Goal: Task Accomplishment & Management: Complete application form

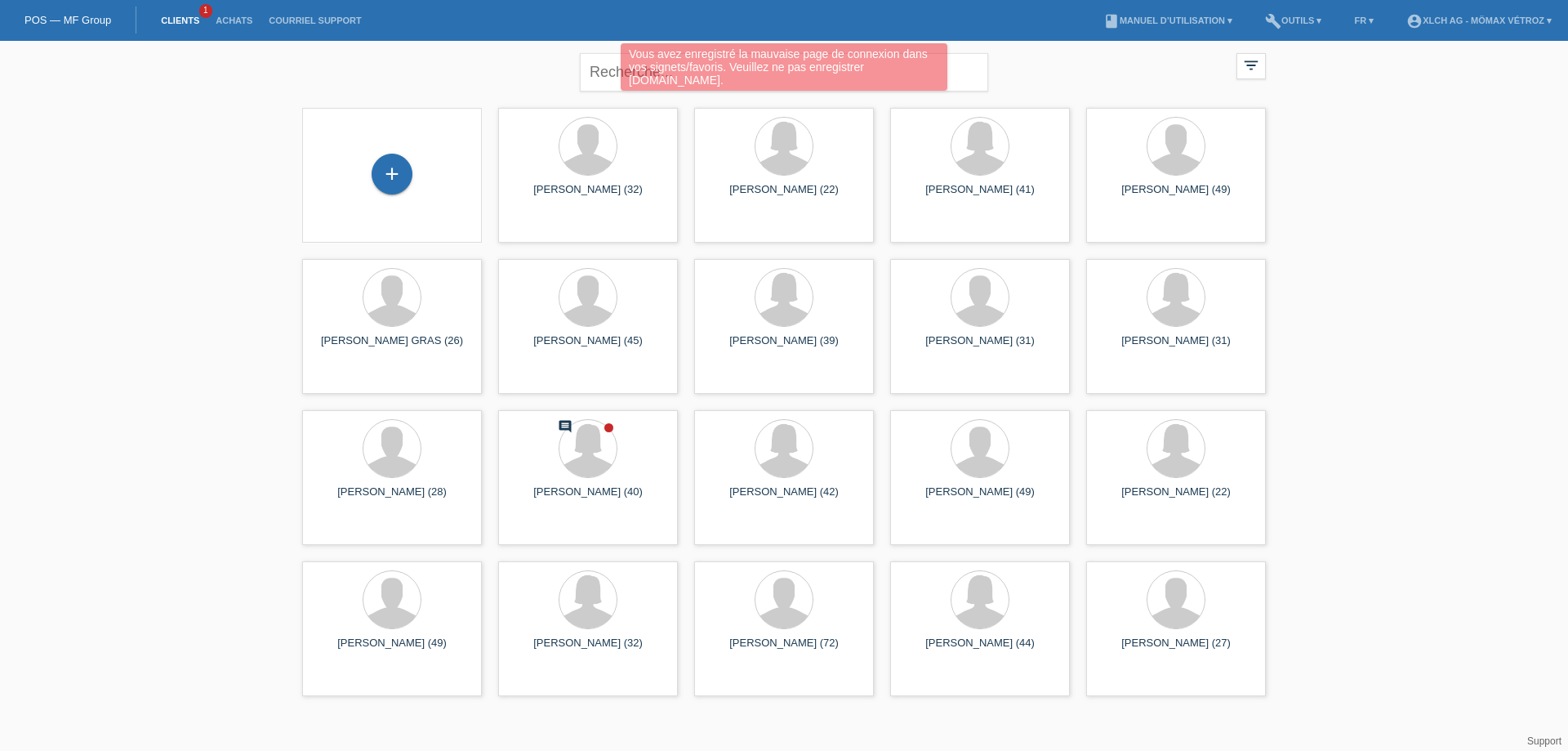
click at [179, 19] on link "Clients" at bounding box center [180, 20] width 55 height 9
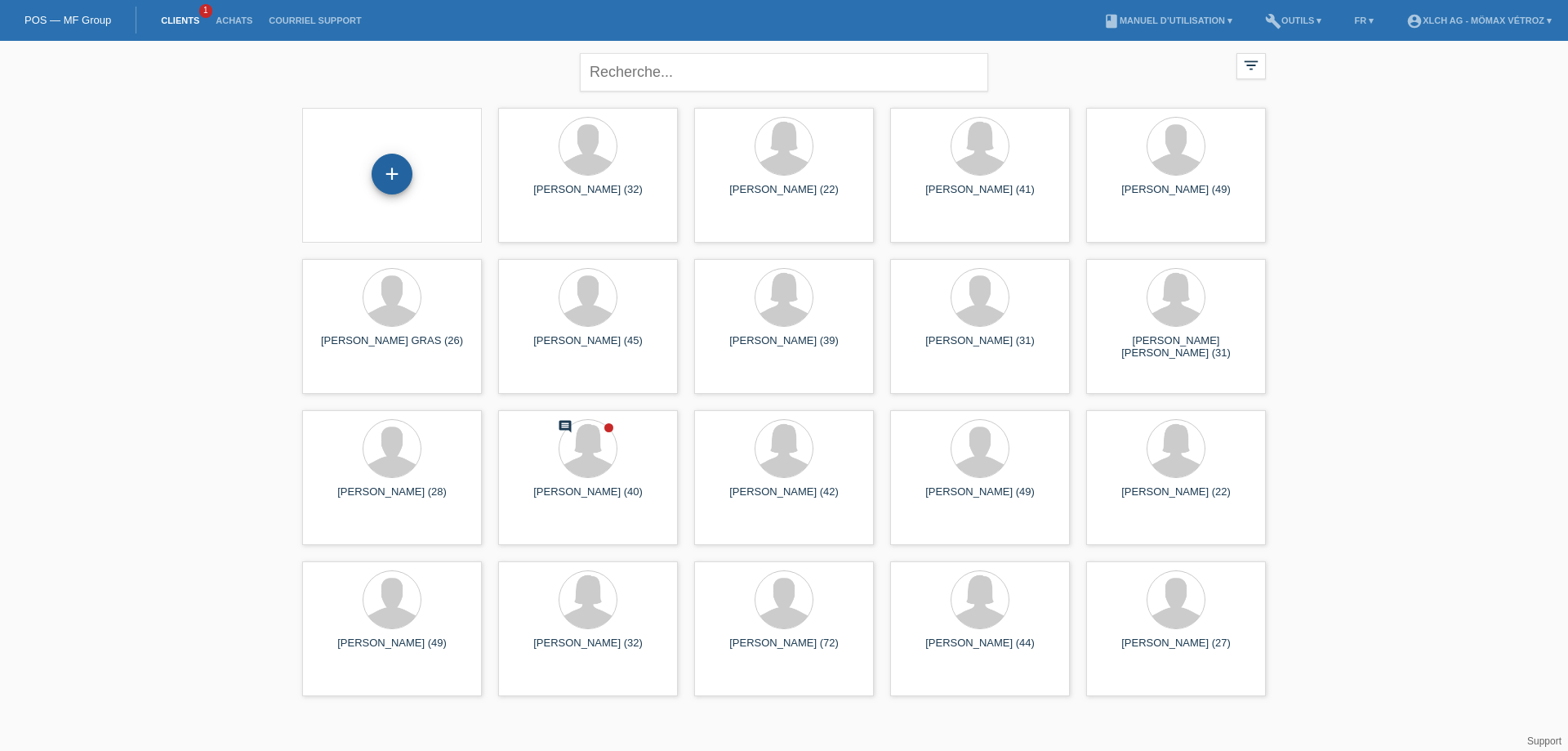
click at [401, 174] on div "+" at bounding box center [392, 174] width 41 height 41
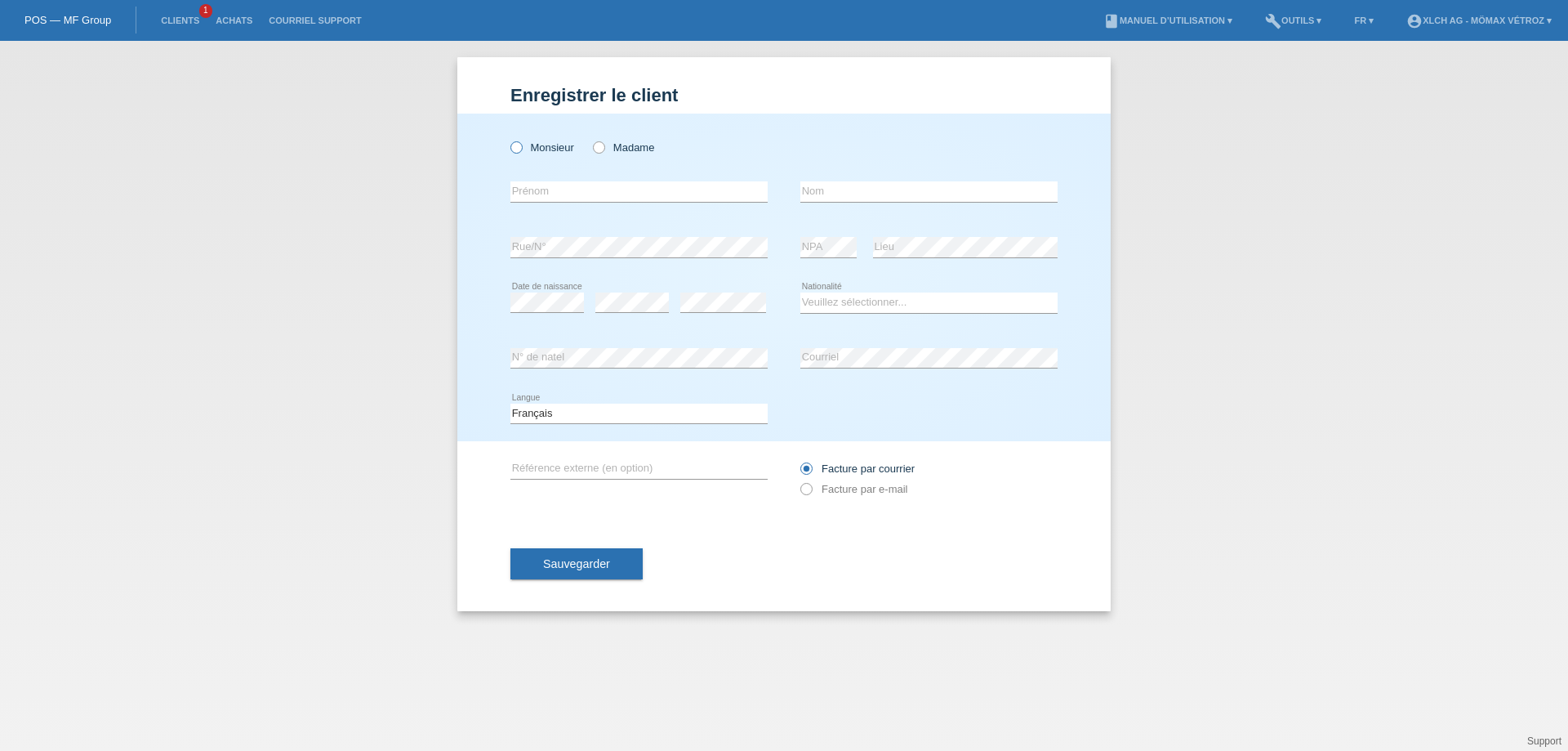
click at [523, 152] on label "Monsieur" at bounding box center [542, 147] width 64 height 12
click at [522, 152] on input "Monsieur" at bounding box center [516, 146] width 10 height 10
radio input "true"
click at [536, 189] on input "text" at bounding box center [639, 192] width 257 height 21
type input "[PERSON_NAME]"
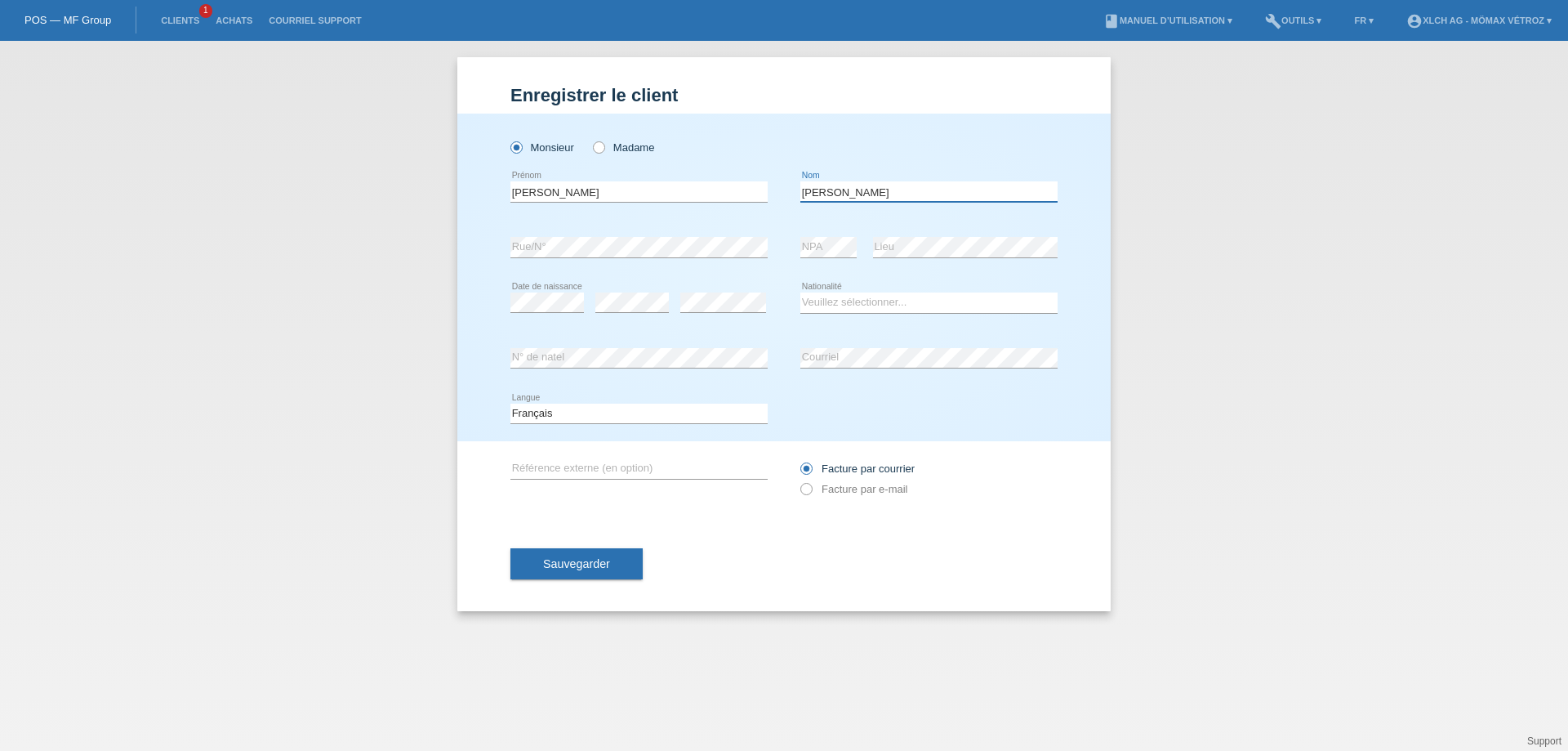
type input "TRIPODI"
click at [876, 311] on select "Veuillez sélectionner... Suisse Allemagne Autriche Liechtenstein ------------ A…" at bounding box center [928, 302] width 257 height 20
select select "IT"
click at [800, 293] on select "Veuillez sélectionner... Suisse Allemagne Autriche Liechtenstein ------------ A…" at bounding box center [928, 302] width 257 height 20
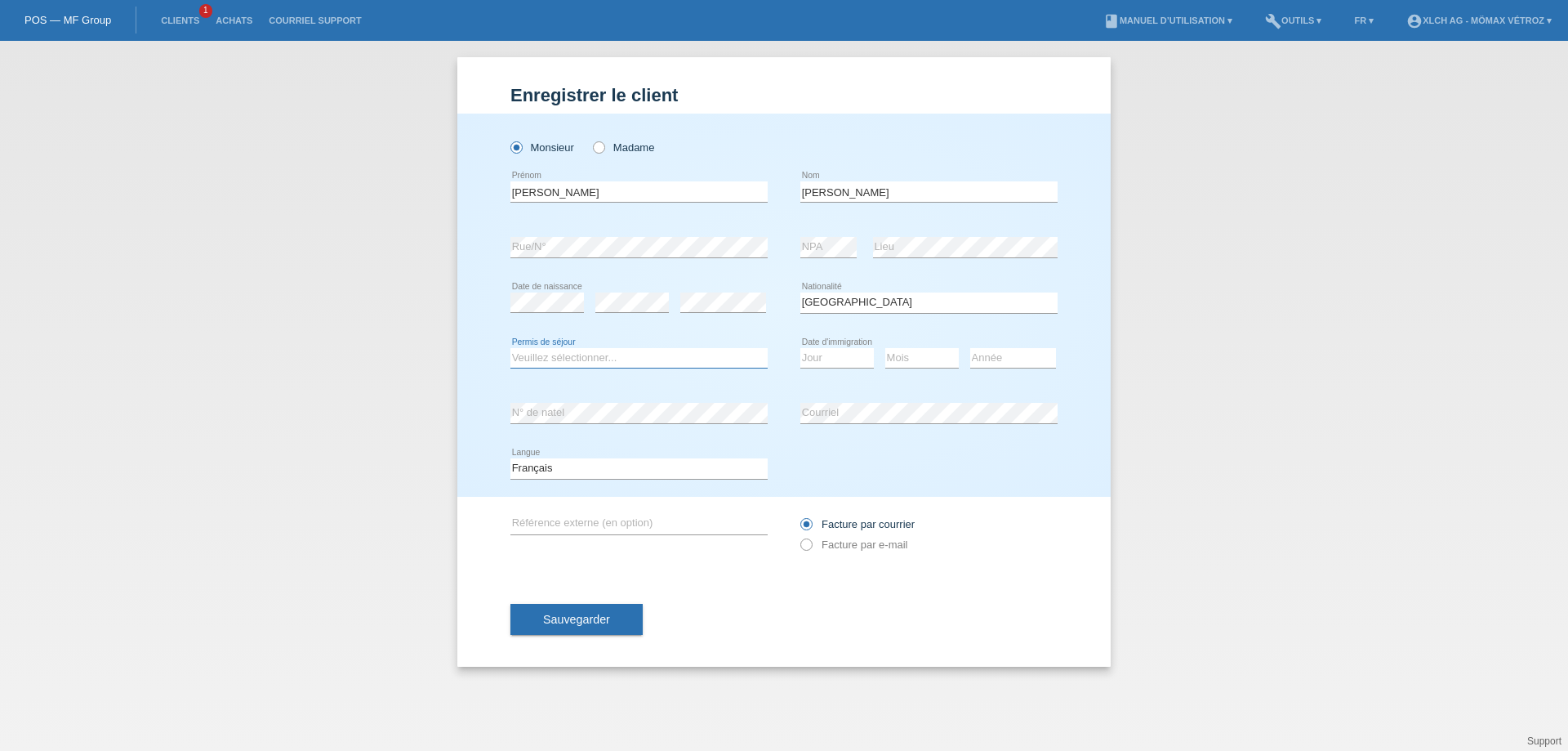
click at [581, 357] on select "Veuillez sélectionner... C B B - Statut de réfugié Autre" at bounding box center [639, 358] width 257 height 20
select select "B"
click at [510, 348] on select "Veuillez sélectionner... C B B - Statut de réfugié Autre" at bounding box center [639, 358] width 257 height 20
click at [837, 357] on select "Jour 01 02 03 04 05 06 07 08 09 10 11" at bounding box center [837, 358] width 74 height 20
click at [981, 359] on select "Année 2025 2024 2023 2022 2021 2020 2019 2018 2017 2016 2015 2014 2013 2012 201…" at bounding box center [1013, 358] width 85 height 20
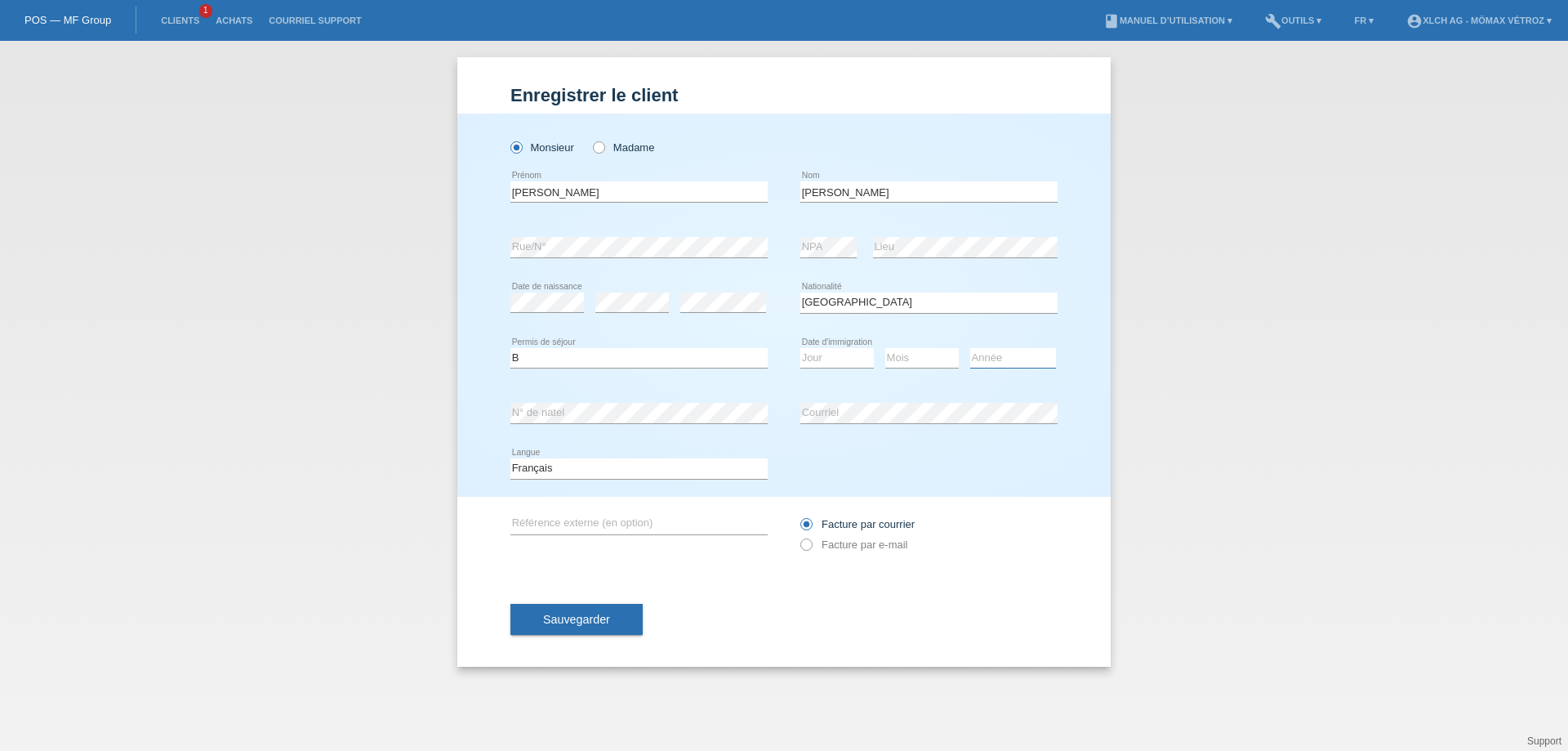
select select "2020"
click at [970, 348] on select "Année 2025 2024 2023 2022 2021 2020 2019 2018 2017 2016 2015 2014 2013 2012 201…" at bounding box center [1013, 358] width 85 height 20
click at [816, 350] on select "Jour 01 02 03 04 05 06 07 08 09 10 11" at bounding box center [837, 358] width 74 height 20
select select "01"
click at [800, 348] on select "Jour 01 02 03 04 05 06 07 08 09 10 11" at bounding box center [837, 358] width 74 height 20
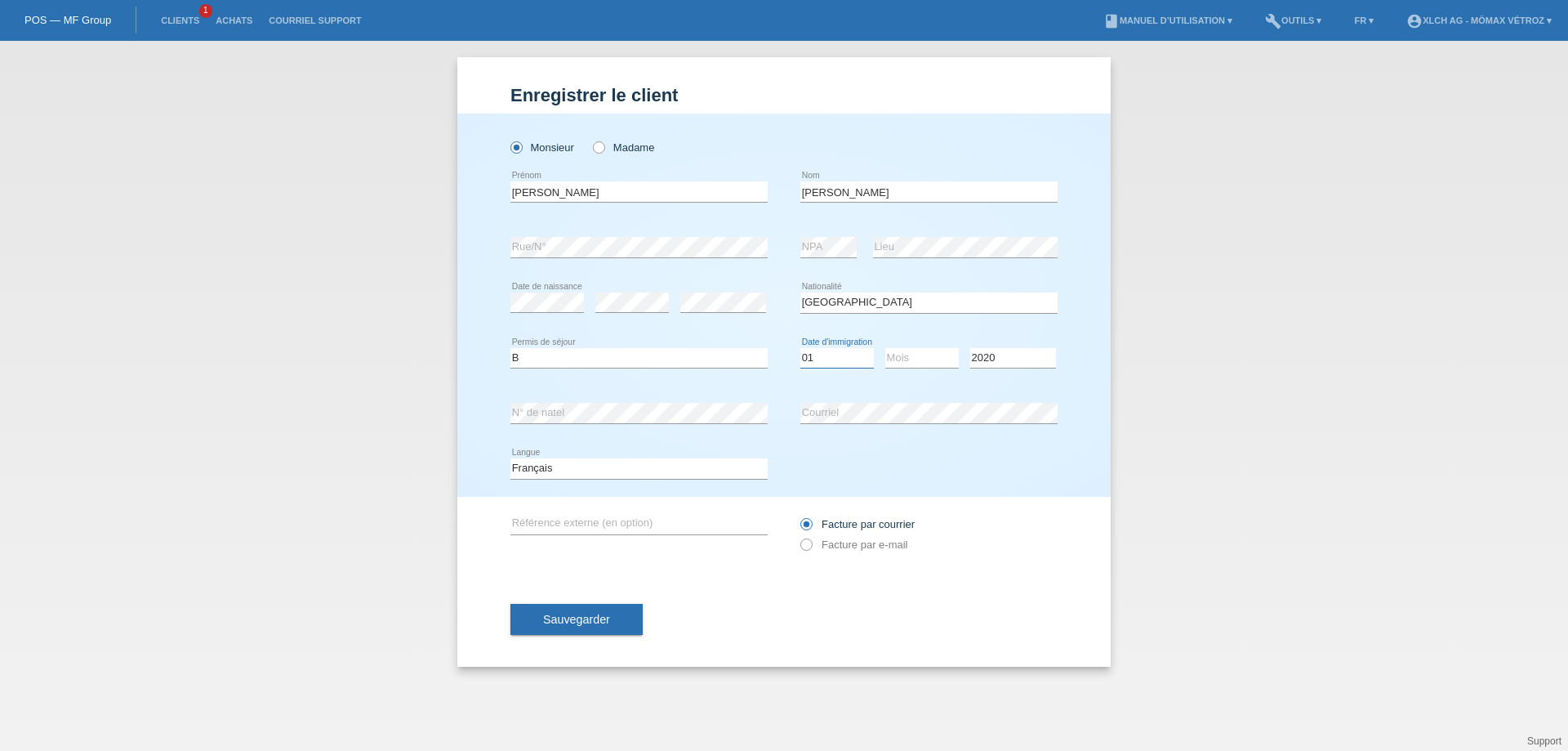
click at [814, 353] on select "Jour 01 02 03 04 05 06 07 08 09 10 11" at bounding box center [837, 358] width 74 height 20
click at [800, 348] on select "Jour 01 02 03 04 05 06 07 08 09 10 11" at bounding box center [837, 358] width 74 height 20
click at [925, 360] on select "Mois 01 02 03 04 05 06 07 08 09 10 11" at bounding box center [923, 358] width 74 height 20
select select "02"
click at [886, 348] on select "Mois 01 02 03 04 05 06 07 08 09 10 11" at bounding box center [923, 358] width 74 height 20
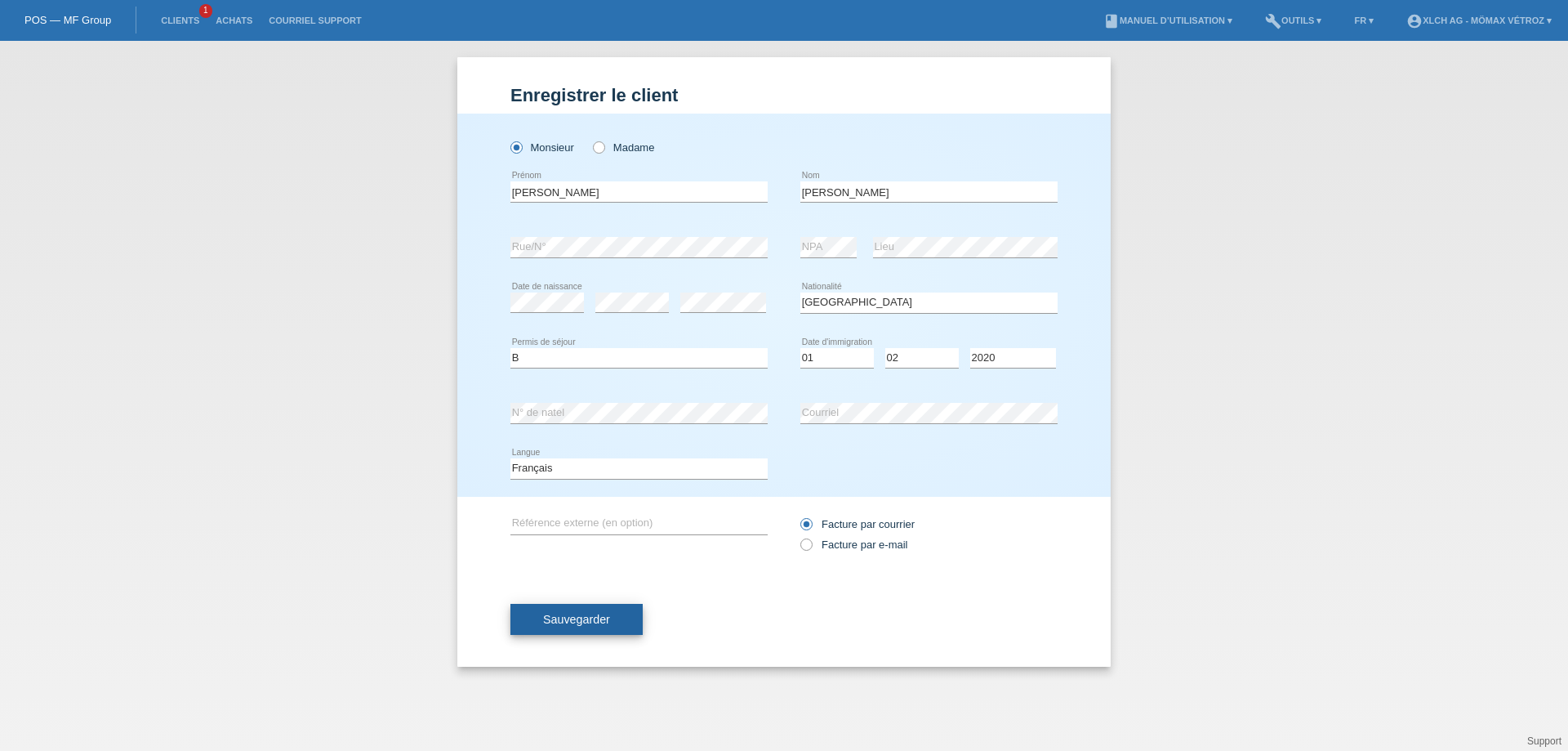
click at [589, 626] on button "Sauvegarder" at bounding box center [576, 619] width 133 height 31
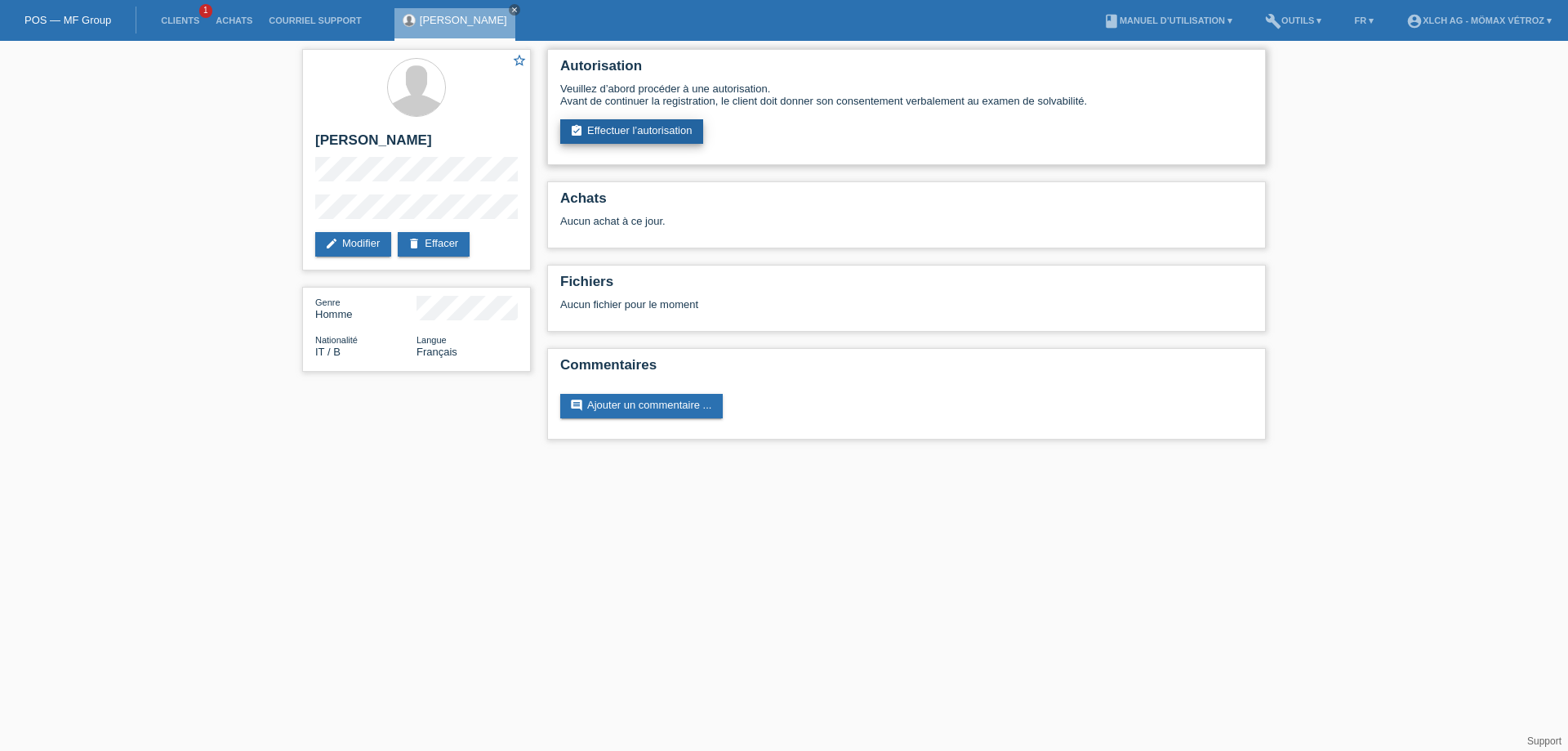
click at [634, 134] on link "assignment_turned_in Effectuer l’autorisation" at bounding box center [631, 131] width 143 height 25
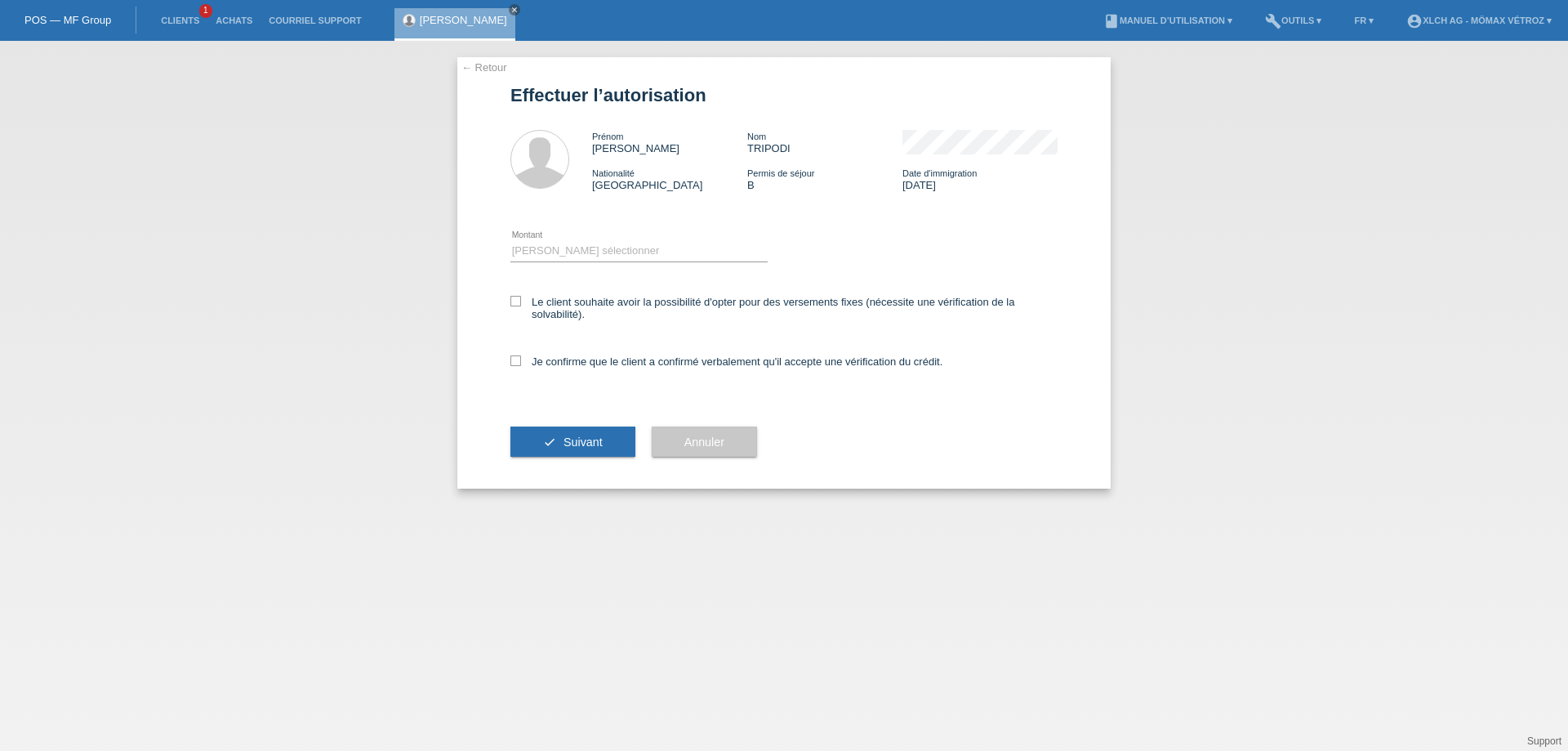
click at [508, 297] on div "← Retour Effectuer l’autorisation Prénom FRANCESCO Nom TRIPODI Nationalité Ital…" at bounding box center [784, 273] width 653 height 431
click at [514, 361] on icon at bounding box center [516, 361] width 10 height 10
click at [514, 361] on input "Je confirme que le client a confirmé verbalement qu'il accepte une vérification…" at bounding box center [516, 361] width 10 height 10
checkbox input "true"
click at [522, 300] on label "Le client souhaite avoir la possibilité d'opter pour des versements fixes (néce…" at bounding box center [784, 308] width 547 height 25
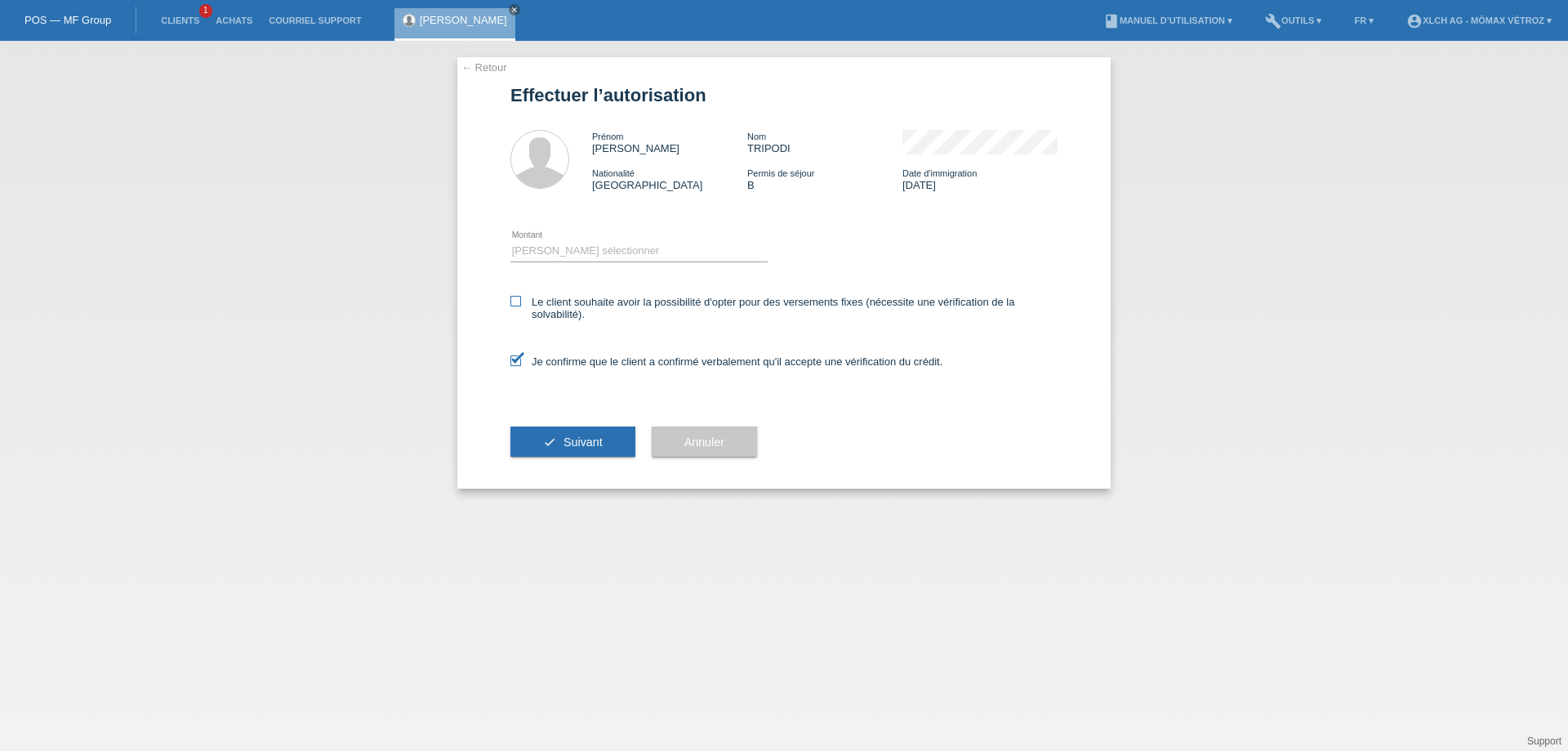
click at [522, 300] on input "Le client souhaite avoir la possibilité d'opter pour des versements fixes (néce…" at bounding box center [516, 301] width 10 height 10
checkbox input "true"
click at [553, 441] on button "check Suivant" at bounding box center [573, 442] width 125 height 31
click at [553, 245] on select "Veuillez sélectionner CHF 1.00 - CHF 499.00 CHF 500.00 - CHF 1'999.00 CHF 2'000…" at bounding box center [639, 251] width 257 height 20
select select "3"
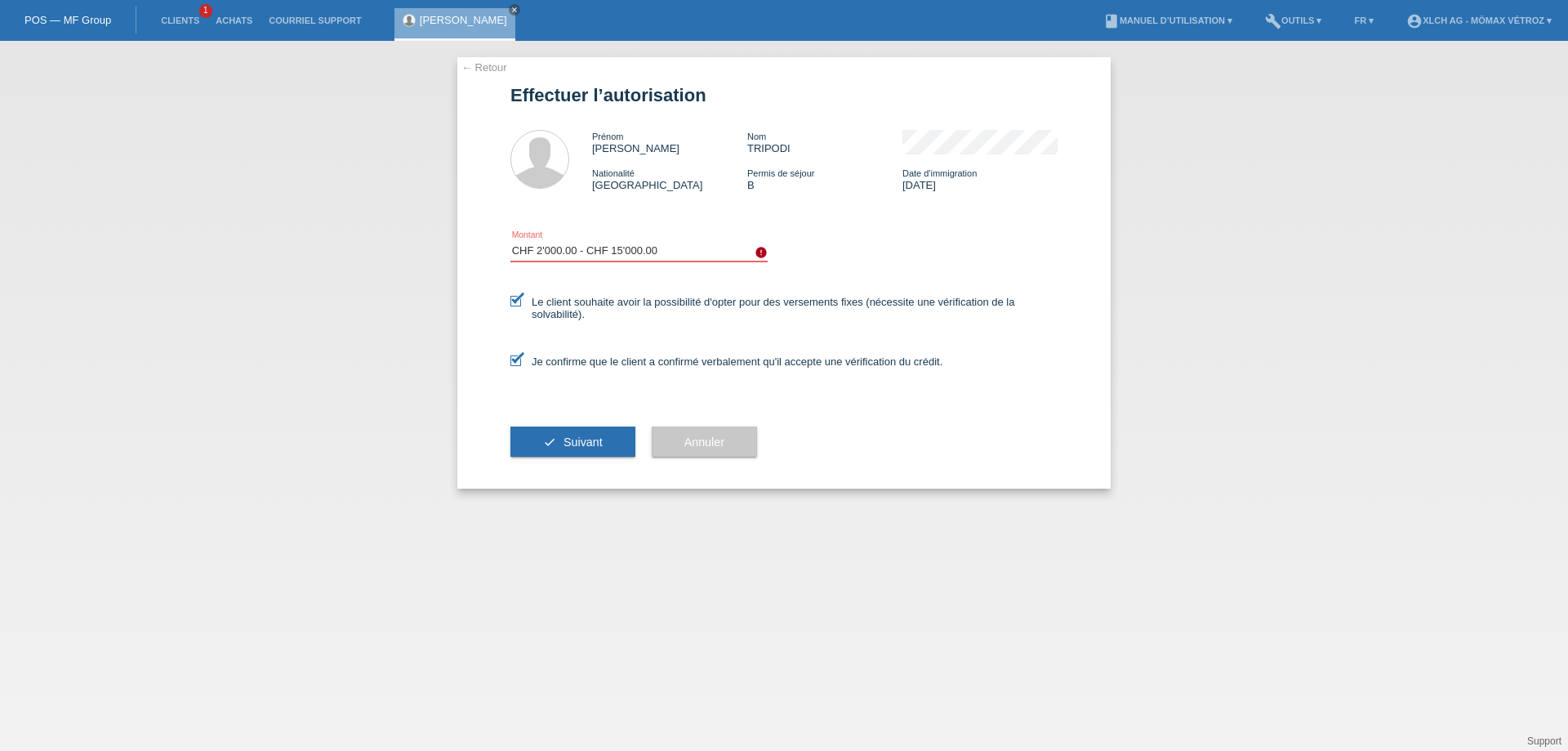
click at [510, 241] on select "Veuillez sélectionner CHF 1.00 - CHF 499.00 CHF 500.00 - CHF 1'999.00 CHF 2'000…" at bounding box center [639, 251] width 257 height 20
click at [573, 447] on span "Suivant" at bounding box center [583, 441] width 39 height 13
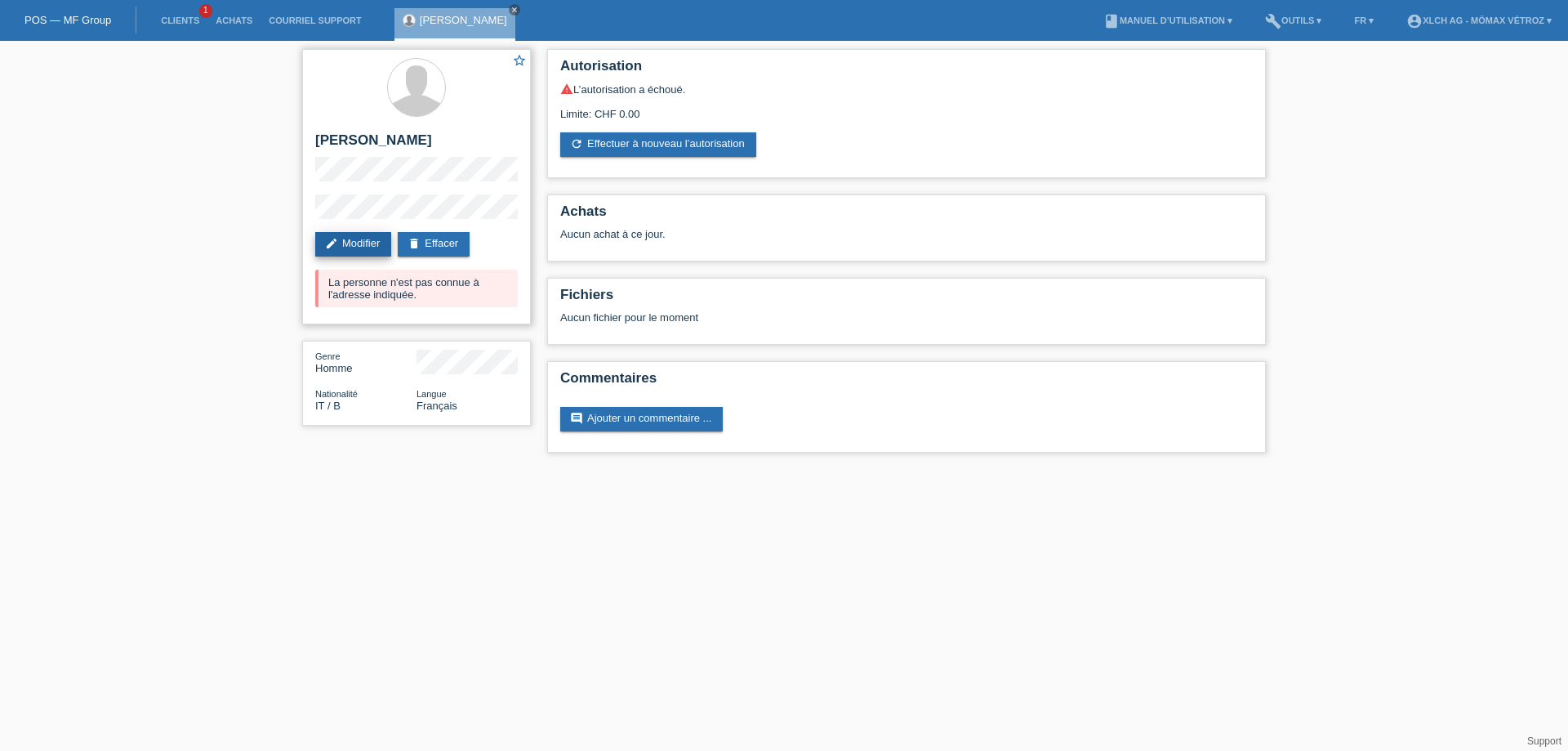
click at [359, 248] on link "edit Modifier" at bounding box center [353, 244] width 76 height 25
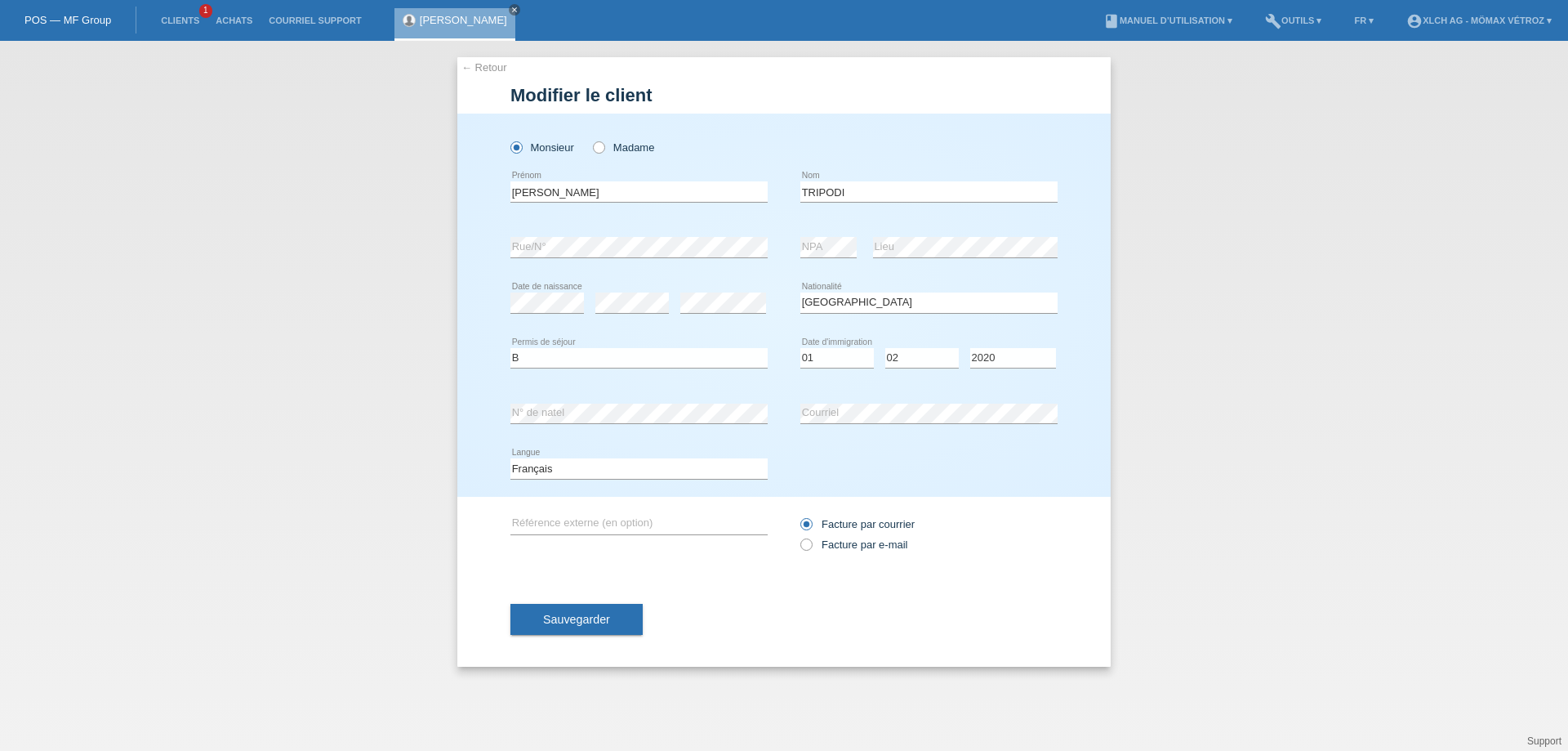
select select "IT"
select select "B"
select select "01"
select select "02"
select select "2020"
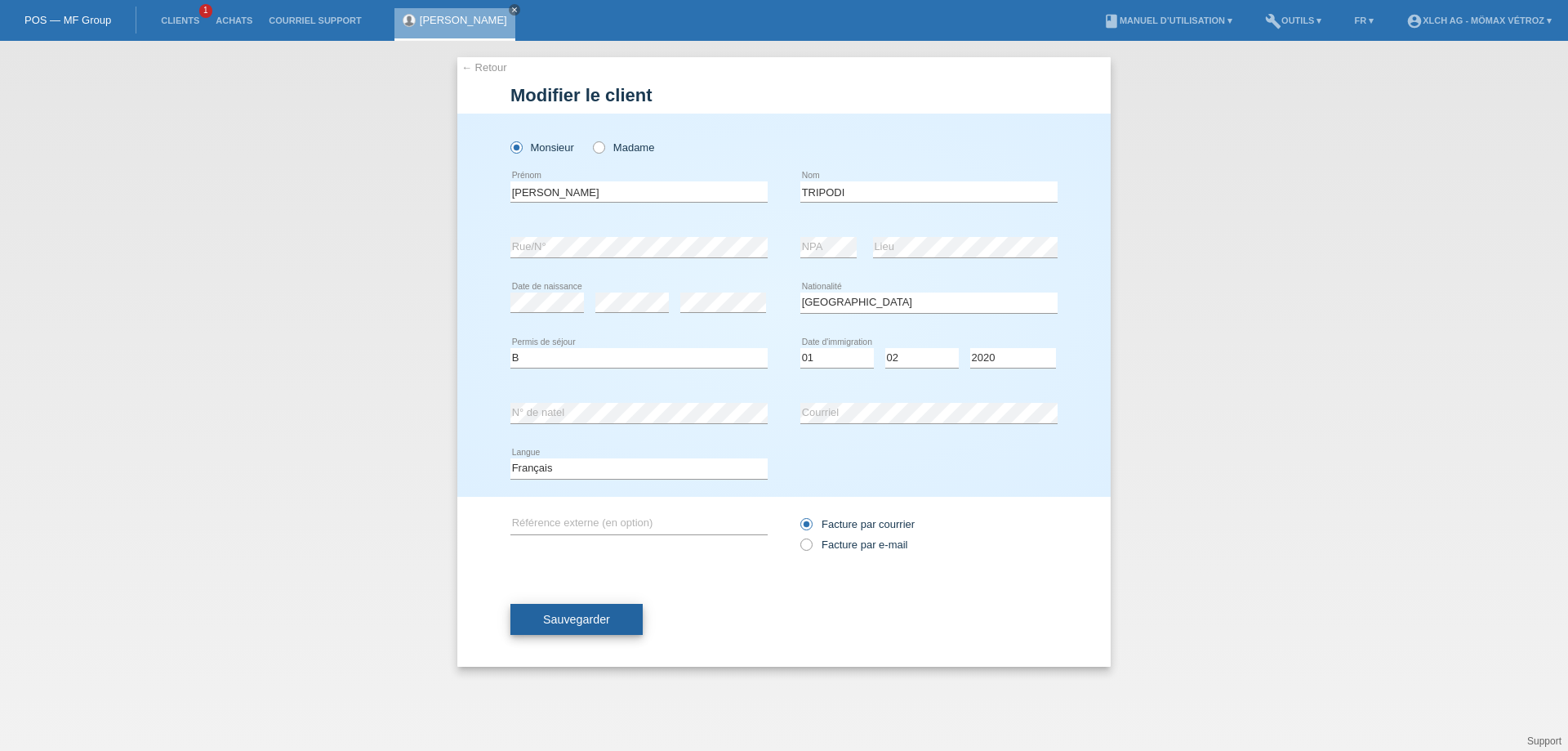
click at [592, 634] on button "Sauvegarder" at bounding box center [576, 619] width 133 height 31
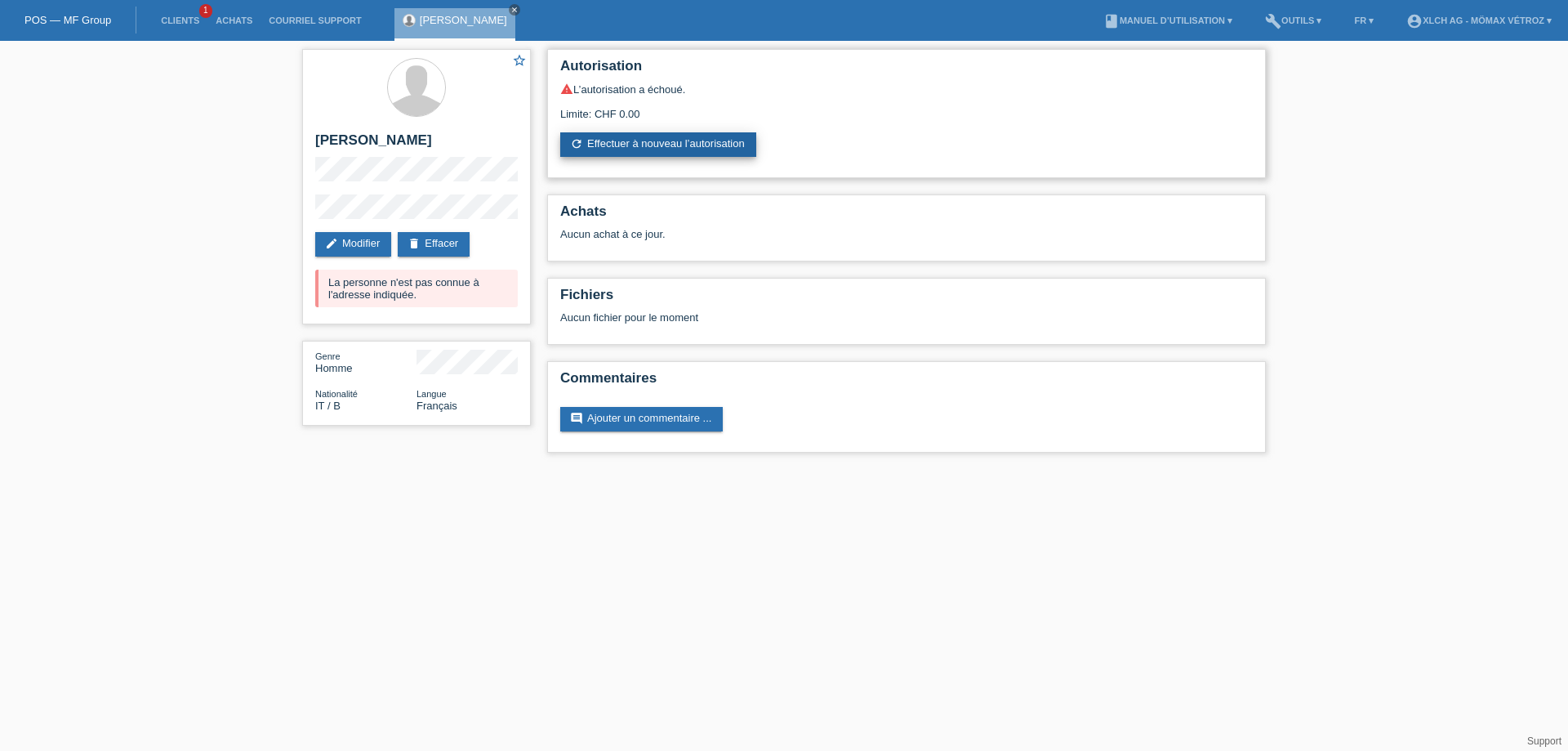
click at [651, 146] on link "refresh Effectuer à nouveau l’autorisation" at bounding box center [657, 145] width 196 height 25
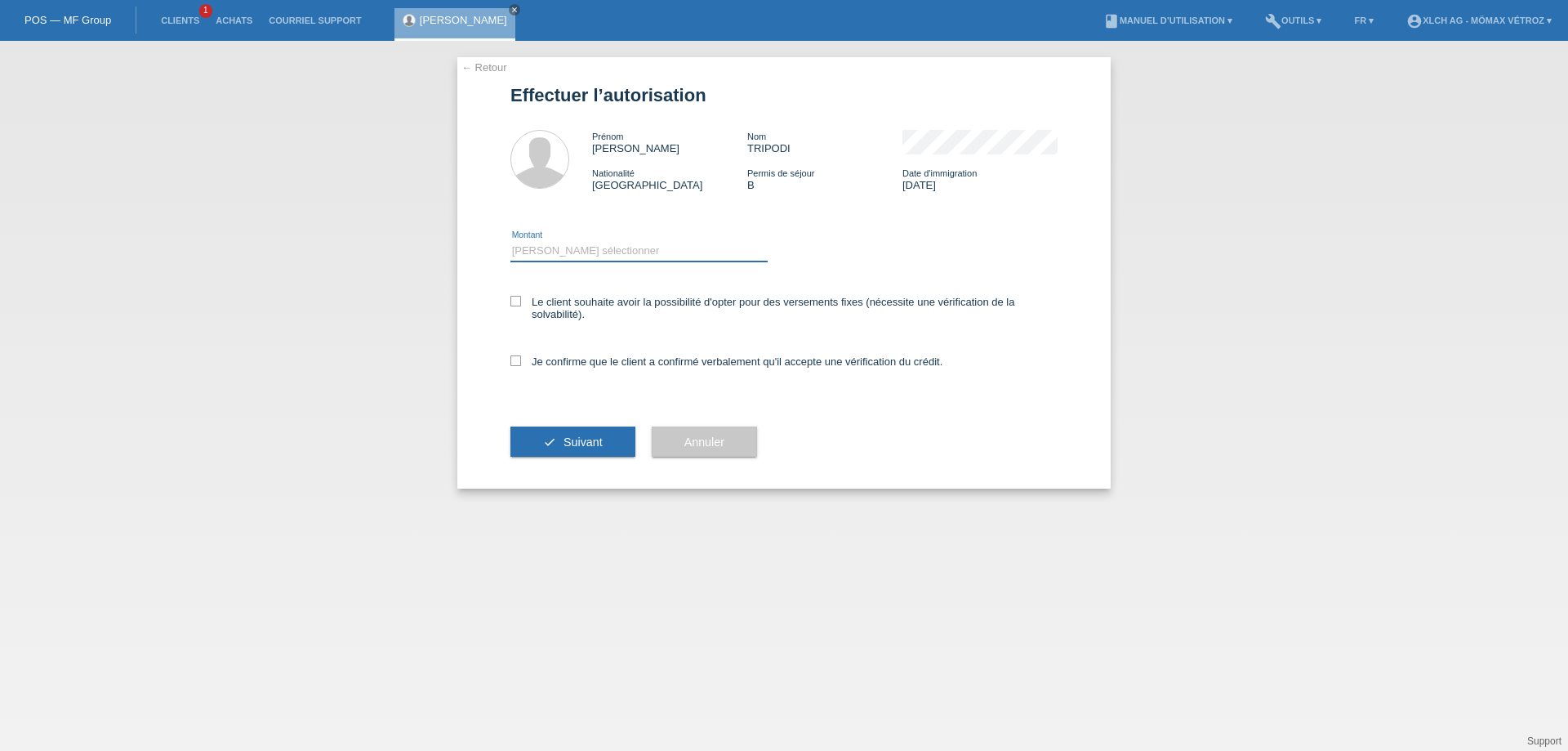
click at [592, 247] on select "Veuillez sélectionner CHF 1.00 - CHF 499.00 CHF 500.00 - CHF 1'999.00 CHF 2'000…" at bounding box center [639, 251] width 257 height 20
select select "3"
click at [510, 241] on select "Veuillez sélectionner CHF 1.00 - CHF 499.00 CHF 500.00 - CHF 1'999.00 CHF 2'000…" at bounding box center [639, 251] width 257 height 20
click at [513, 299] on icon at bounding box center [516, 301] width 10 height 10
click at [513, 299] on input "Le client souhaite avoir la possibilité d'opter pour des versements fixes (néce…" at bounding box center [516, 301] width 10 height 10
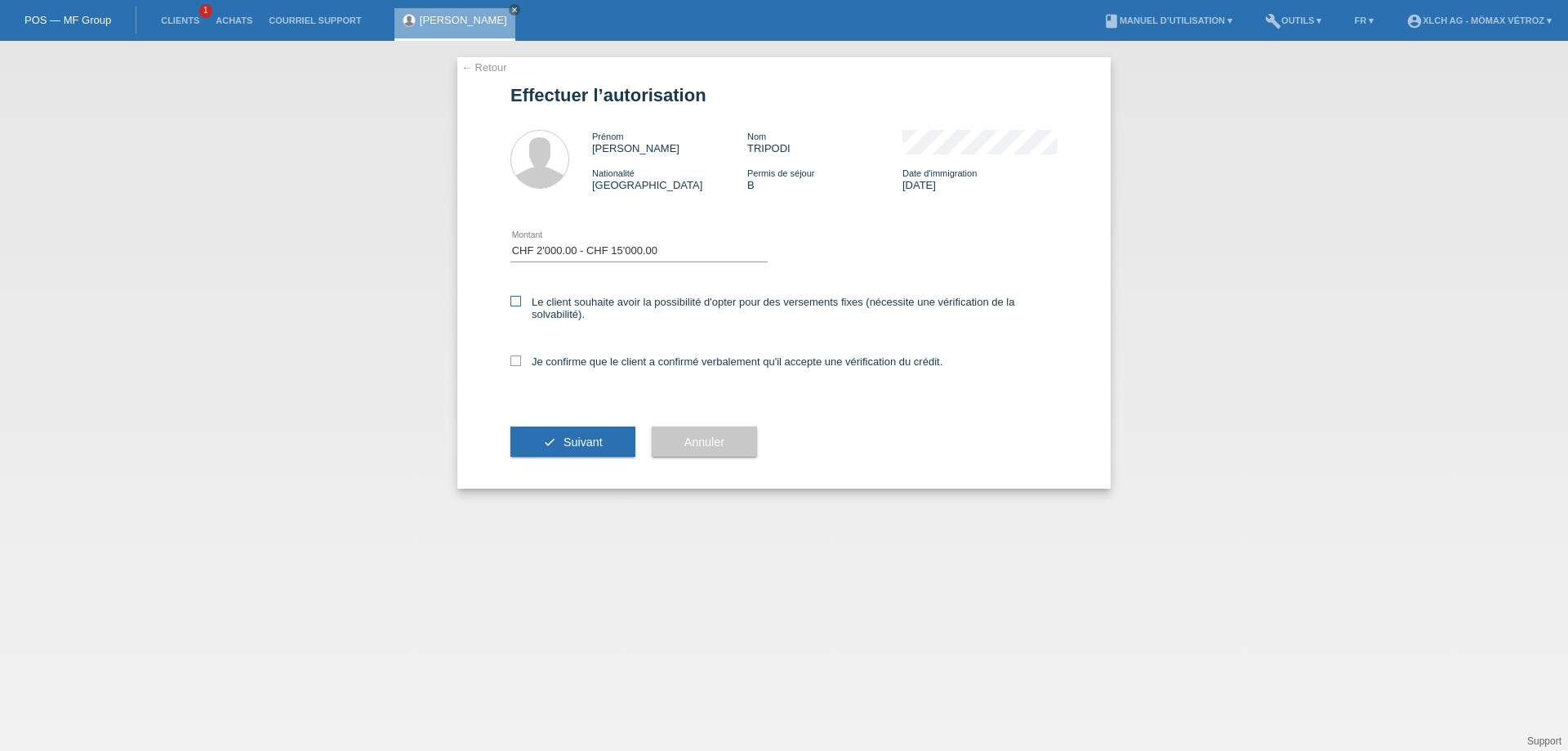
checkbox input "true"
click at [516, 352] on div "Je confirme que le client a confirmé verbalement qu'il accepte une vérification…" at bounding box center [784, 366] width 547 height 56
click at [512, 364] on icon at bounding box center [516, 361] width 10 height 10
click at [512, 364] on input "Je confirme que le client a confirmé verbalement qu'il accepte une vérification…" at bounding box center [516, 361] width 10 height 10
checkbox input "true"
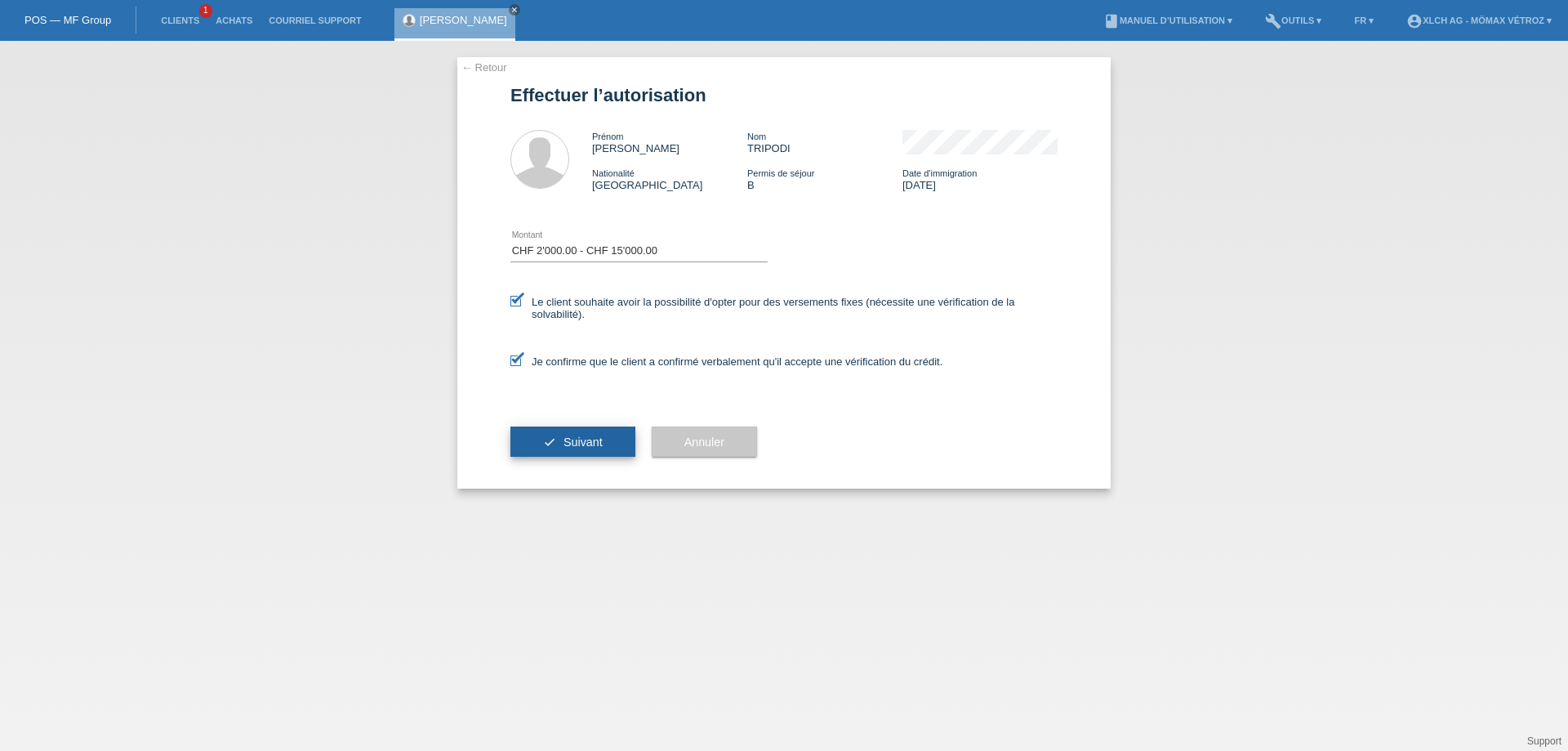
click at [563, 448] on button "check Suivant" at bounding box center [573, 442] width 125 height 31
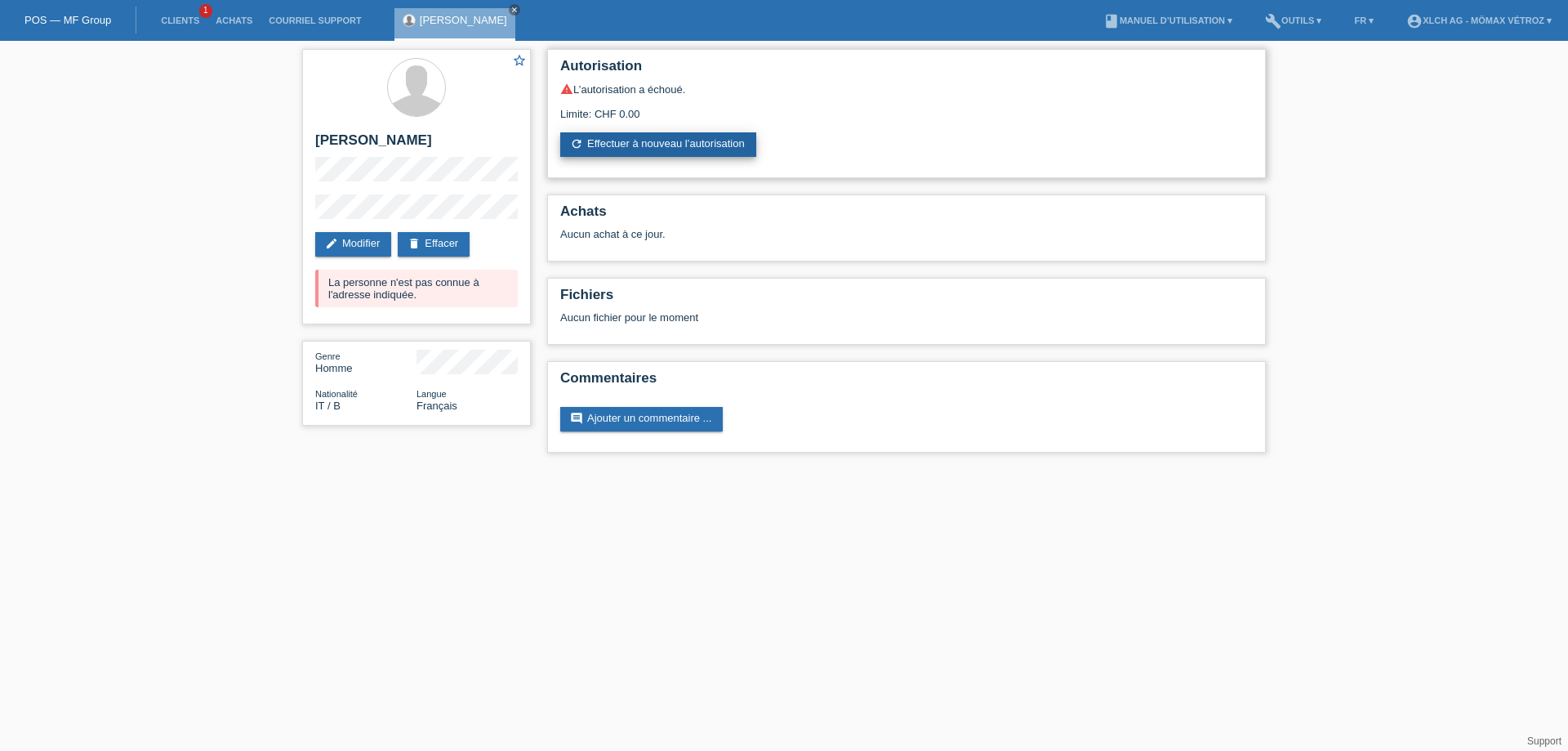
click at [649, 135] on link "refresh Effectuer à nouveau l’autorisation" at bounding box center [657, 145] width 196 height 25
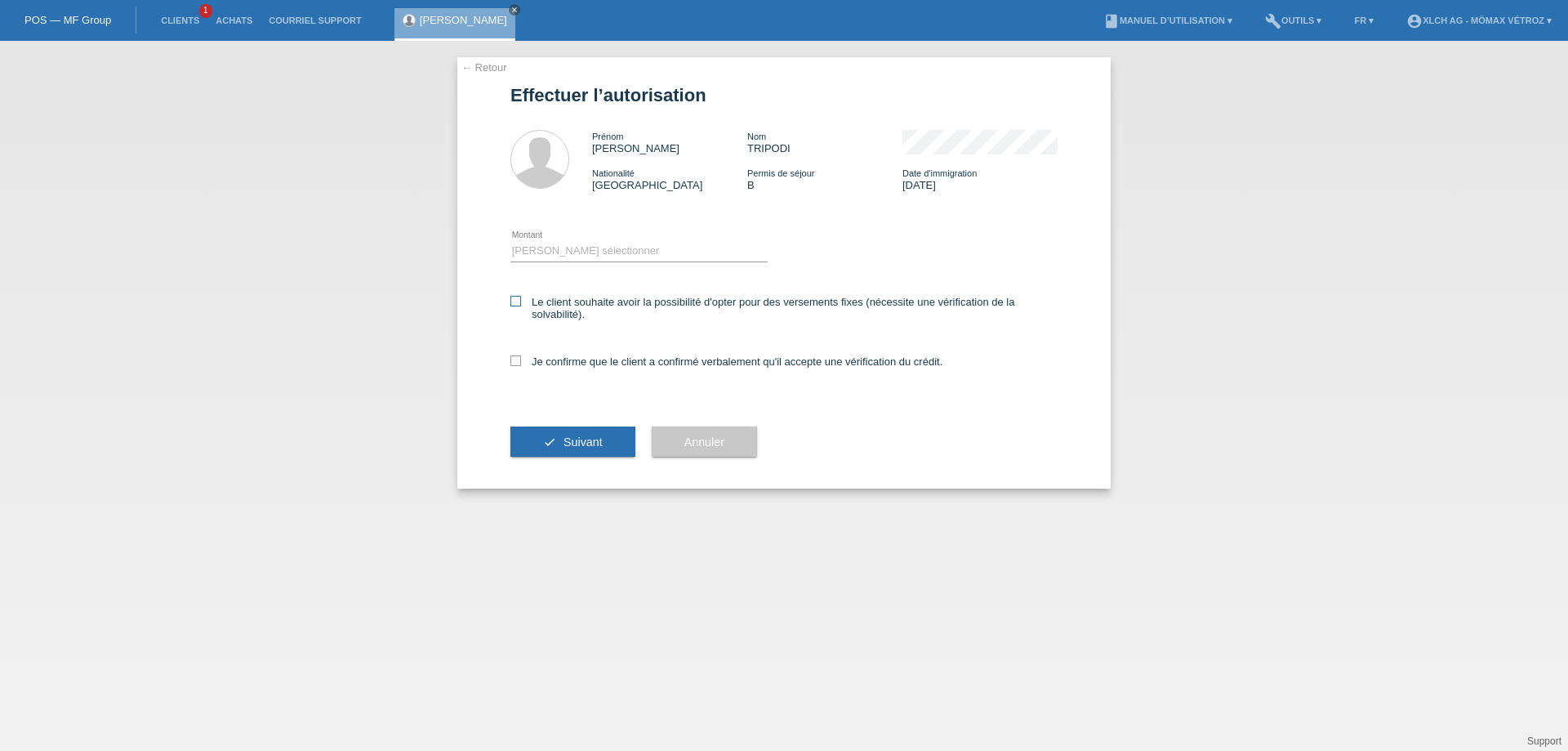
click at [517, 308] on label "Le client souhaite avoir la possibilité d'opter pour des versements fixes (néce…" at bounding box center [784, 308] width 547 height 25
click at [517, 306] on input "Le client souhaite avoir la possibilité d'opter pour des versements fixes (néce…" at bounding box center [516, 301] width 10 height 10
checkbox input "true"
click at [517, 342] on div "Je confirme que le client a confirmé verbalement qu'il accepte une vérification…" at bounding box center [784, 366] width 547 height 56
click at [517, 358] on icon at bounding box center [516, 361] width 10 height 10
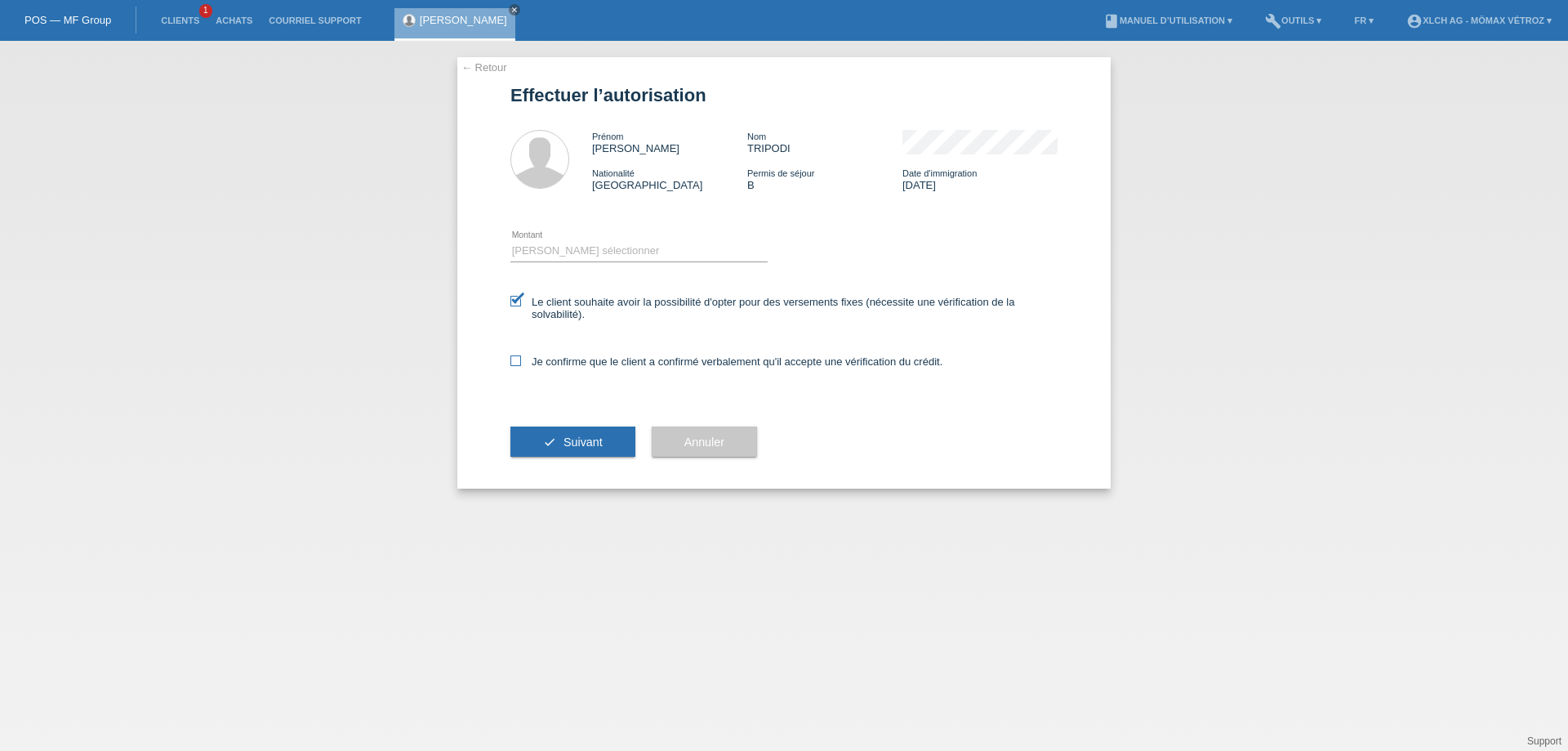
click at [517, 358] on input "Je confirme que le client a confirmé verbalement qu'il accepte une vérification…" at bounding box center [516, 361] width 10 height 10
checkbox input "true"
click at [551, 449] on button "check Suivant" at bounding box center [573, 442] width 125 height 31
click at [616, 248] on select "Veuillez sélectionner CHF 1.00 - CHF 499.00 CHF 500.00 - CHF 1'999.00 CHF 2'000…" at bounding box center [639, 251] width 257 height 20
select select "3"
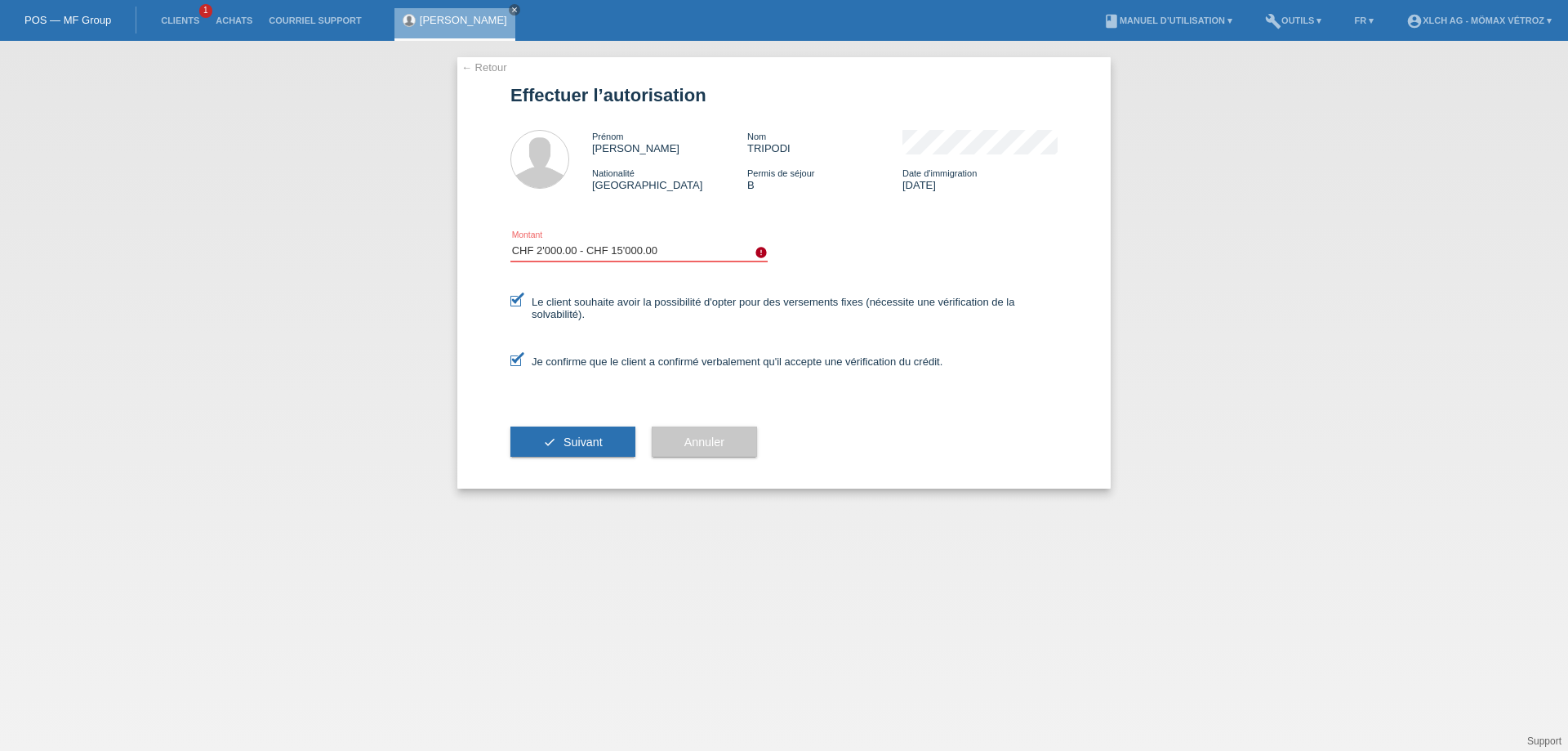
click at [510, 241] on select "Veuillez sélectionner CHF 1.00 - CHF 499.00 CHF 500.00 - CHF 1'999.00 CHF 2'000…" at bounding box center [639, 251] width 257 height 20
click at [591, 451] on button "check Suivant" at bounding box center [573, 442] width 125 height 31
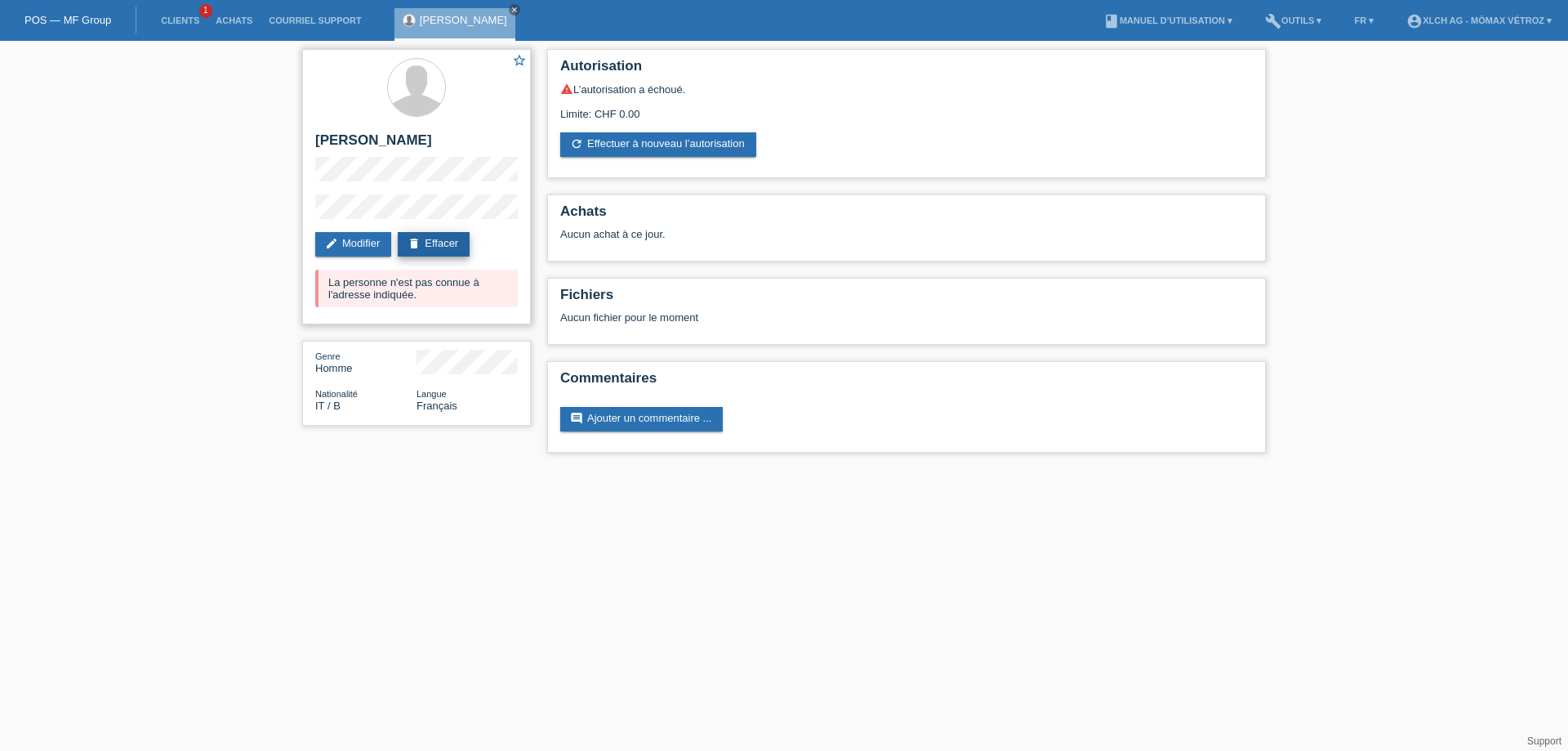
click at [437, 251] on link "delete Effacer" at bounding box center [433, 244] width 72 height 25
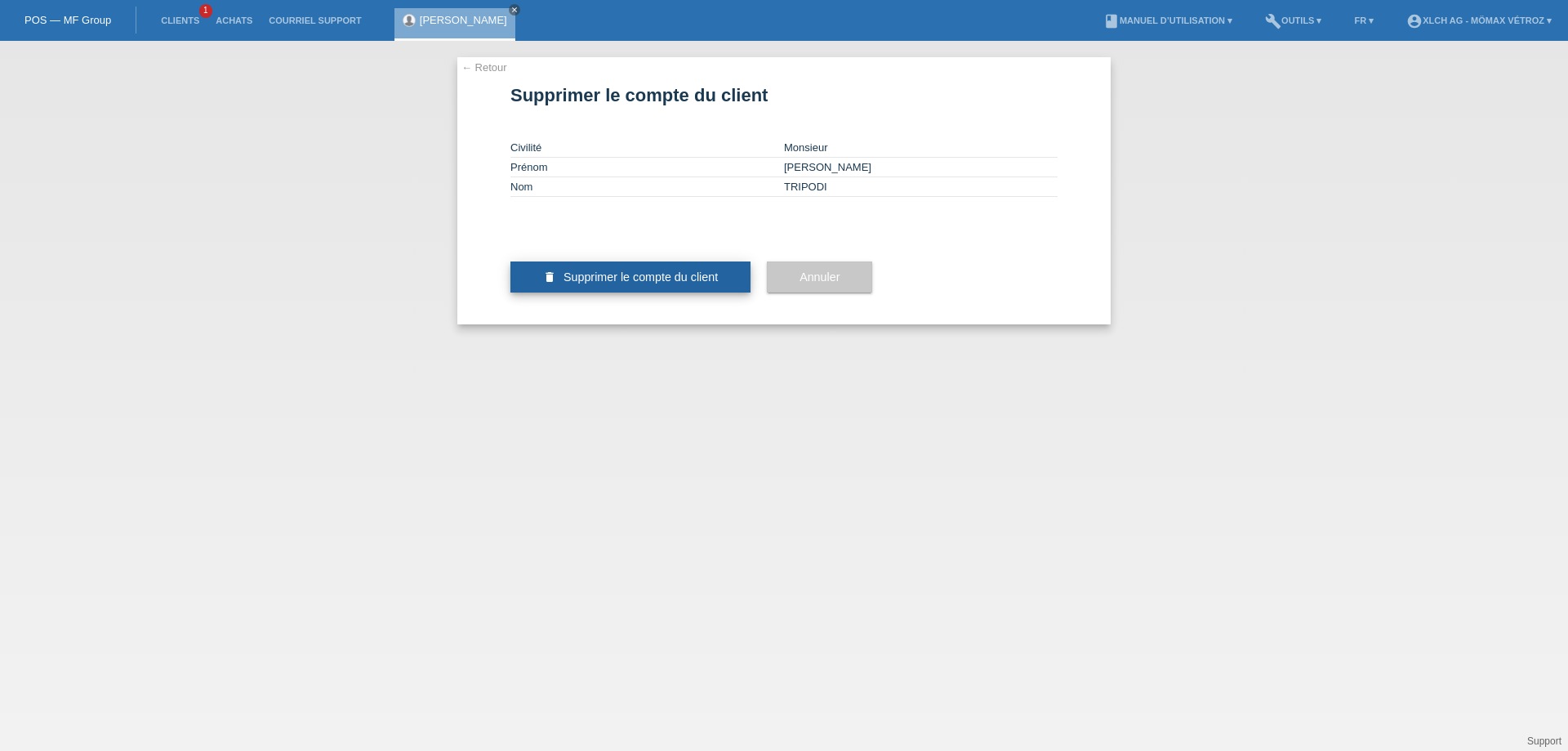
click at [561, 293] on button "delete Supprimer le compte du client" at bounding box center [630, 277] width 240 height 31
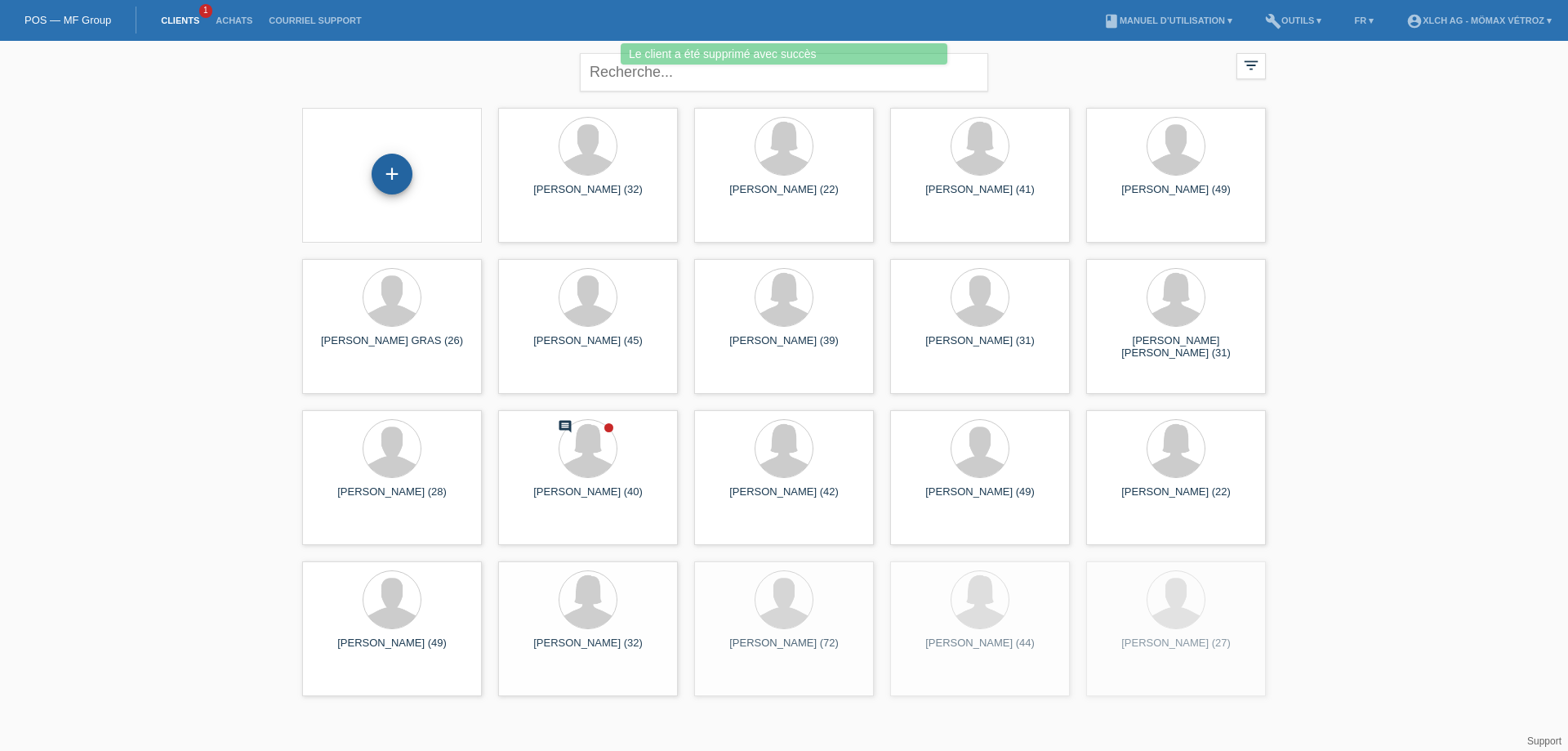
click at [397, 170] on div "+" at bounding box center [392, 174] width 41 height 41
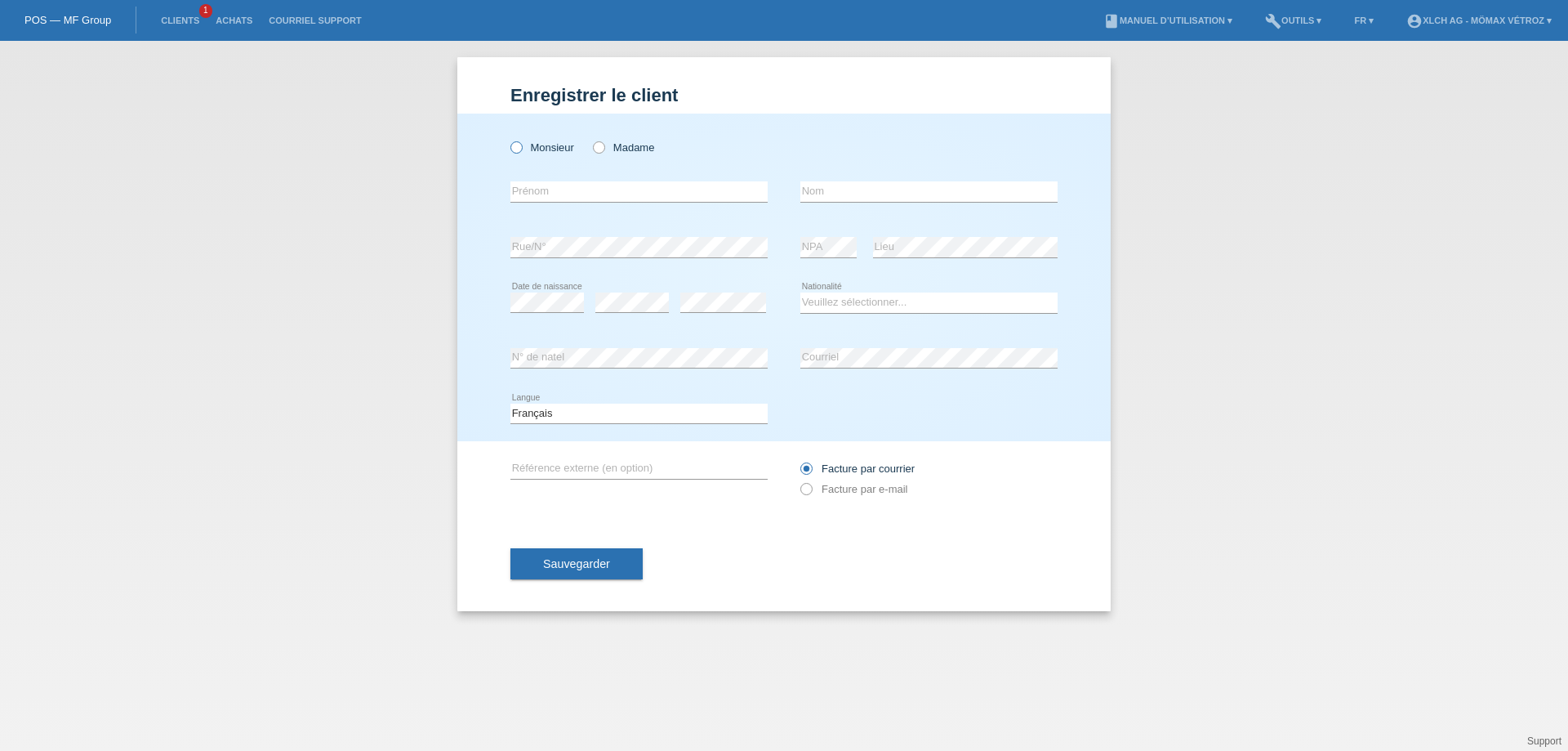
click at [554, 150] on label "Monsieur" at bounding box center [542, 147] width 64 height 12
click at [522, 150] on input "Monsieur" at bounding box center [516, 146] width 10 height 10
radio input "true"
click at [544, 189] on input "text" at bounding box center [639, 192] width 257 height 21
type input "[PERSON_NAME]"
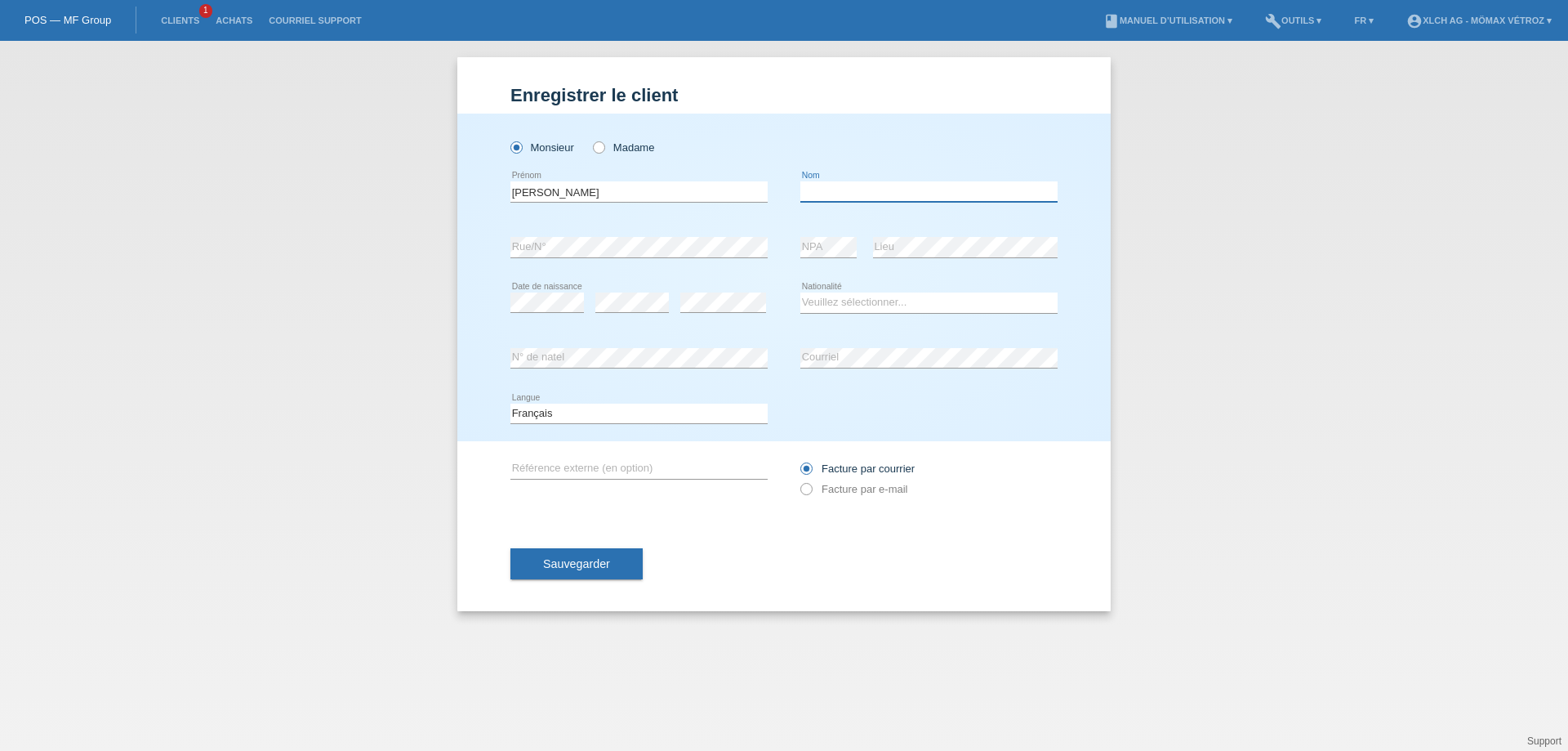
click at [837, 186] on input "text" at bounding box center [928, 192] width 257 height 21
type input "TRIPODI"
click at [825, 305] on select "Veuillez sélectionner... [GEOGRAPHIC_DATA] [GEOGRAPHIC_DATA] [GEOGRAPHIC_DATA] …" at bounding box center [928, 302] width 257 height 20
select select "IT"
click at [800, 293] on select "Veuillez sélectionner... [GEOGRAPHIC_DATA] [GEOGRAPHIC_DATA] [GEOGRAPHIC_DATA] …" at bounding box center [928, 302] width 257 height 20
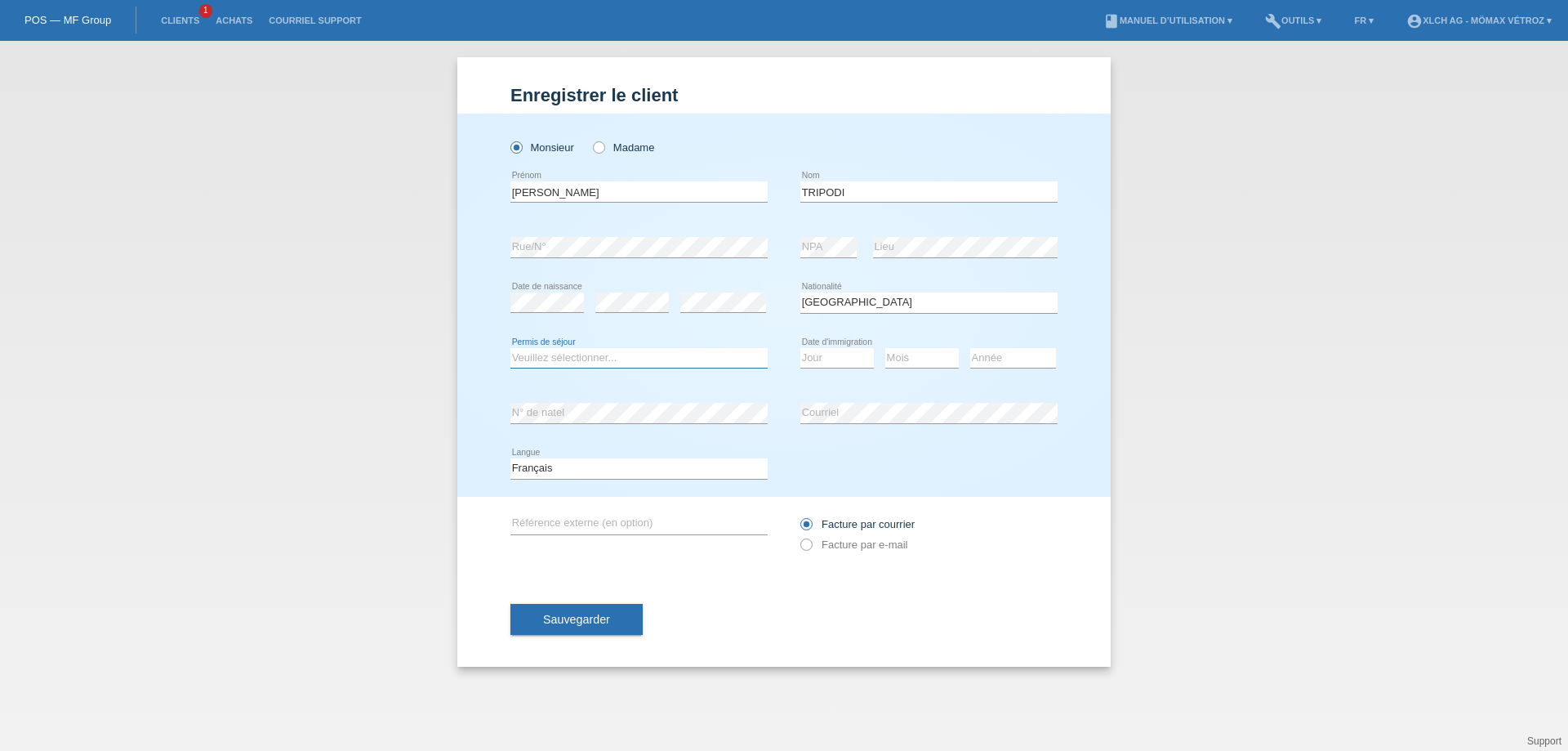
click at [585, 361] on select "Veuillez sélectionner... C B B - Statut de réfugié Autre" at bounding box center [639, 358] width 257 height 20
select select "B"
click at [510, 348] on select "Veuillez sélectionner... C B B - Statut de réfugié Autre" at bounding box center [639, 358] width 257 height 20
click at [834, 363] on select "Jour 01 02 03 04 05 06 07 08 09 10 11" at bounding box center [837, 358] width 74 height 20
select select "02"
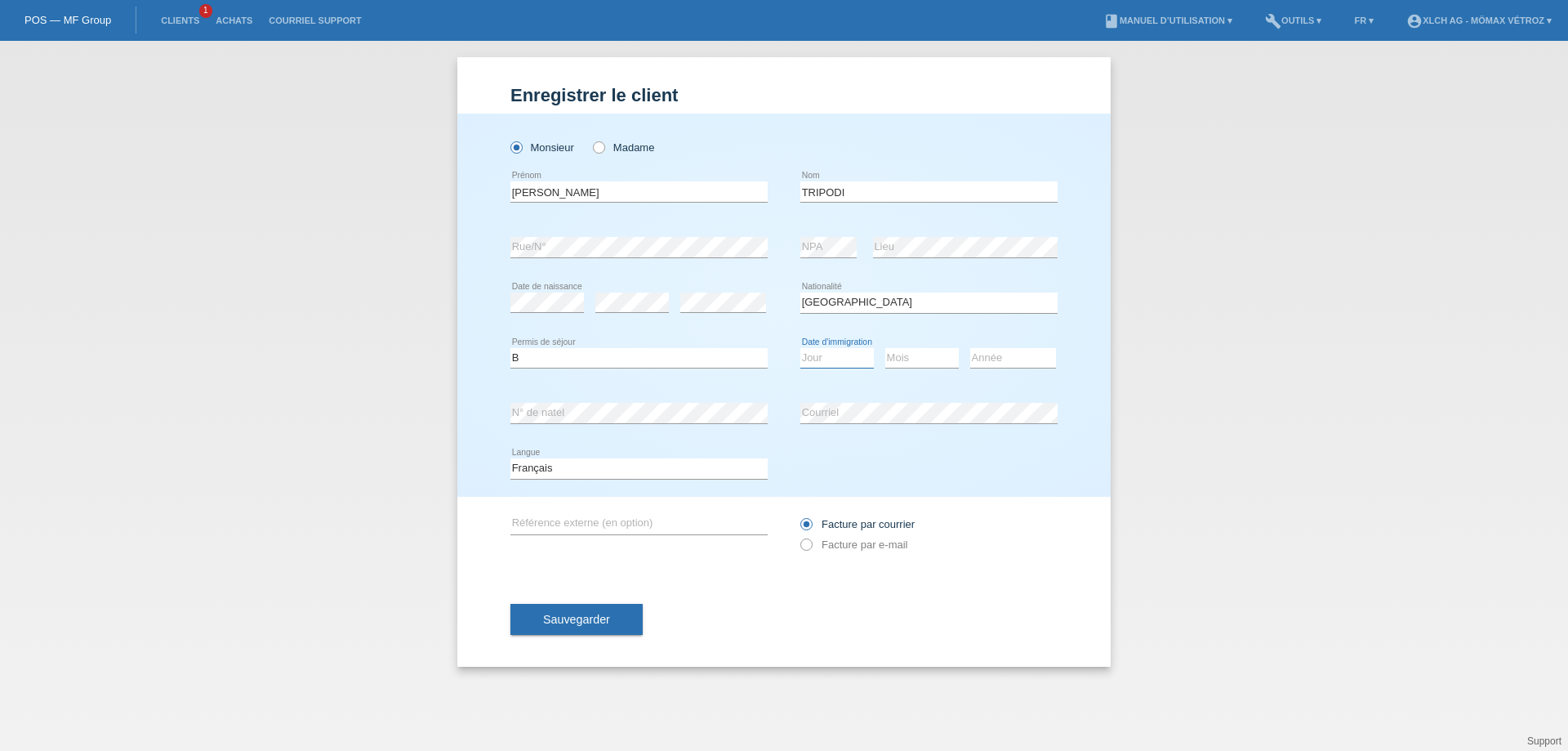
click at [800, 348] on select "Jour 01 02 03 04 05 06 07 08 09 10 11" at bounding box center [837, 358] width 74 height 20
click at [928, 363] on select "Mois 01 02 03 04 05 06 07 08 09 10 11" at bounding box center [923, 358] width 74 height 20
select select "02"
click at [886, 348] on select "Mois 01 02 03 04 05 06 07 08 09 10 11" at bounding box center [923, 358] width 74 height 20
click at [999, 358] on select "Année 2025 2024 2023 2022 2021 2020 2019 2018 2017 2016 2015 2014 2013 2012 201…" at bounding box center [1013, 358] width 85 height 20
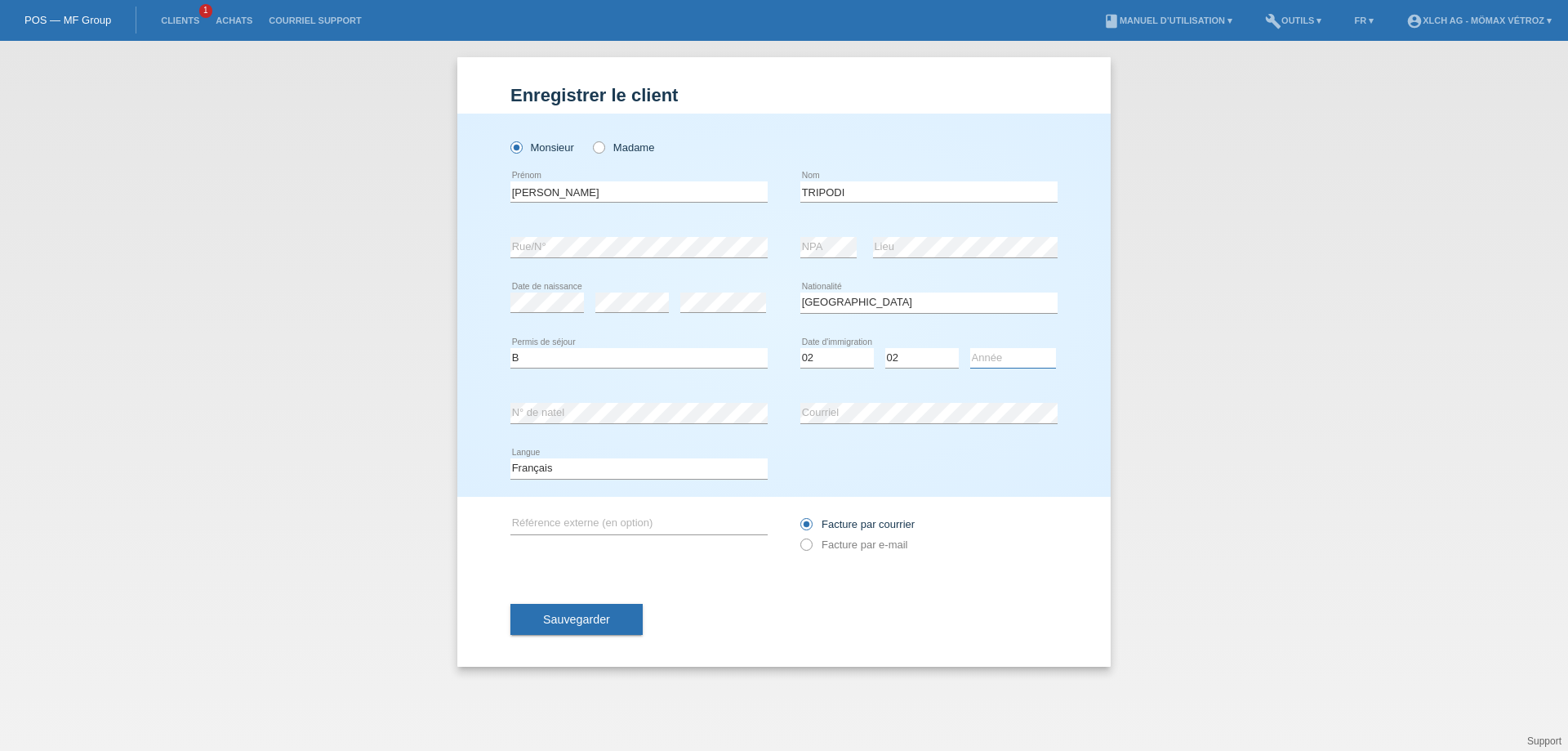
select select "2020"
click at [970, 348] on select "Année 2025 2024 2023 2022 2021 2020 2019 2018 2017 2016 2015 2014 2013 2012 201…" at bounding box center [1013, 358] width 85 height 20
click at [592, 624] on span "Sauvegarder" at bounding box center [576, 619] width 67 height 13
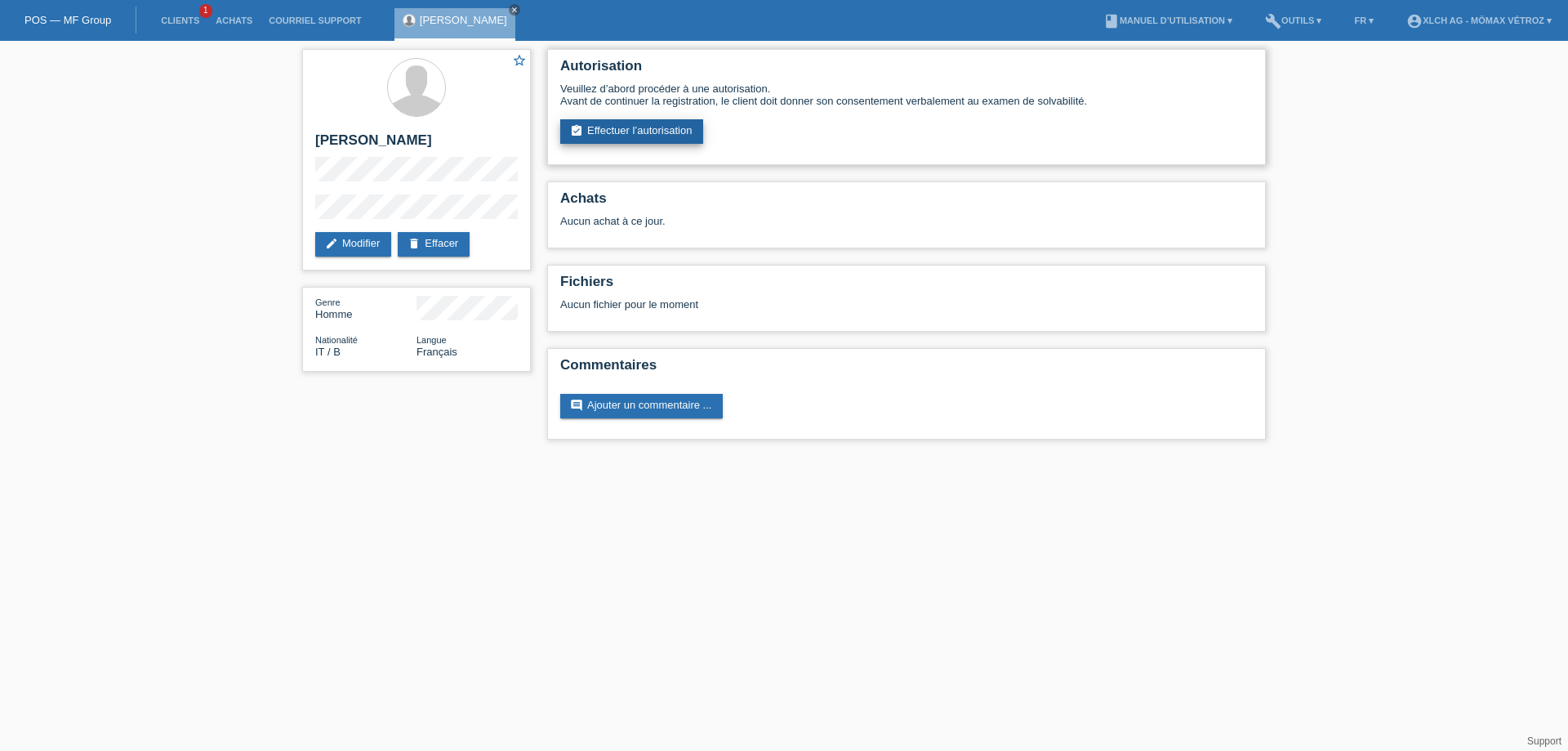
click at [659, 132] on link "assignment_turned_in Effectuer l’autorisation" at bounding box center [631, 131] width 143 height 25
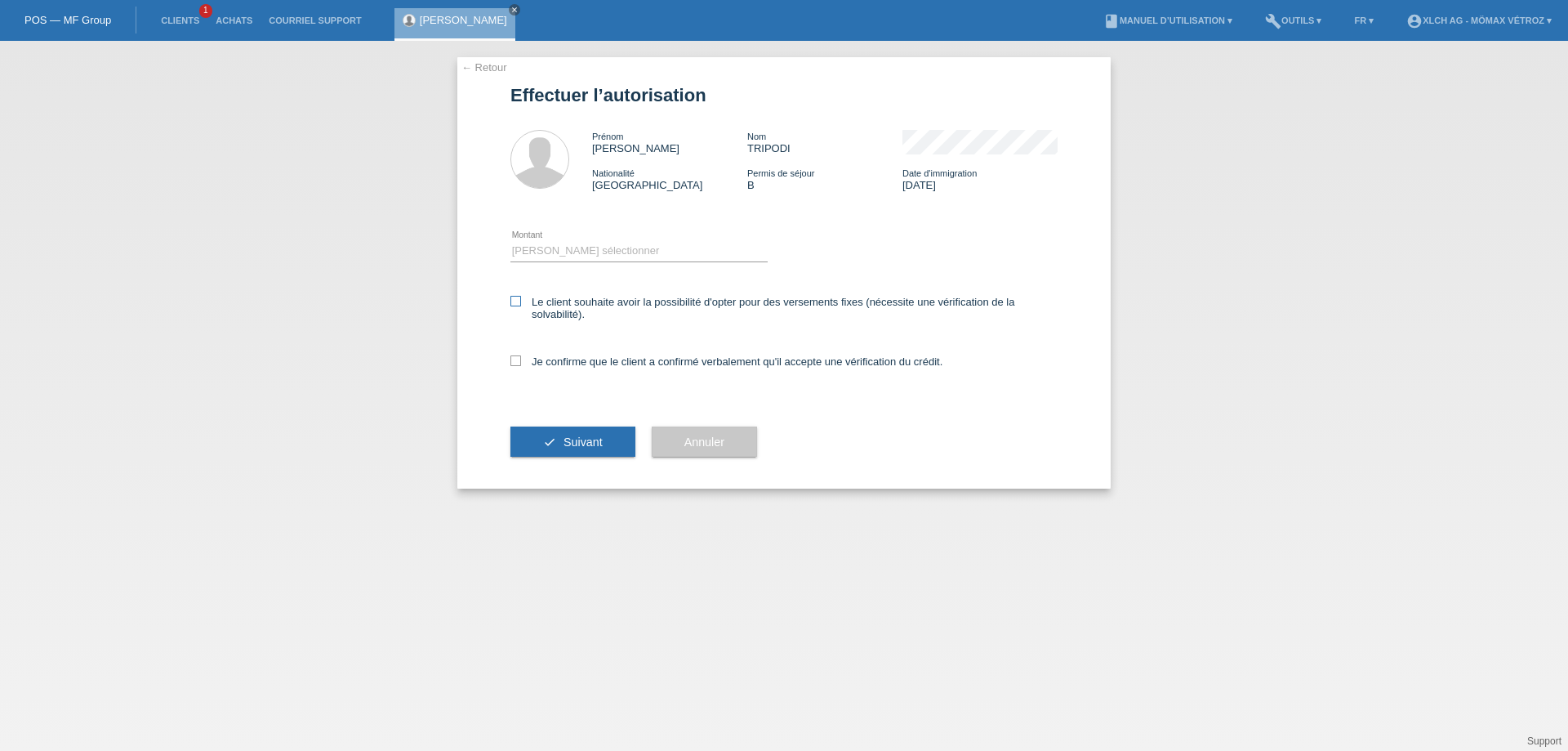
click at [519, 297] on icon at bounding box center [516, 301] width 10 height 10
click at [519, 297] on input "Le client souhaite avoir la possibilité d'opter pour des versements fixes (néce…" at bounding box center [516, 301] width 10 height 10
checkbox input "true"
click at [512, 366] on label "Je confirme que le client a confirmé verbalement qu'il accepte une vérification…" at bounding box center [726, 362] width 432 height 12
click at [512, 366] on input "Je confirme que le client a confirmé verbalement qu'il accepte une vérification…" at bounding box center [516, 361] width 10 height 10
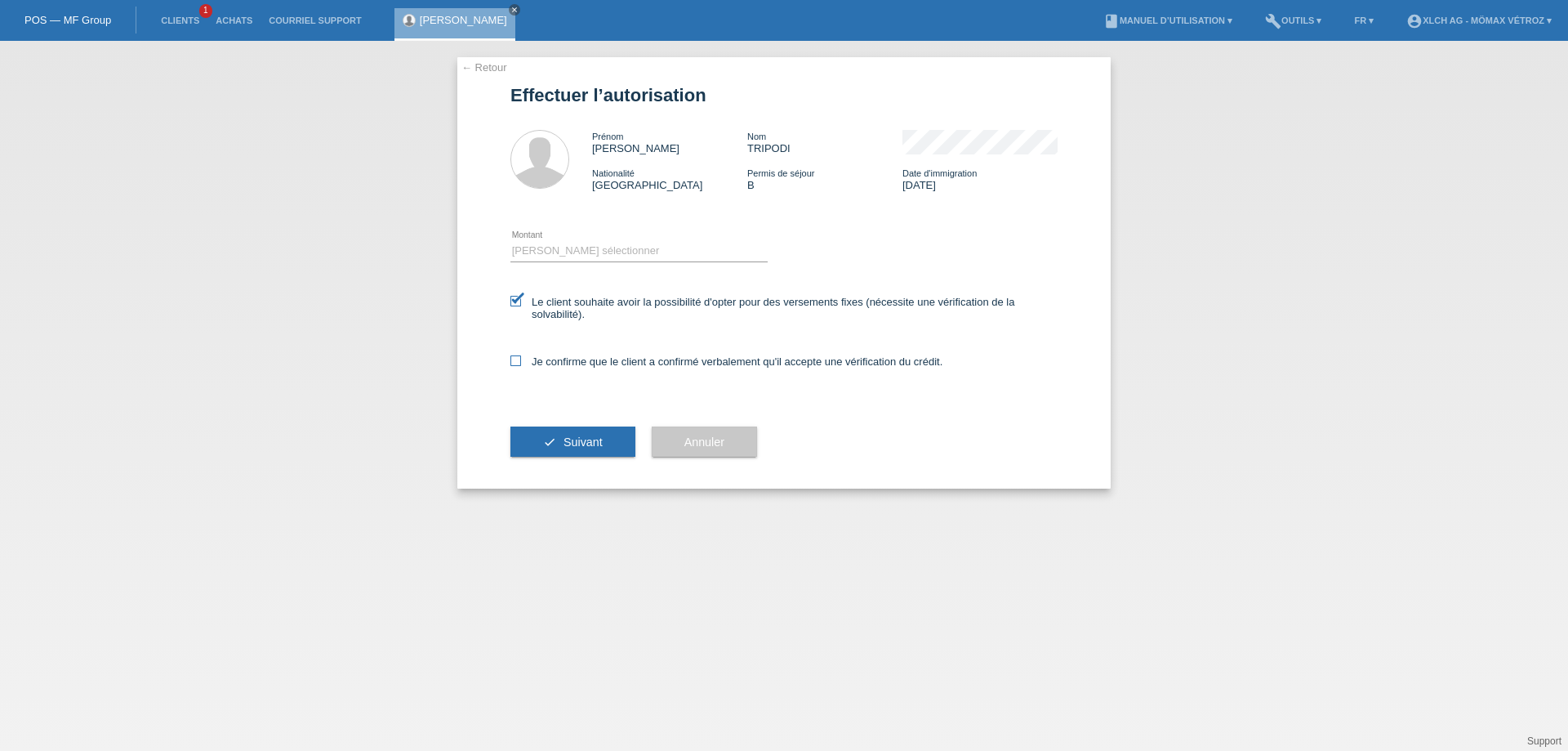
checkbox input "true"
click at [563, 246] on select "Veuillez sélectionner CHF 1.00 - CHF 499.00 CHF 500.00 - CHF 1'999.00 CHF 2'000…" at bounding box center [639, 251] width 257 height 20
select select "3"
click at [510, 241] on select "Veuillez sélectionner CHF 1.00 - CHF 499.00 CHF 500.00 - CHF 1'999.00 CHF 2'000…" at bounding box center [639, 251] width 257 height 20
click at [576, 436] on span "Suivant" at bounding box center [583, 441] width 39 height 13
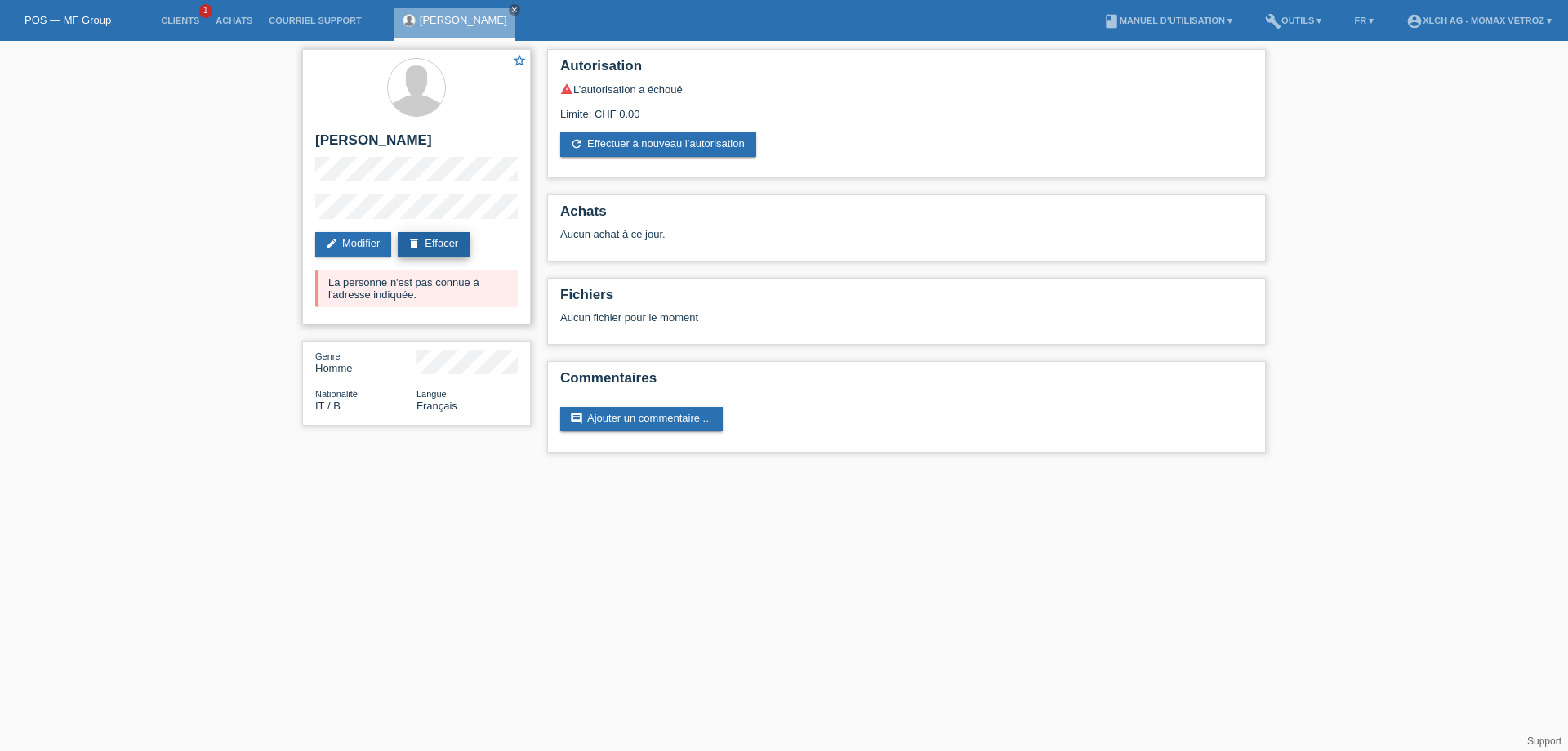
click at [449, 247] on link "delete Effacer" at bounding box center [433, 244] width 72 height 25
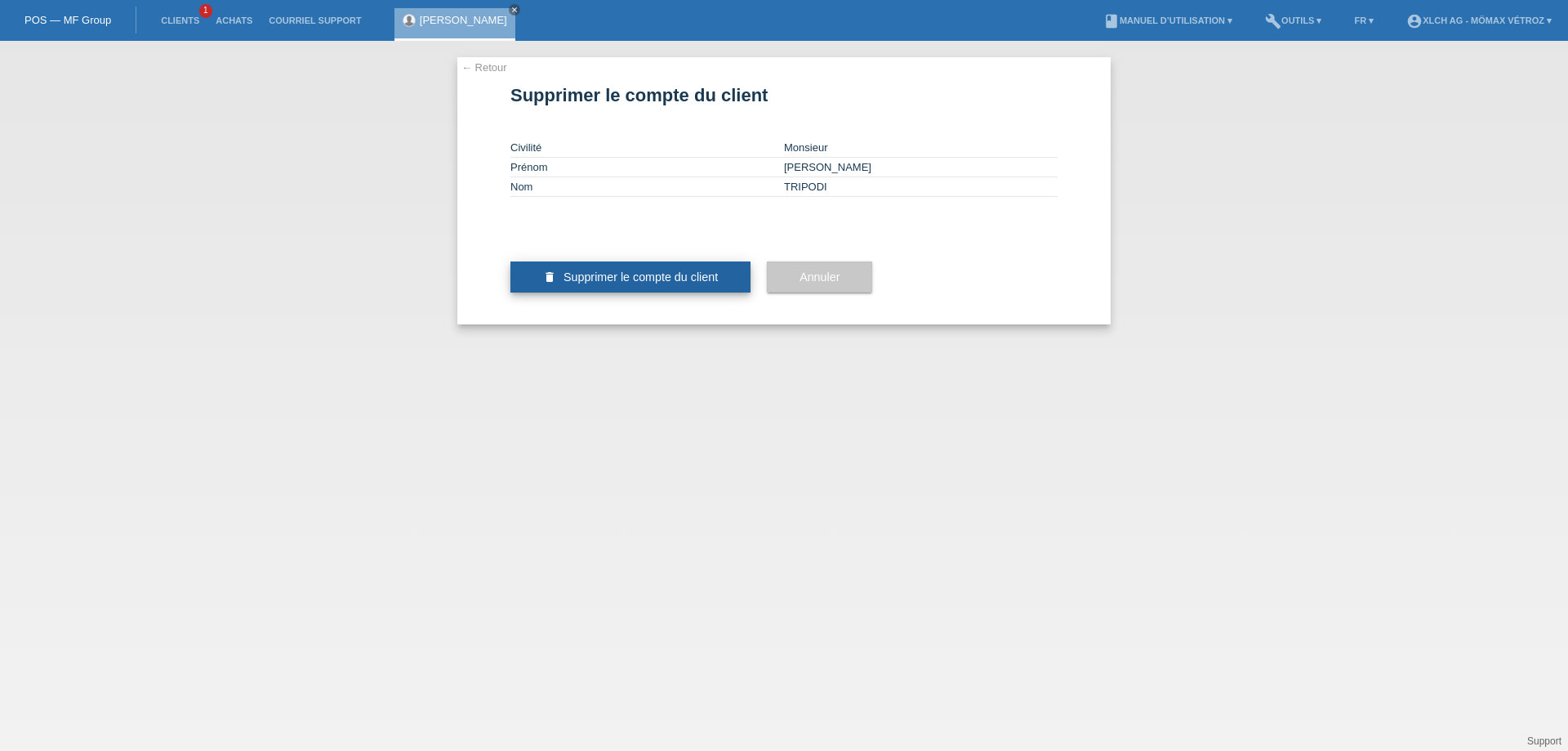
click at [587, 293] on button "delete Supprimer le compte du client" at bounding box center [630, 277] width 240 height 31
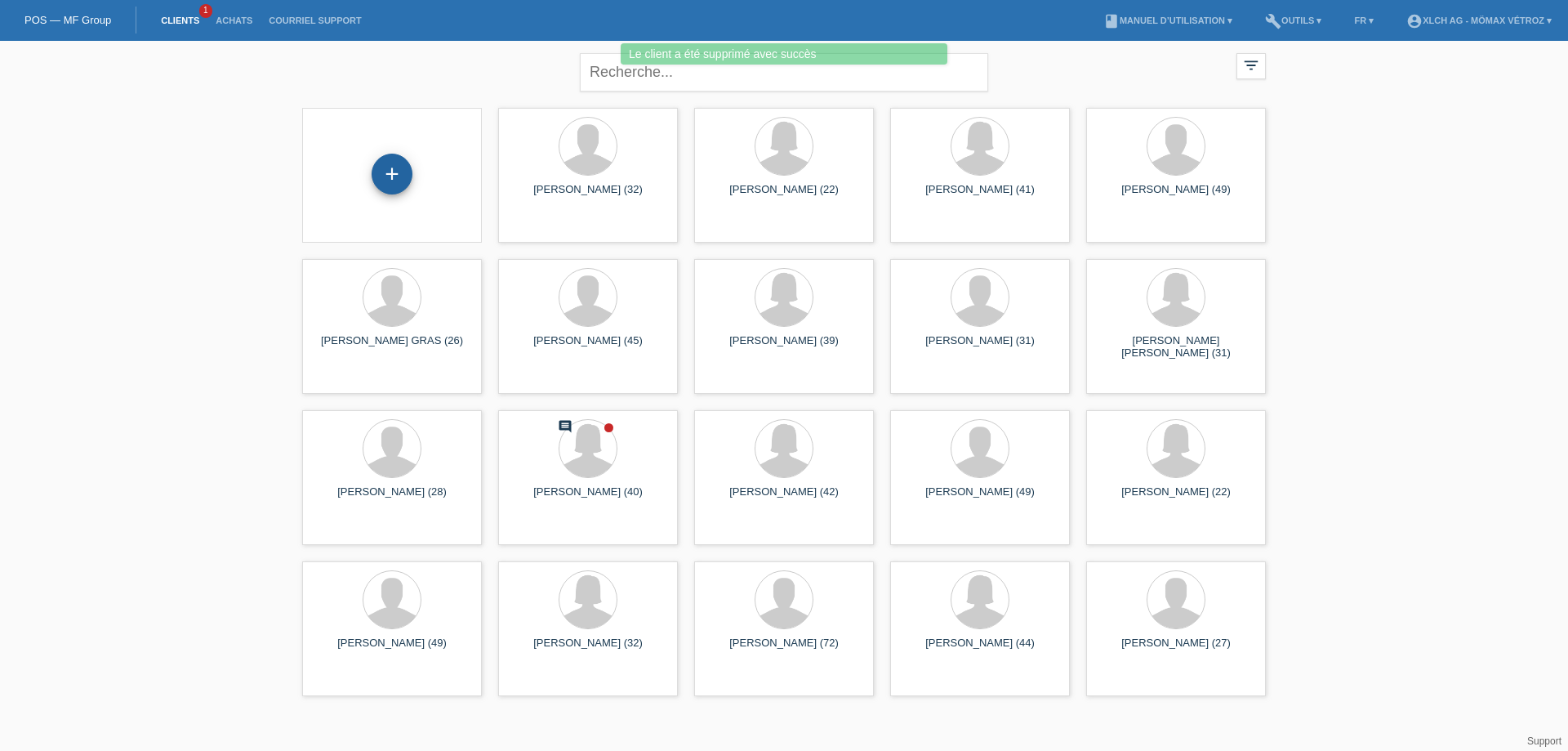
click at [374, 170] on div "+" at bounding box center [392, 174] width 41 height 41
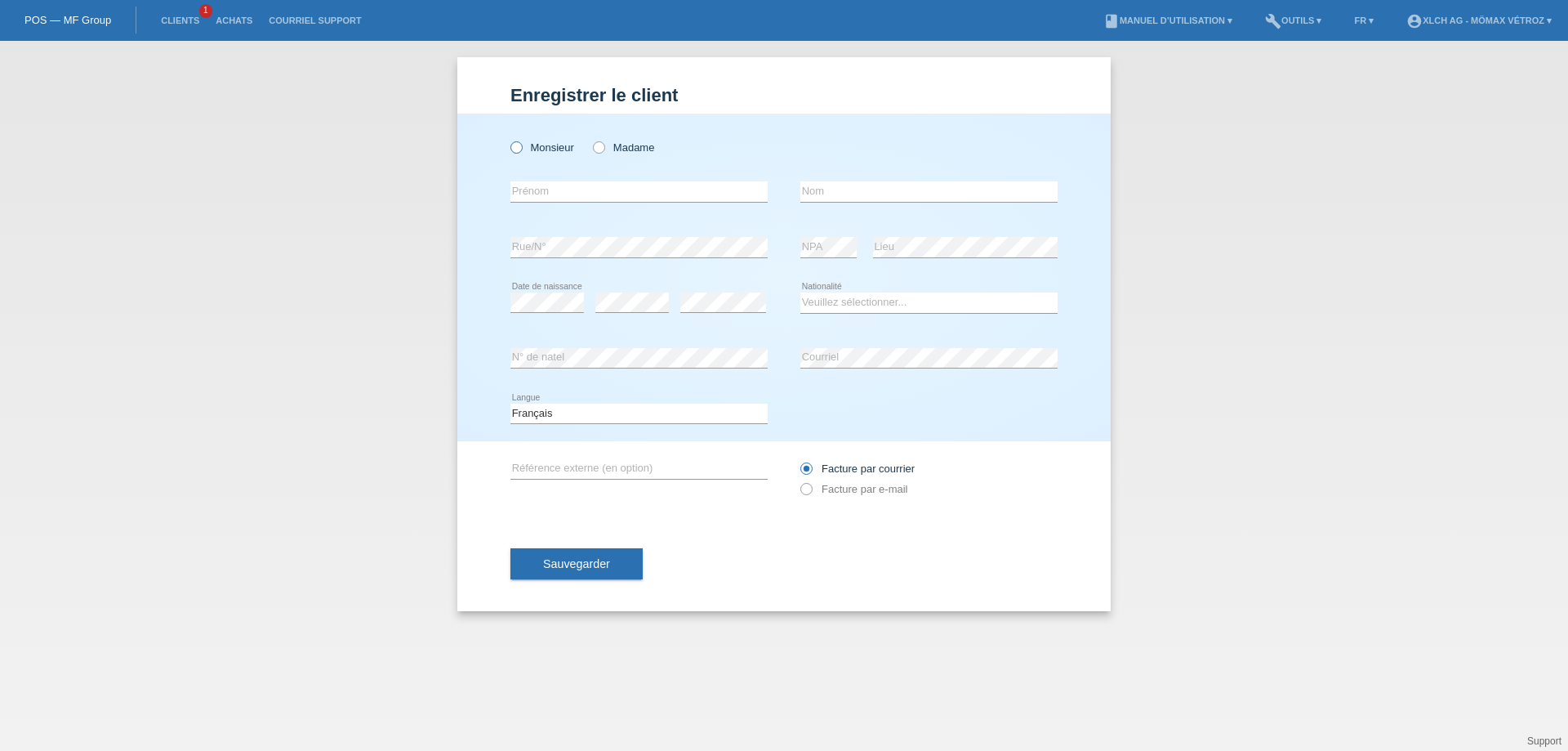
click at [525, 147] on label "Monsieur" at bounding box center [542, 147] width 64 height 12
click at [522, 147] on input "Monsieur" at bounding box center [516, 146] width 10 height 10
radio input "true"
click at [569, 198] on input "text" at bounding box center [639, 192] width 257 height 21
type input "FRANCESCO"
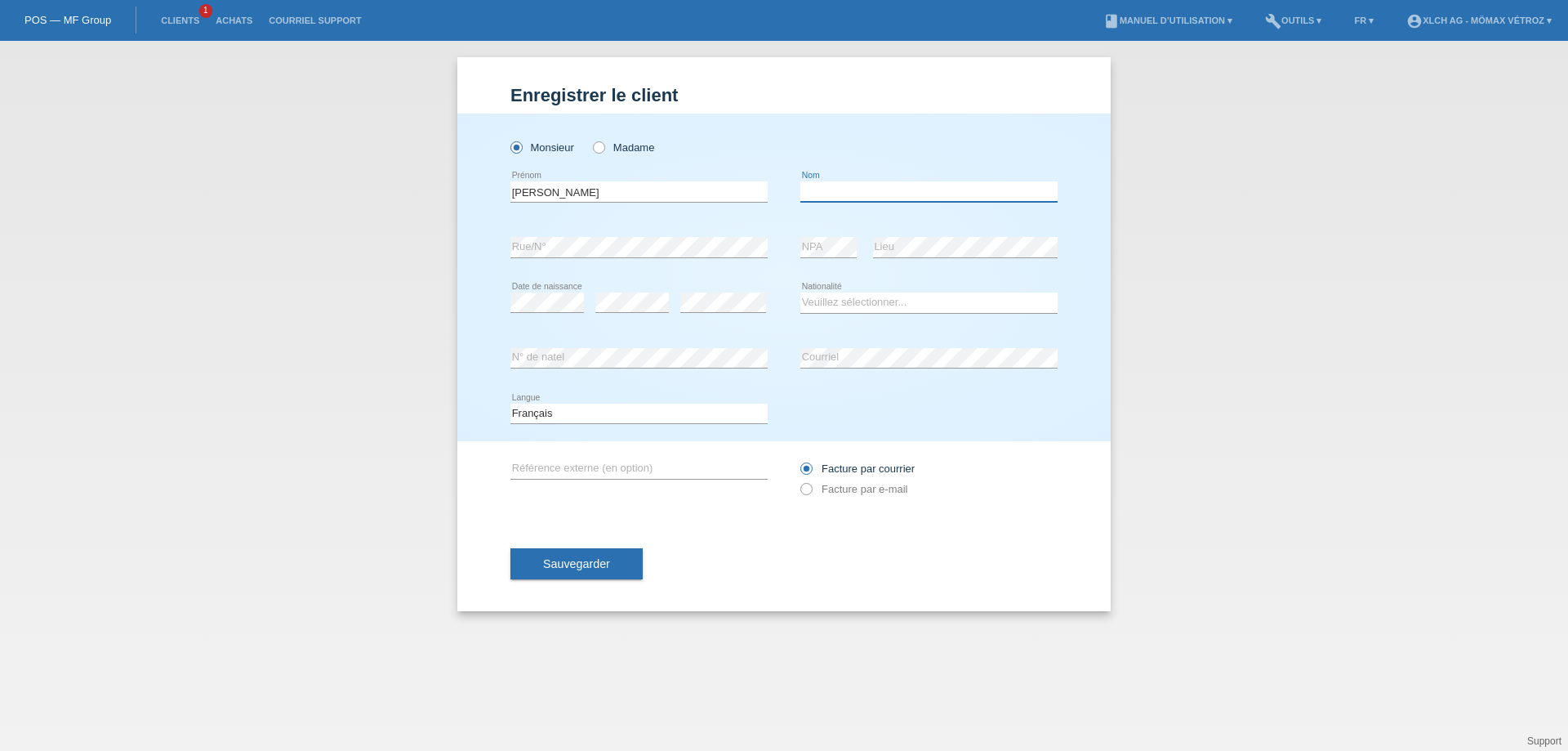
click at [849, 192] on input "text" at bounding box center [928, 192] width 257 height 21
type input "TRIPODI"
click at [834, 293] on select "Veuillez sélectionner... [GEOGRAPHIC_DATA] [GEOGRAPHIC_DATA] [GEOGRAPHIC_DATA] …" at bounding box center [928, 302] width 257 height 20
click at [800, 293] on select "Veuillez sélectionner... Suisse Allemagne Autriche Liechtenstein ------------ A…" at bounding box center [928, 302] width 257 height 20
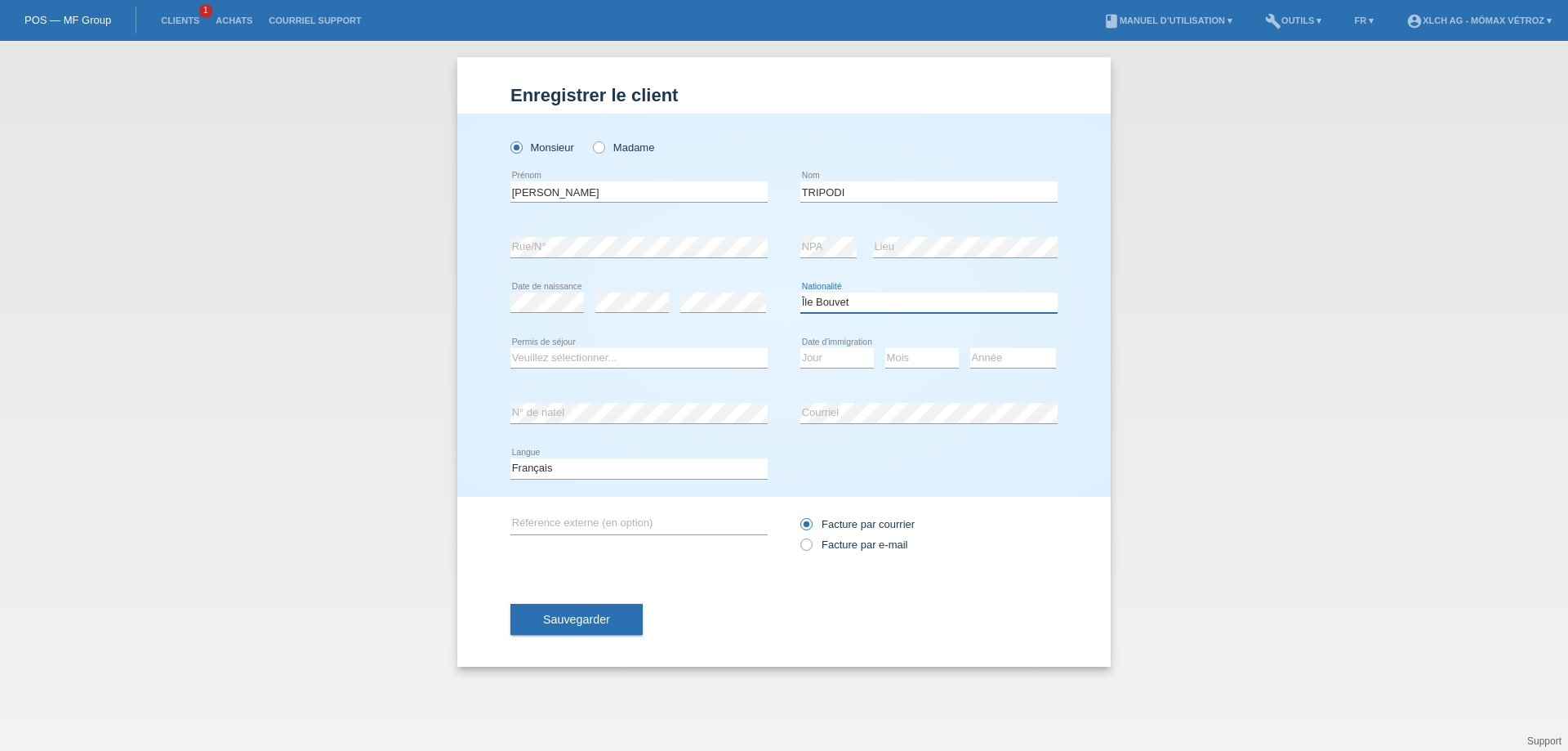
select select "IT"
click at [550, 372] on div "Veuillez sélectionner... C B B - Statut de réfugié Autre error Permis de séjour" at bounding box center [639, 358] width 257 height 56
click at [550, 364] on select "Veuillez sélectionner... C B B - Statut de réfugié Autre" at bounding box center [639, 358] width 257 height 20
select select "B"
click at [510, 348] on select "Veuillez sélectionner... C B B - Statut de réfugié Autre" at bounding box center [639, 358] width 257 height 20
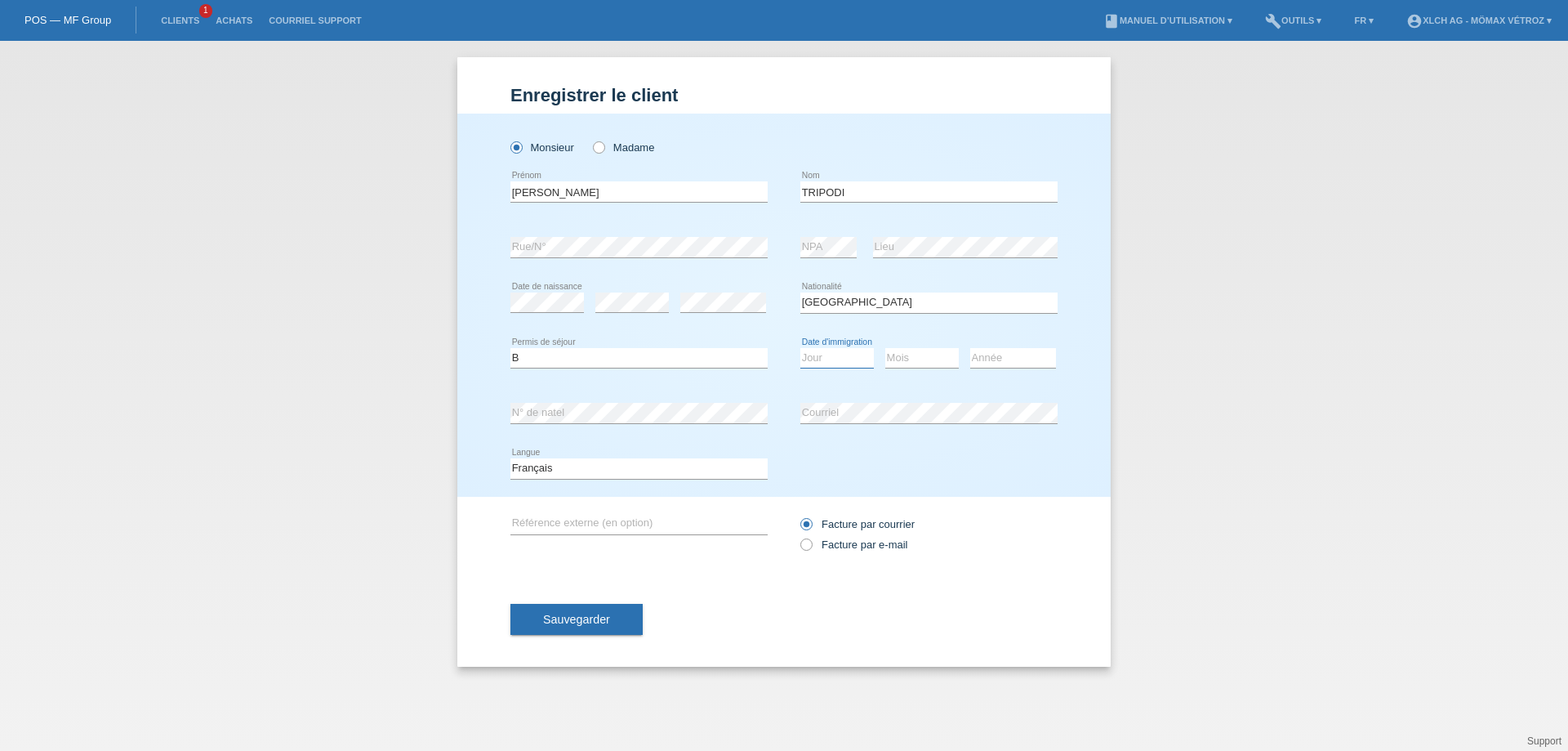
click at [847, 364] on select "Jour 01 02 03 04 05 06 07 08 09 10 11" at bounding box center [837, 358] width 74 height 20
select select "14"
click at [800, 348] on select "Jour 01 02 03 04 05 06 07 08 09 10 11" at bounding box center [837, 358] width 74 height 20
click at [889, 352] on select "Mois 01 02 03 04 05 06 07 08 09 10 11" at bounding box center [923, 358] width 74 height 20
select select "03"
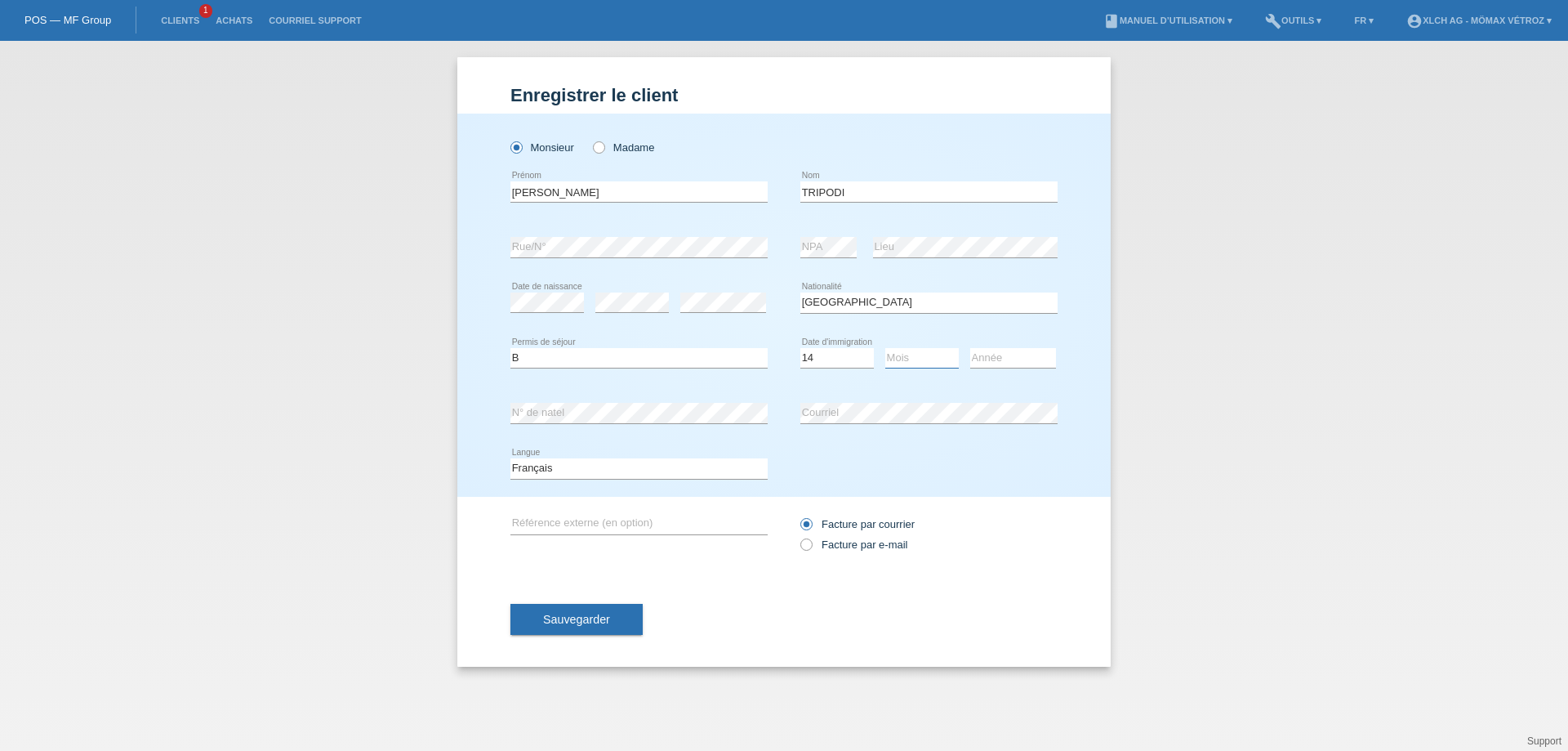
click at [886, 348] on select "Mois 01 02 03 04 05 06 07 08 09 10 11" at bounding box center [923, 358] width 74 height 20
click at [1017, 359] on select "Année 2025 2024 2023 2022 2021 2020 2019 2018 2017 2016 2015 2014 2013 2012 201…" at bounding box center [1013, 358] width 85 height 20
select select "2019"
click at [970, 348] on select "Année 2025 2024 2023 2022 2021 2020 2019 2018 2017 2016 2015 2014 2013 2012 201…" at bounding box center [1013, 358] width 85 height 20
click at [557, 614] on span "Sauvegarder" at bounding box center [576, 619] width 67 height 13
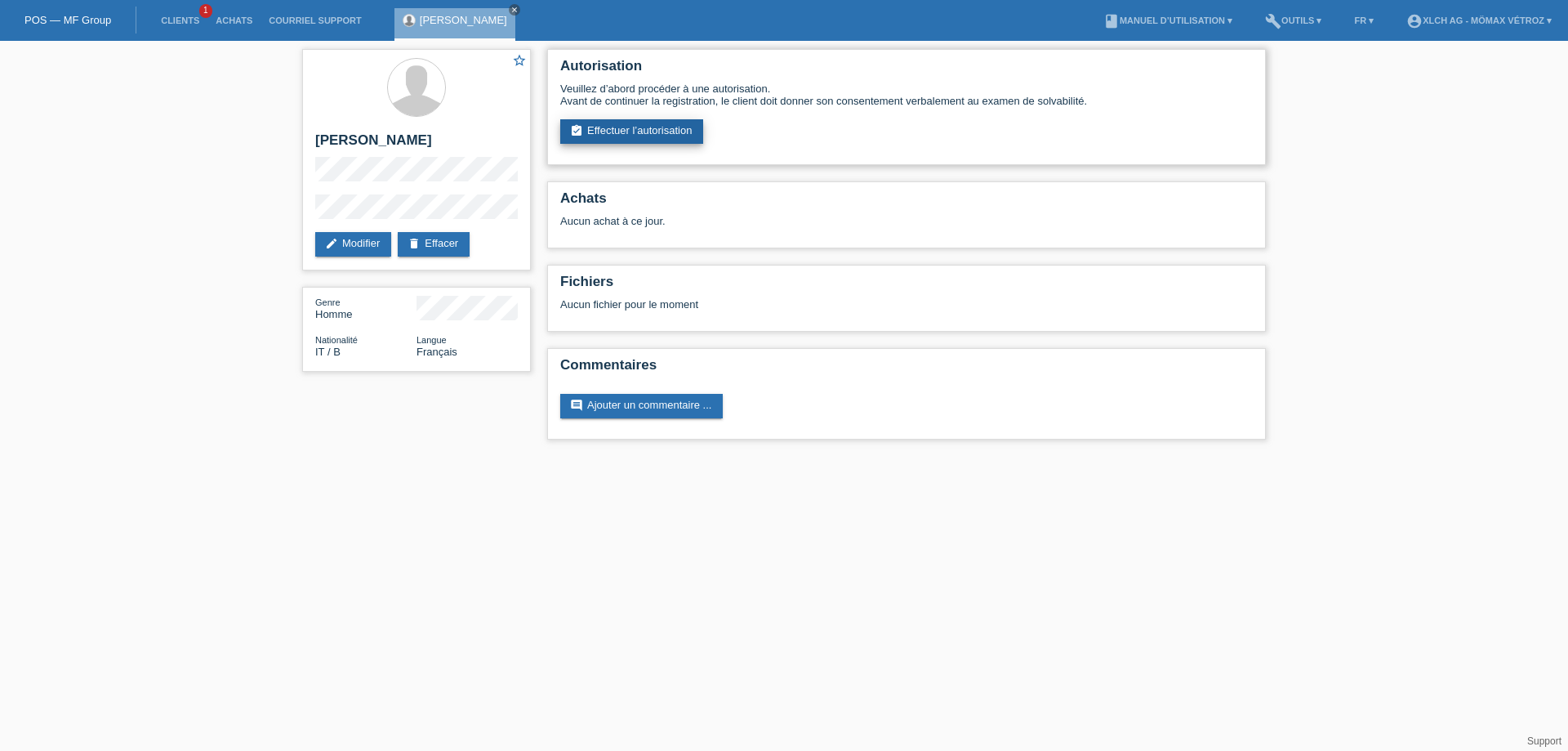
click at [624, 123] on link "assignment_turned_in Effectuer l’autorisation" at bounding box center [631, 131] width 143 height 25
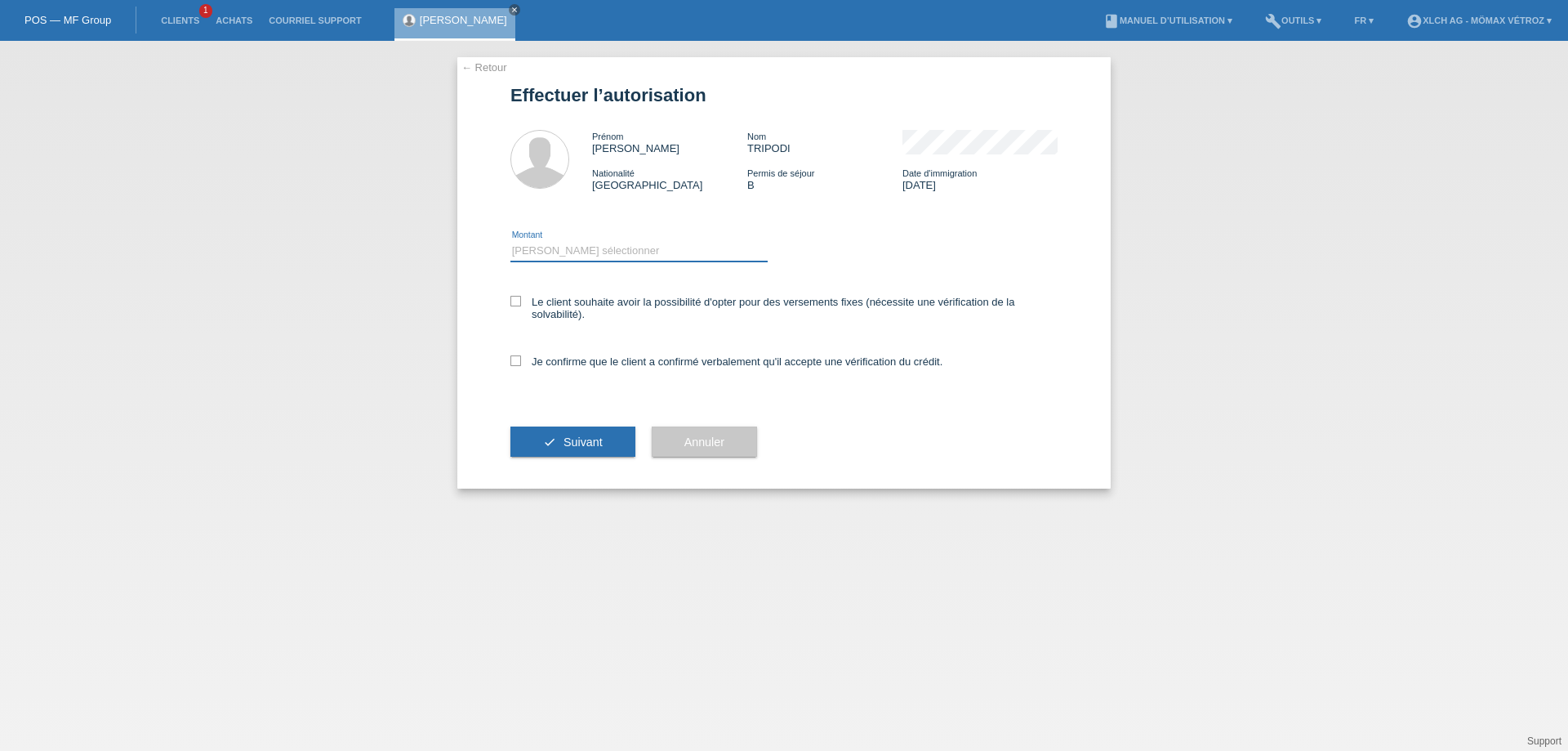
click at [528, 249] on select "Veuillez sélectionner CHF 1.00 - CHF 499.00 CHF 500.00 - CHF 1'999.00 CHF 2'000…" at bounding box center [639, 251] width 257 height 20
select select "3"
click at [510, 241] on select "Veuillez sélectionner CHF 1.00 - CHF 499.00 CHF 500.00 - CHF 1'999.00 CHF 2'000…" at bounding box center [639, 251] width 257 height 20
click at [517, 299] on icon at bounding box center [516, 301] width 10 height 10
click at [517, 299] on input "Le client souhaite avoir la possibilité d'opter pour des versements fixes (néce…" at bounding box center [516, 301] width 10 height 10
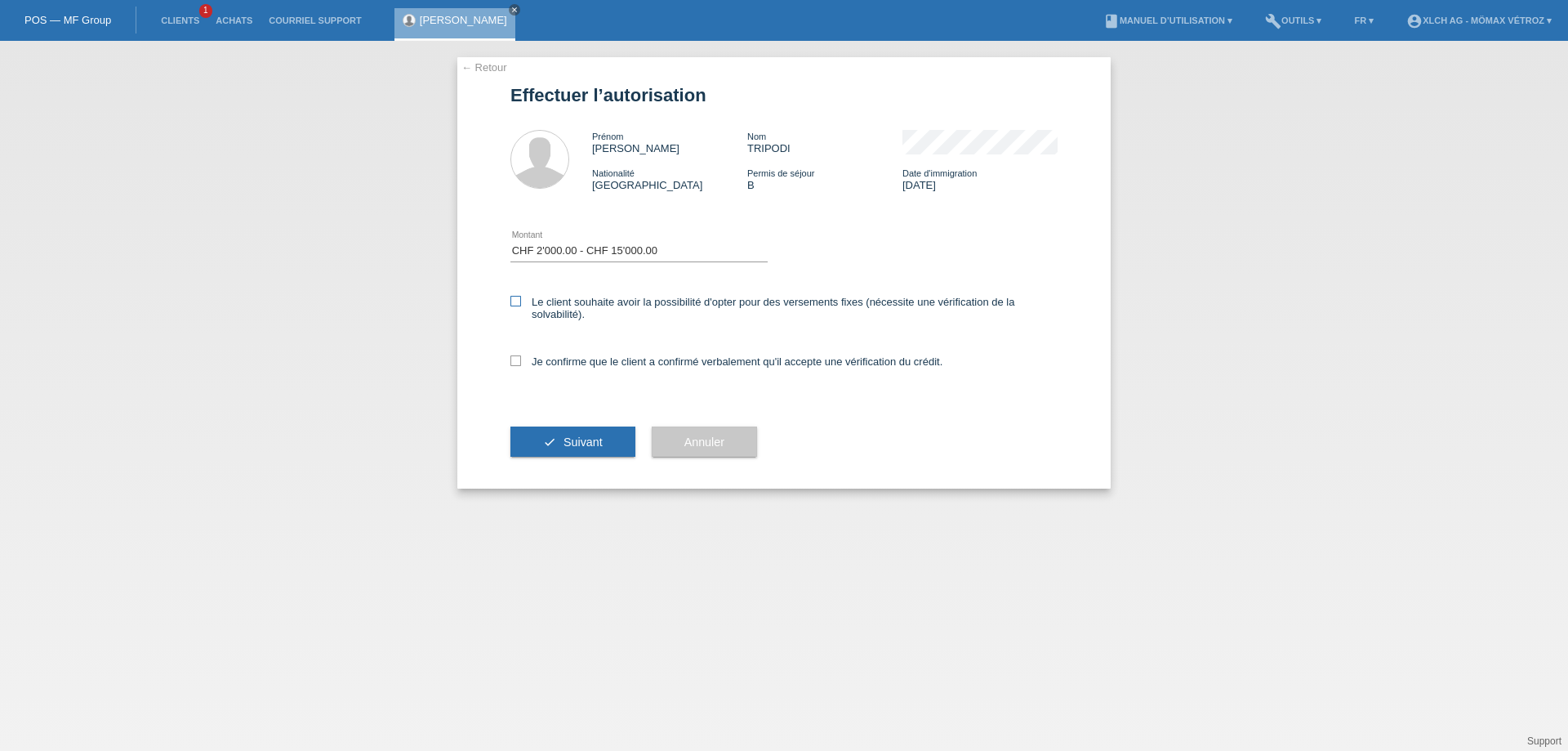
checkbox input "true"
click at [521, 362] on icon at bounding box center [516, 361] width 10 height 10
click at [521, 362] on input "Je confirme que le client a confirmé verbalement qu'il accepte une vérification…" at bounding box center [516, 361] width 10 height 10
checkbox input "true"
click at [558, 437] on button "check Suivant" at bounding box center [573, 442] width 125 height 31
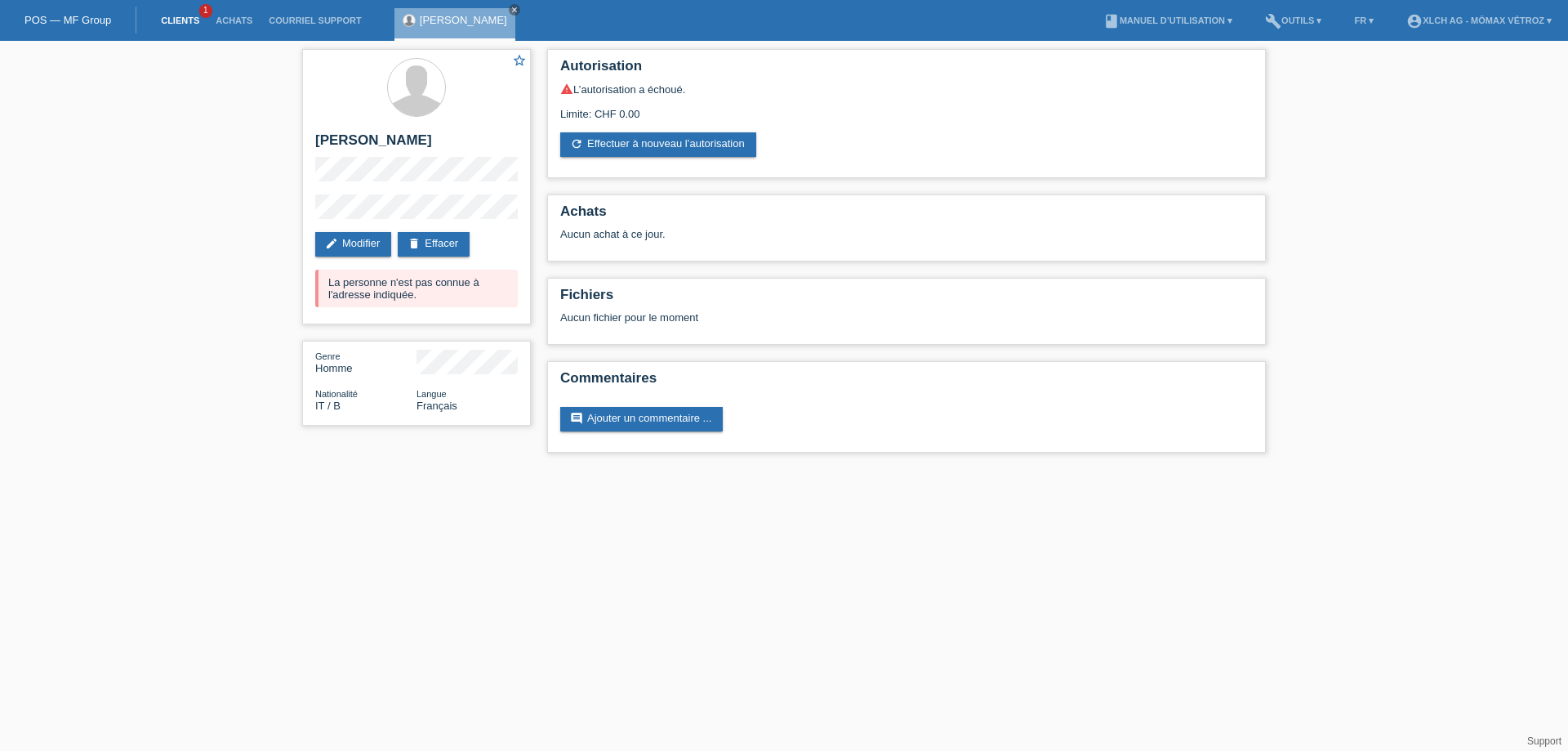
click at [195, 20] on link "Clients" at bounding box center [180, 20] width 55 height 9
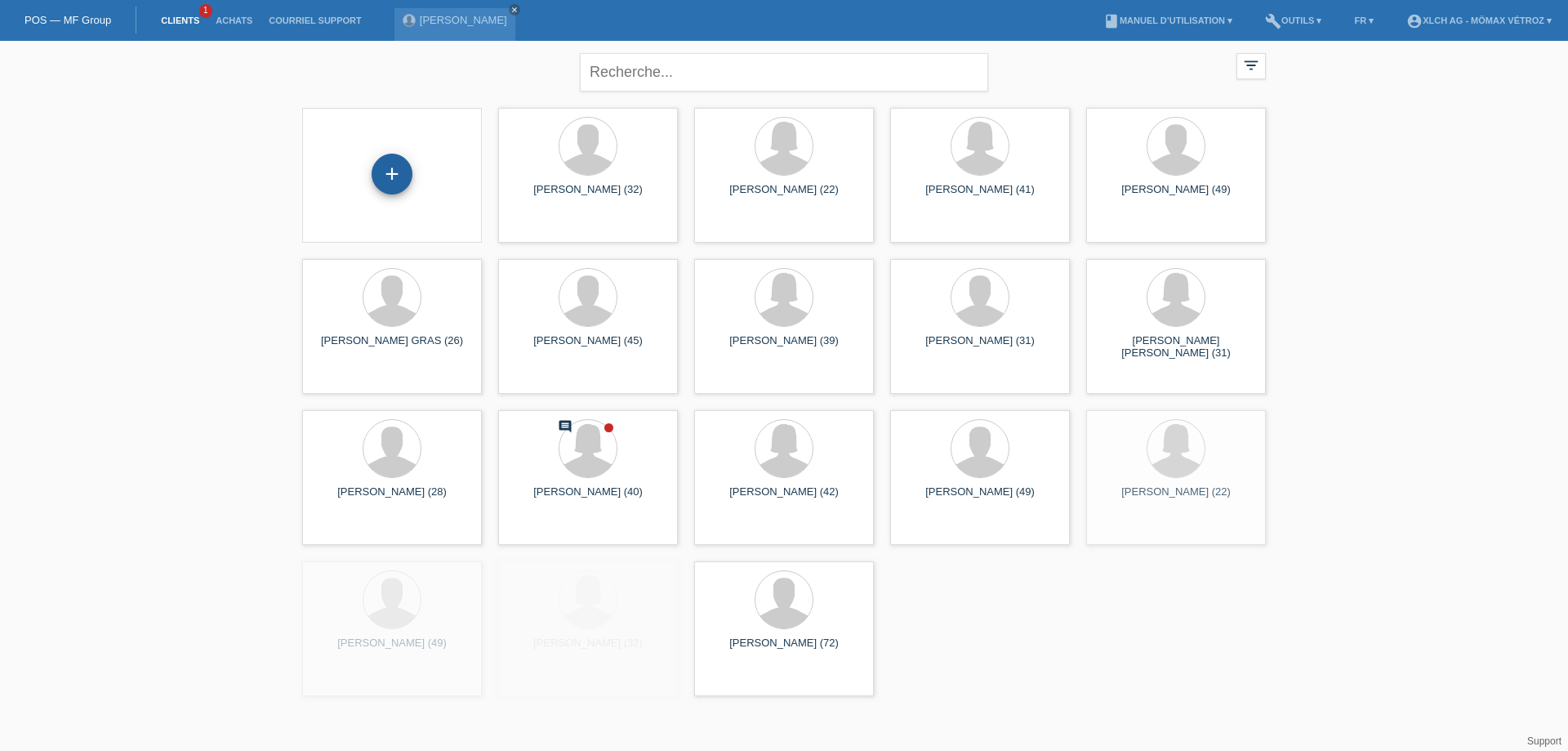
click at [392, 169] on div "+" at bounding box center [392, 174] width 41 height 41
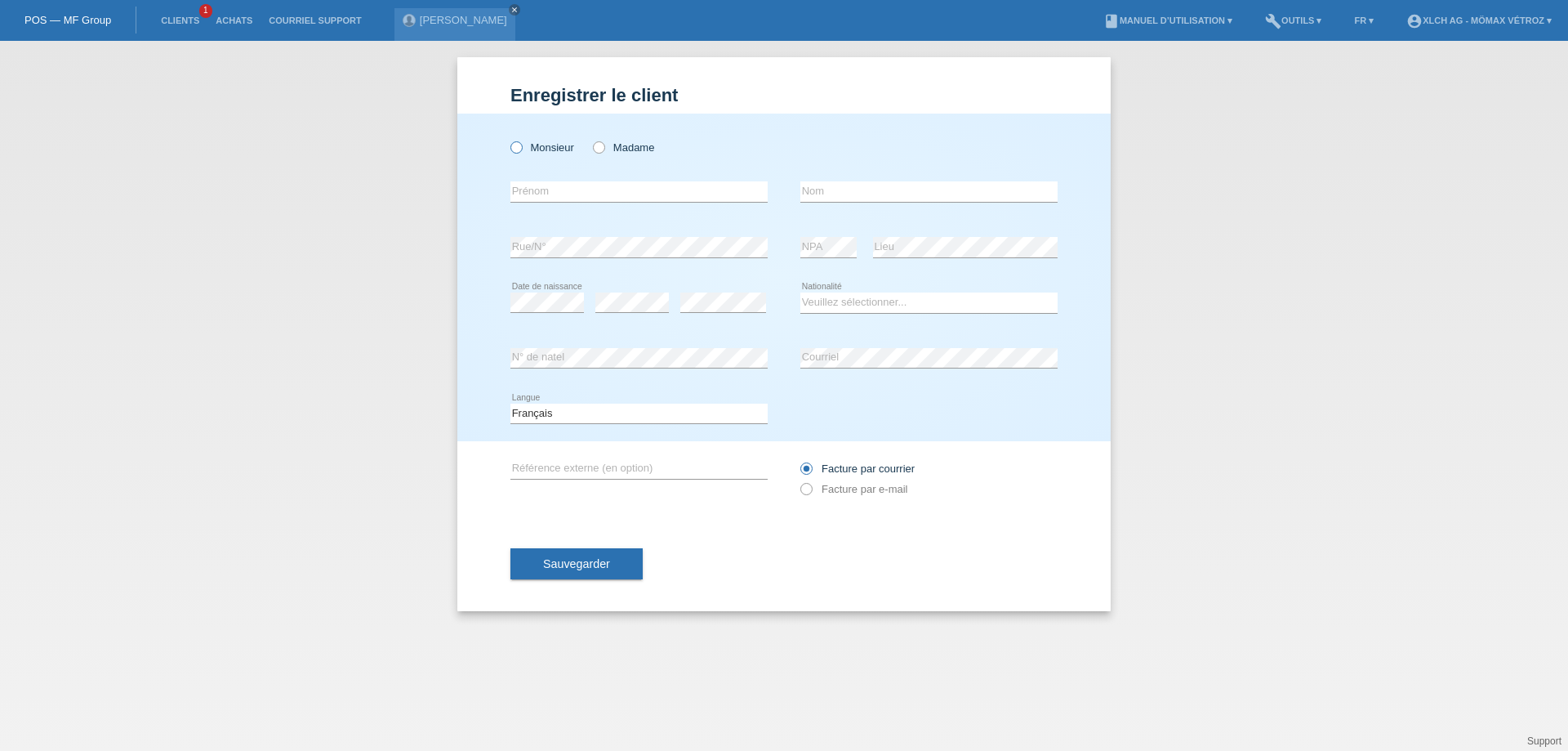
click at [557, 149] on label "Monsieur" at bounding box center [542, 147] width 64 height 12
click at [522, 149] on input "Monsieur" at bounding box center [516, 146] width 10 height 10
radio input "true"
click at [554, 193] on input "text" at bounding box center [639, 192] width 257 height 21
type input "YASSINE"
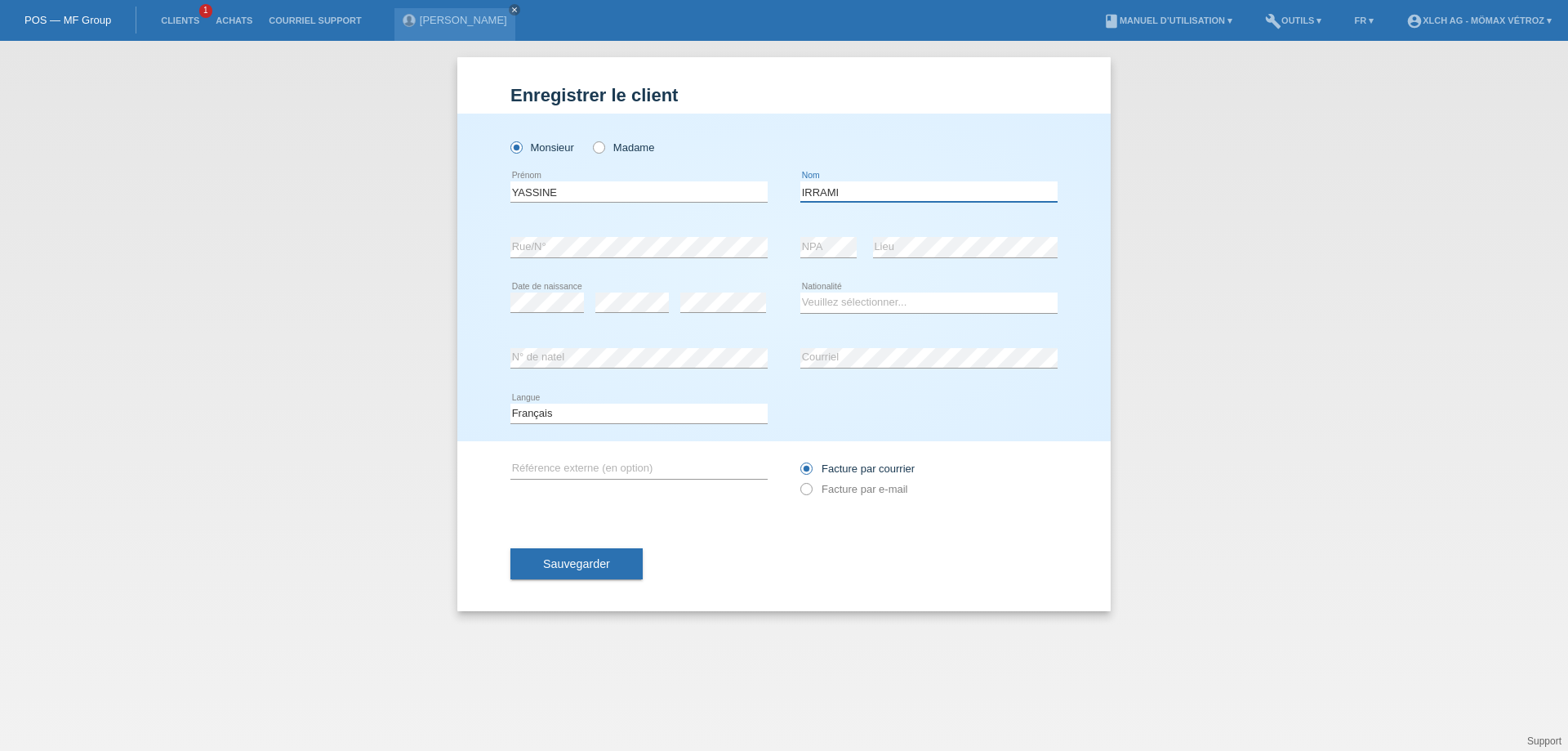
type input "IRRAMI"
click at [837, 370] on div "error [GEOGRAPHIC_DATA]" at bounding box center [928, 358] width 257 height 56
click at [845, 297] on select "Veuillez sélectionner... [GEOGRAPHIC_DATA] [GEOGRAPHIC_DATA] [GEOGRAPHIC_DATA] …" at bounding box center [928, 302] width 257 height 20
select select "FR"
click at [800, 293] on select "Veuillez sélectionner... [GEOGRAPHIC_DATA] [GEOGRAPHIC_DATA] [GEOGRAPHIC_DATA] …" at bounding box center [928, 302] width 257 height 20
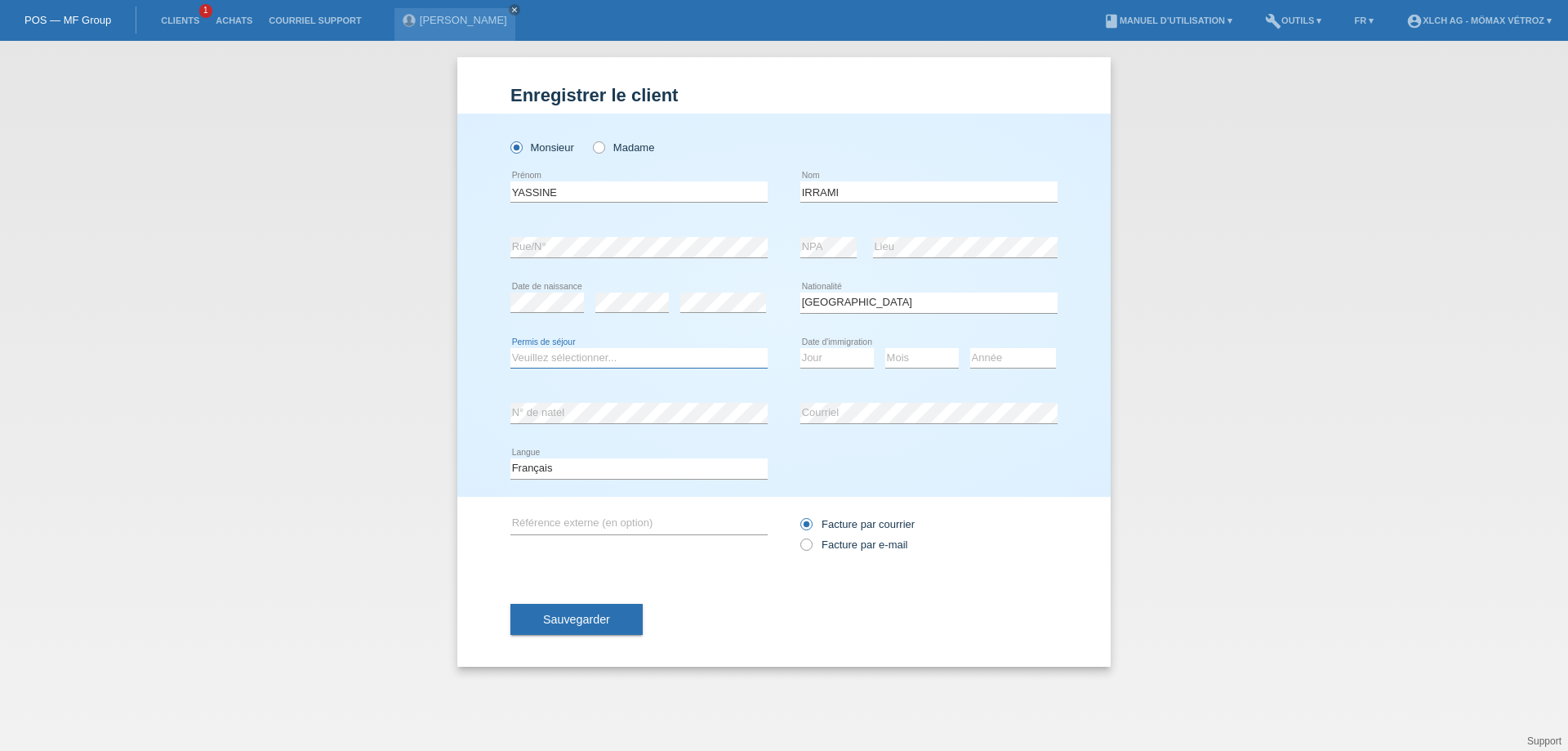
click at [578, 360] on select "Veuillez sélectionner... C B B - Statut de réfugié Autre" at bounding box center [639, 358] width 257 height 20
select select "B"
click at [510, 348] on select "Veuillez sélectionner... C B B - Statut de réfugié Autre" at bounding box center [639, 358] width 257 height 20
click at [844, 348] on select "Jour 01 02 03 04 05 06 07 08 09 10 11" at bounding box center [837, 358] width 74 height 20
select select "01"
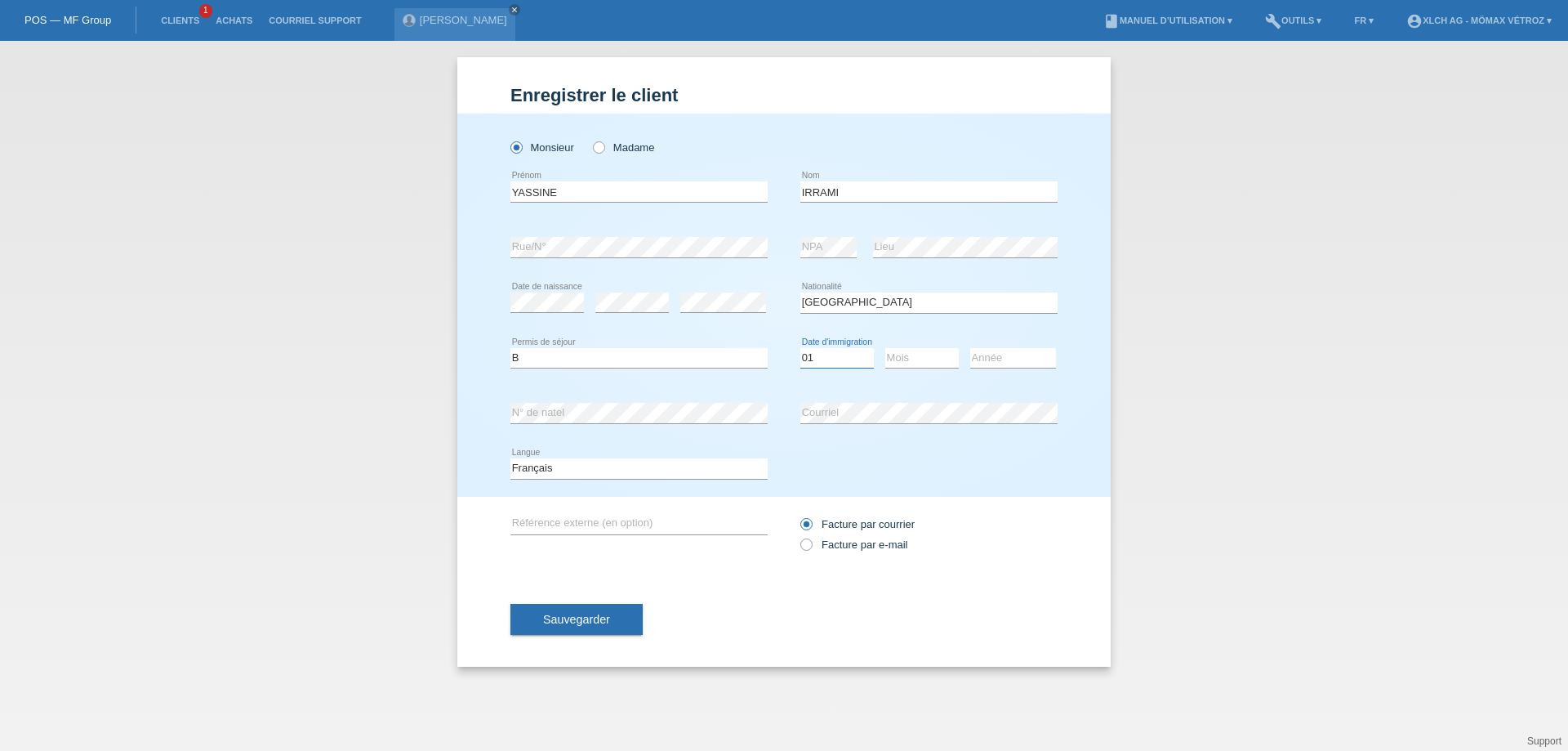
click at [800, 348] on select "Jour 01 02 03 04 05 06 07 08 09 10 11" at bounding box center [837, 358] width 74 height 20
click at [940, 358] on select "Mois 01 02 03 04 05 06 07 08 09 10 11" at bounding box center [923, 358] width 74 height 20
select select "08"
click at [886, 348] on select "Mois 01 02 03 04 05 06 07 08 09 10 11" at bounding box center [923, 358] width 74 height 20
click at [998, 358] on select "Année 2025 2024 2023 2022 2021 2020 2019 2018 2017 2016 2015 2014 2013 2012 201…" at bounding box center [1013, 358] width 85 height 20
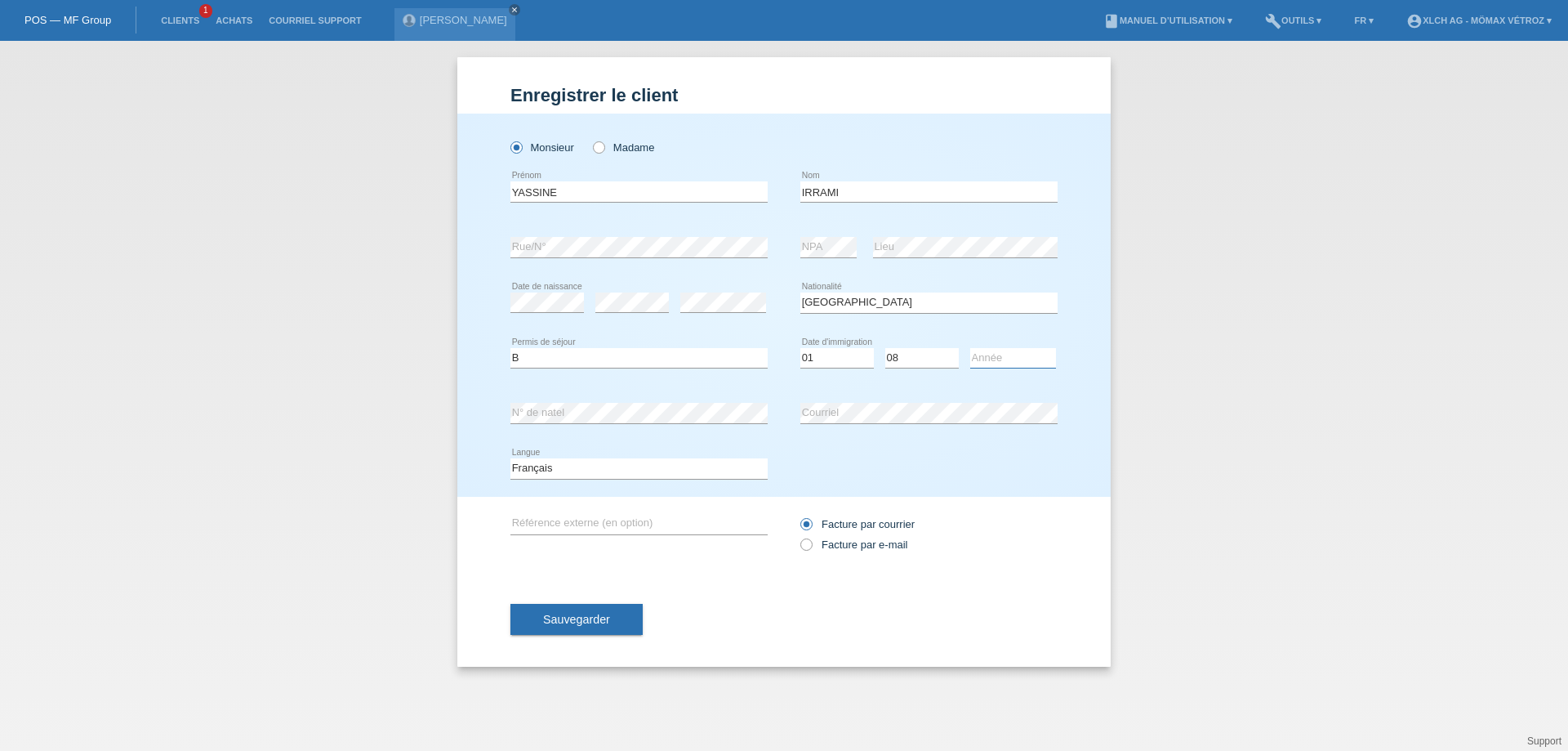
select select "2022"
click at [970, 348] on select "Année 2025 2024 2023 2022 2021 2020 2019 2018 2017 2016 2015 2014 2013 2012 201…" at bounding box center [1013, 358] width 85 height 20
click at [581, 625] on span "Sauvegarder" at bounding box center [576, 619] width 67 height 13
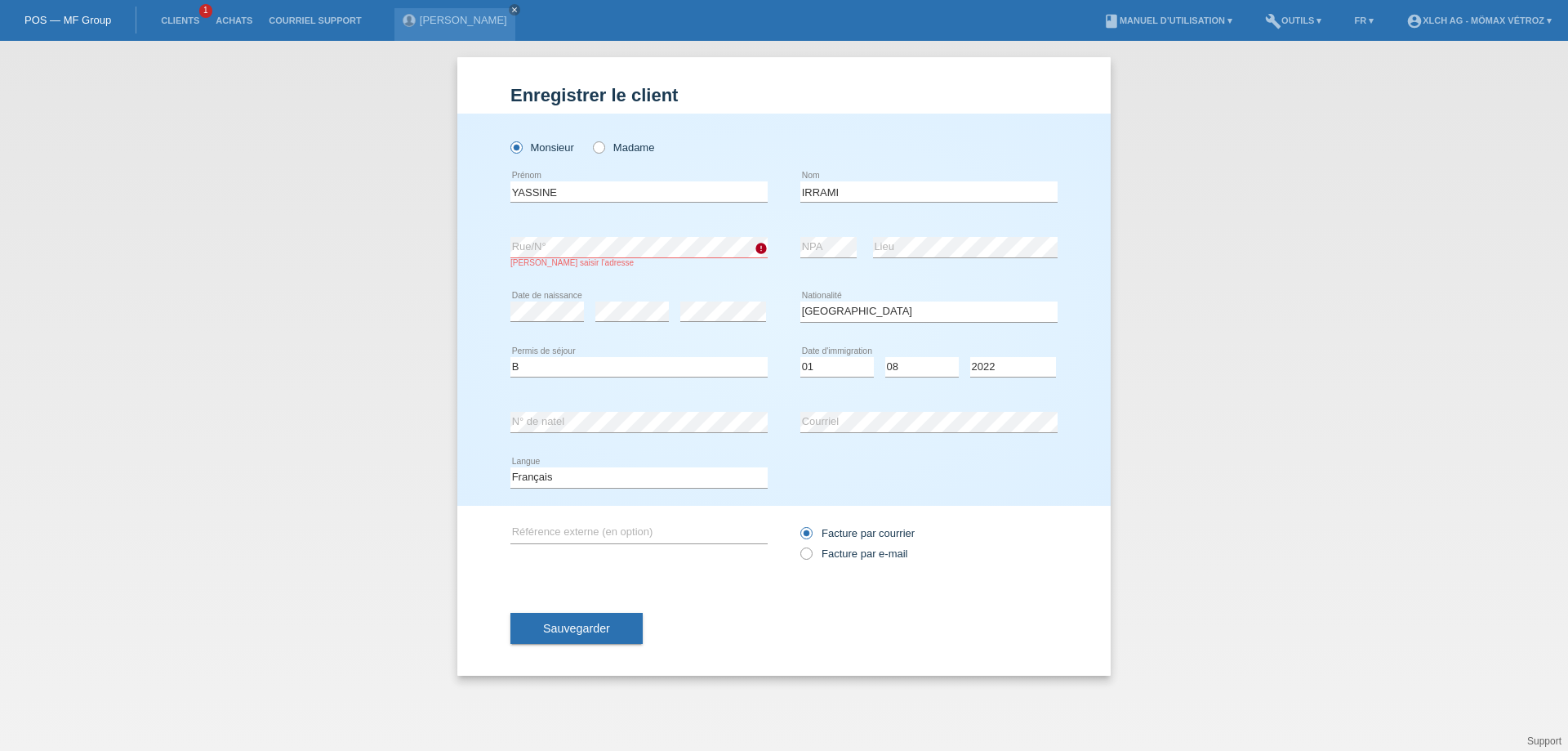
click at [411, 290] on div "Enregistrer le client Enregistrer le client Enregistrer le client Monsieur Mada…" at bounding box center [784, 396] width 1568 height 710
click at [571, 620] on button "Sauvegarder" at bounding box center [576, 629] width 133 height 31
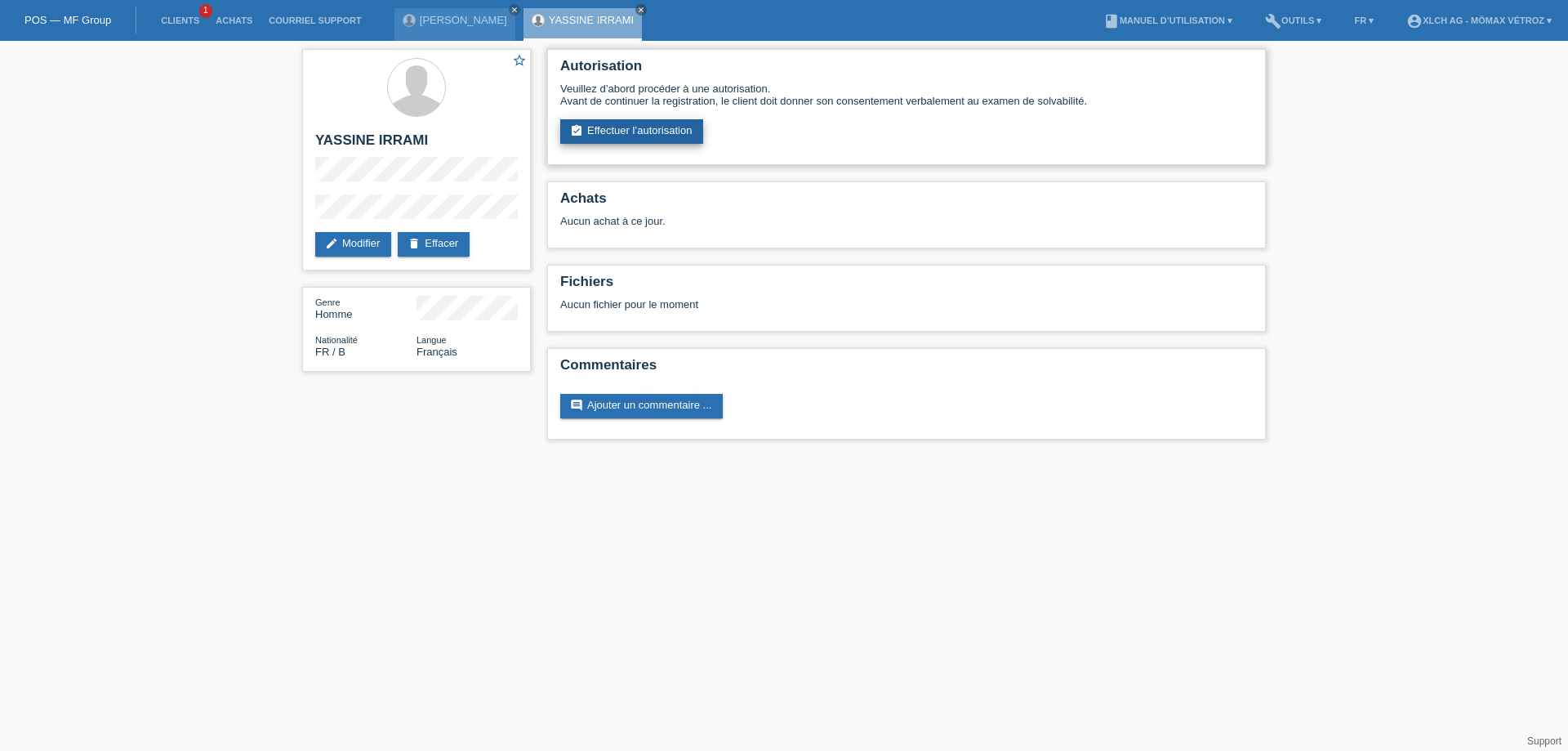
click at [602, 124] on link "assignment_turned_in Effectuer l’autorisation" at bounding box center [631, 131] width 143 height 25
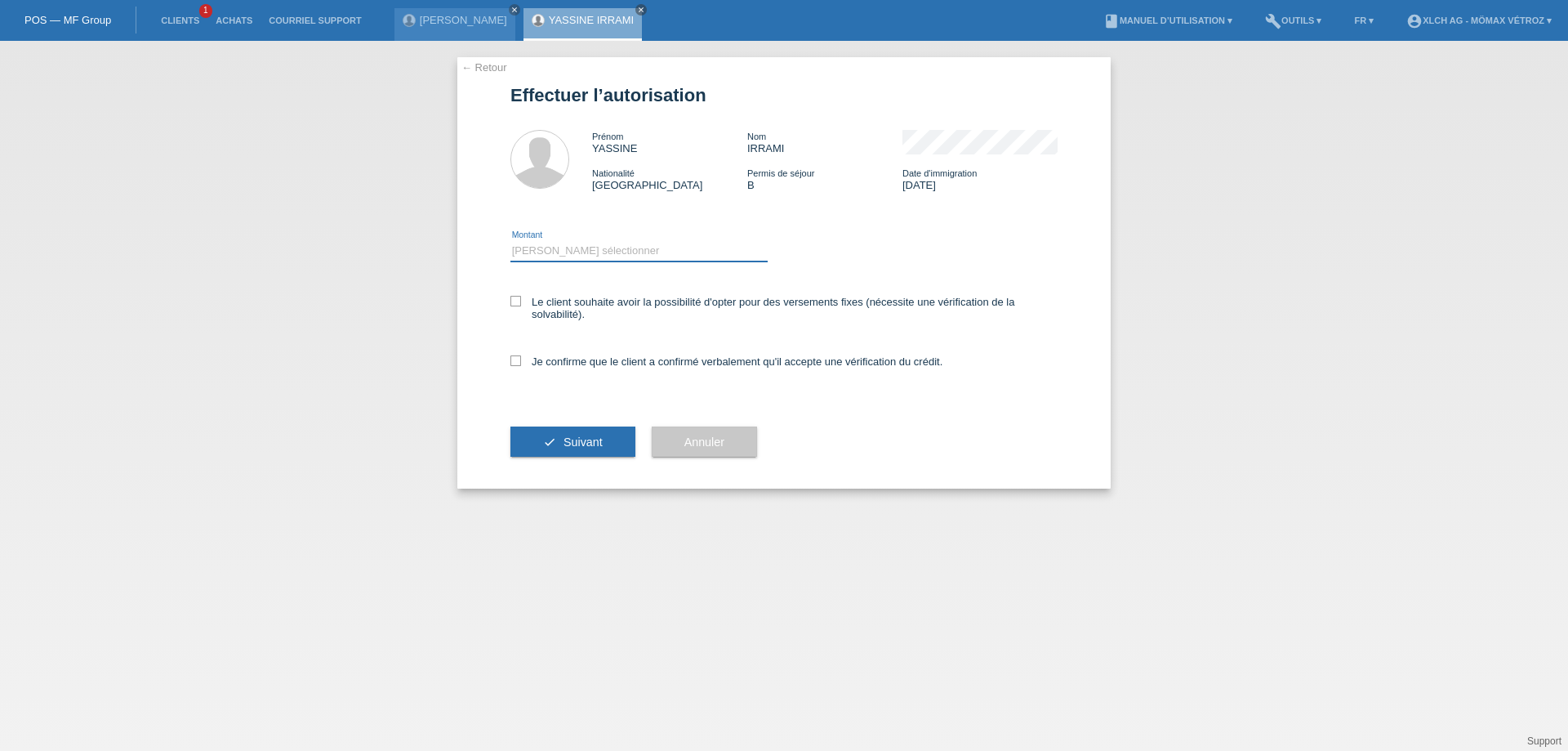
click at [520, 248] on select "Veuillez sélectionner CHF 1.00 - CHF 499.00 CHF 500.00 - CHF 1'999.00 CHF 2'000…" at bounding box center [639, 251] width 257 height 20
select select "3"
click at [510, 241] on select "Veuillez sélectionner CHF 1.00 - CHF 499.00 CHF 500.00 - CHF 1'999.00 CHF 2'000…" at bounding box center [639, 251] width 257 height 20
click at [515, 301] on icon at bounding box center [516, 301] width 10 height 10
click at [515, 301] on input "Le client souhaite avoir la possibilité d'opter pour des versements fixes (néce…" at bounding box center [516, 301] width 10 height 10
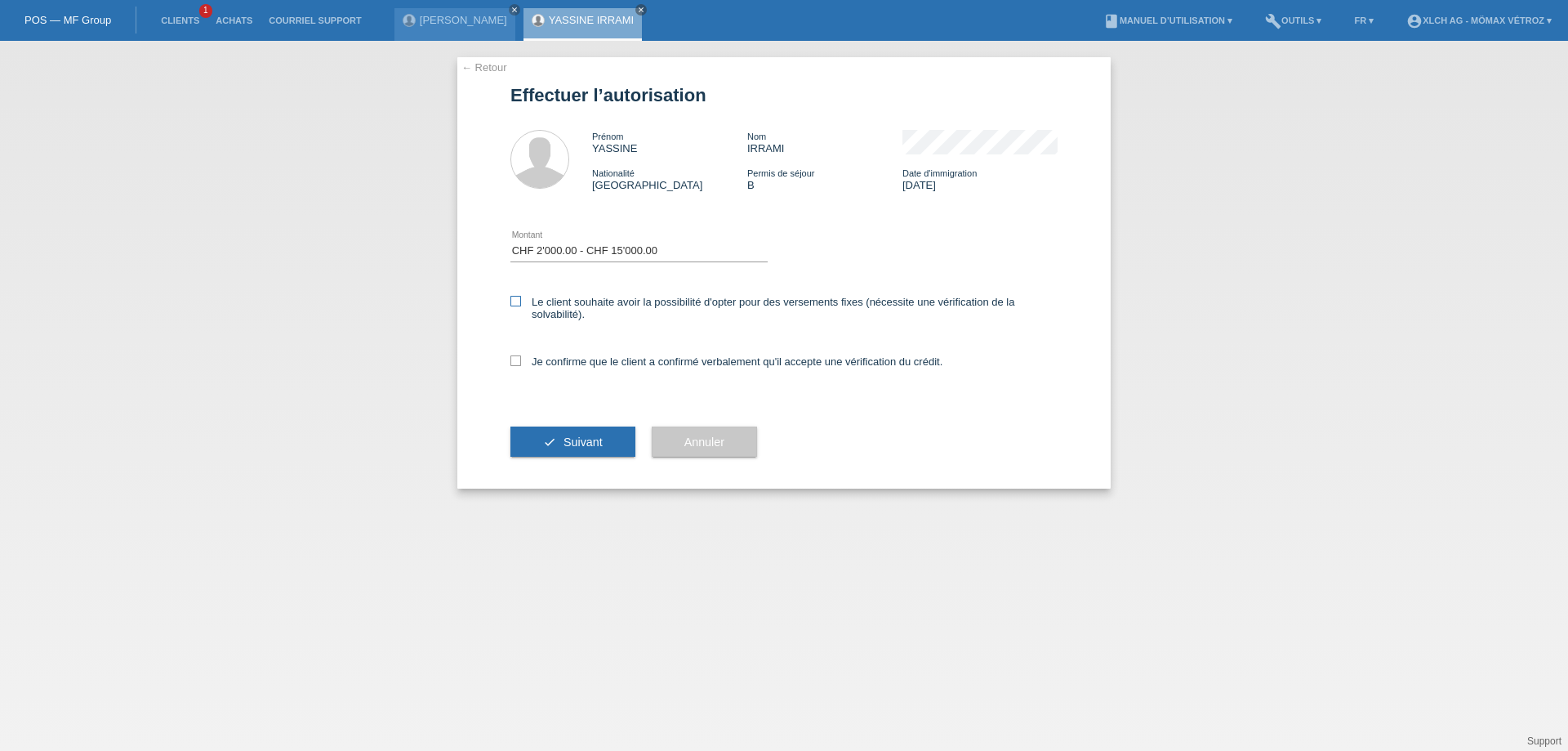
checkbox input "true"
click at [514, 375] on div "Je confirme que le client a confirmé verbalement qu'il accepte une vérification…" at bounding box center [784, 366] width 547 height 56
click at [515, 362] on icon at bounding box center [516, 361] width 10 height 10
click at [515, 362] on input "Je confirme que le client a confirmé verbalement qu'il accepte une vérification…" at bounding box center [516, 361] width 10 height 10
checkbox input "true"
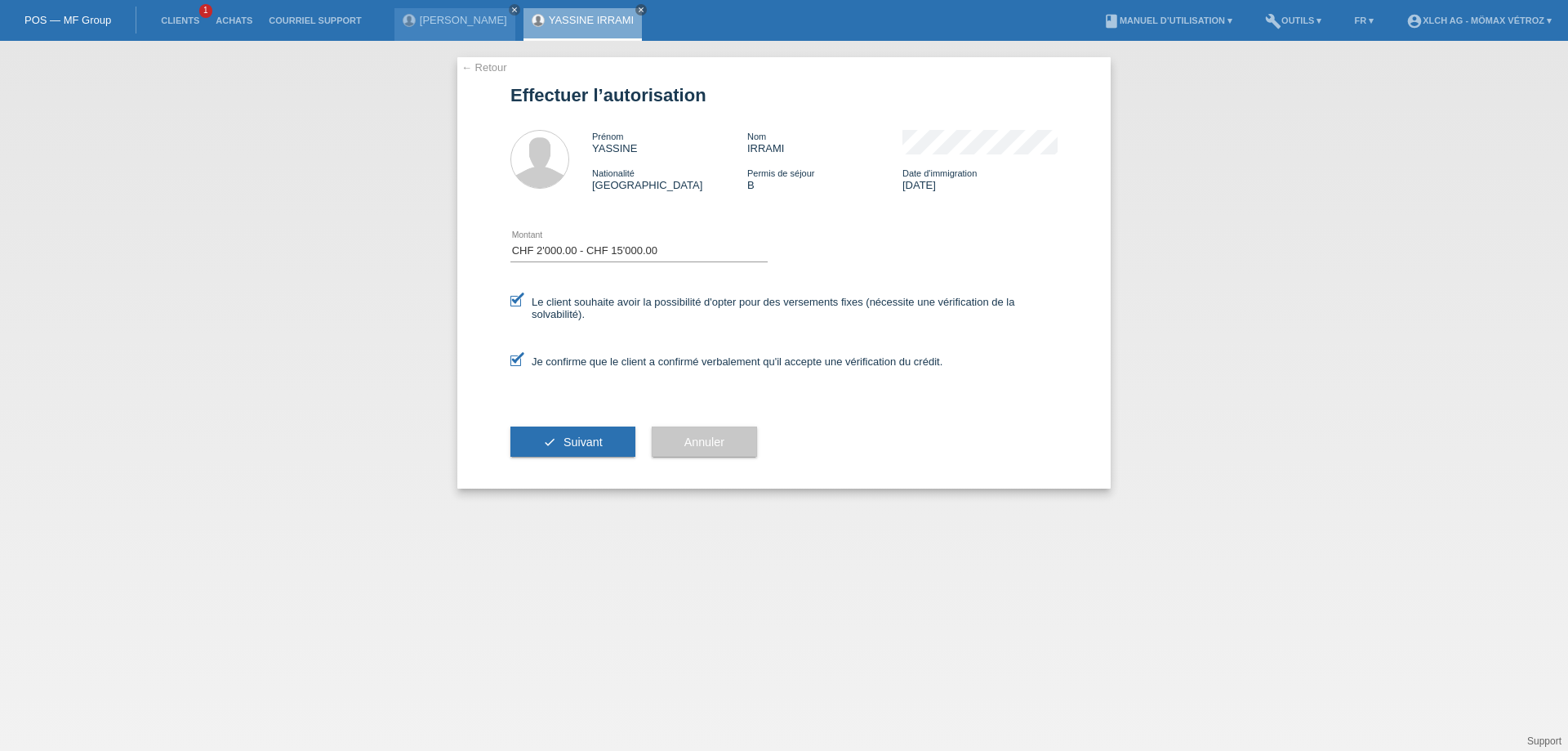
click at [539, 432] on button "check Suivant" at bounding box center [573, 442] width 125 height 31
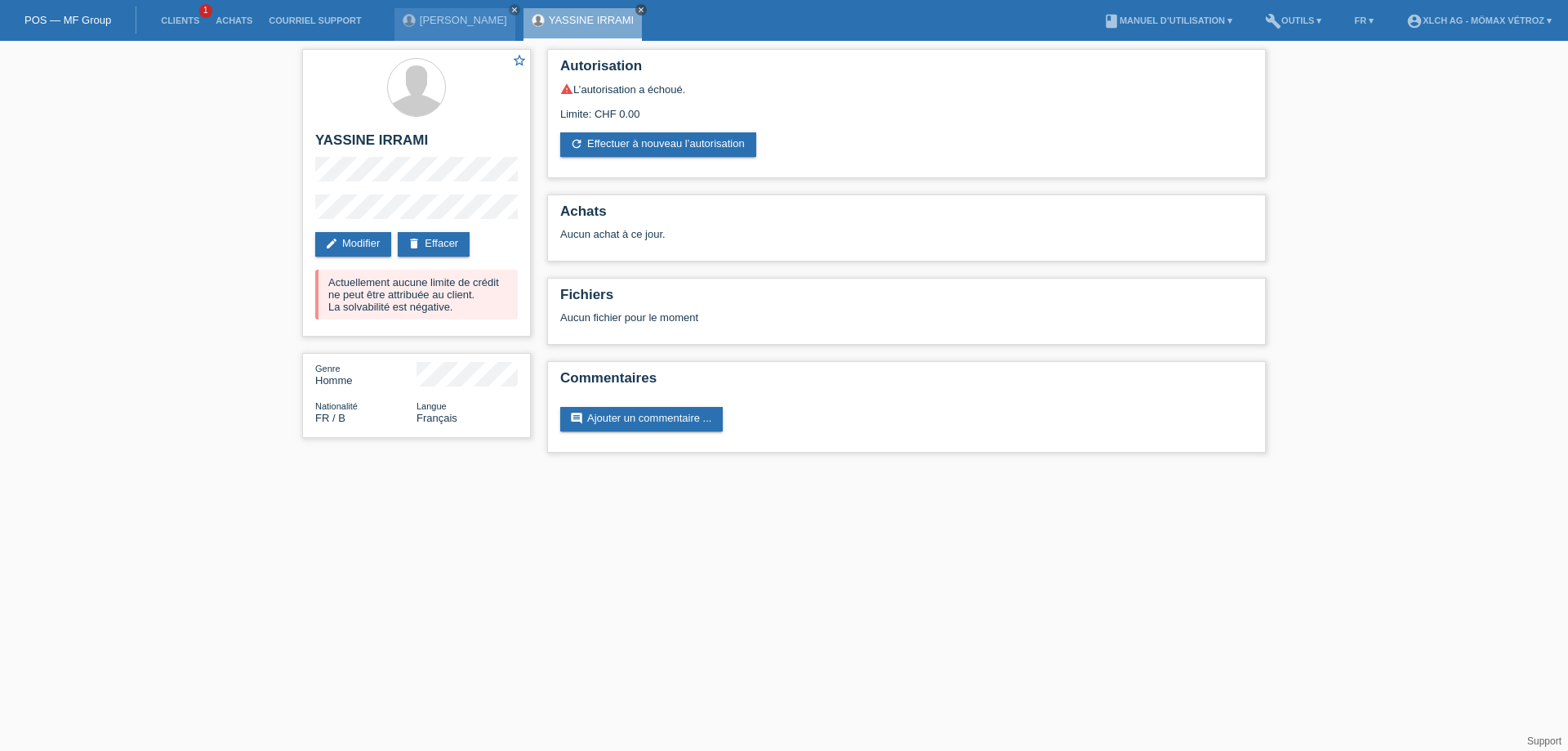
click at [645, 11] on icon "close" at bounding box center [641, 10] width 9 height 9
click at [519, 9] on icon "close" at bounding box center [515, 10] width 9 height 9
click at [165, 22] on link "Clients" at bounding box center [180, 20] width 55 height 9
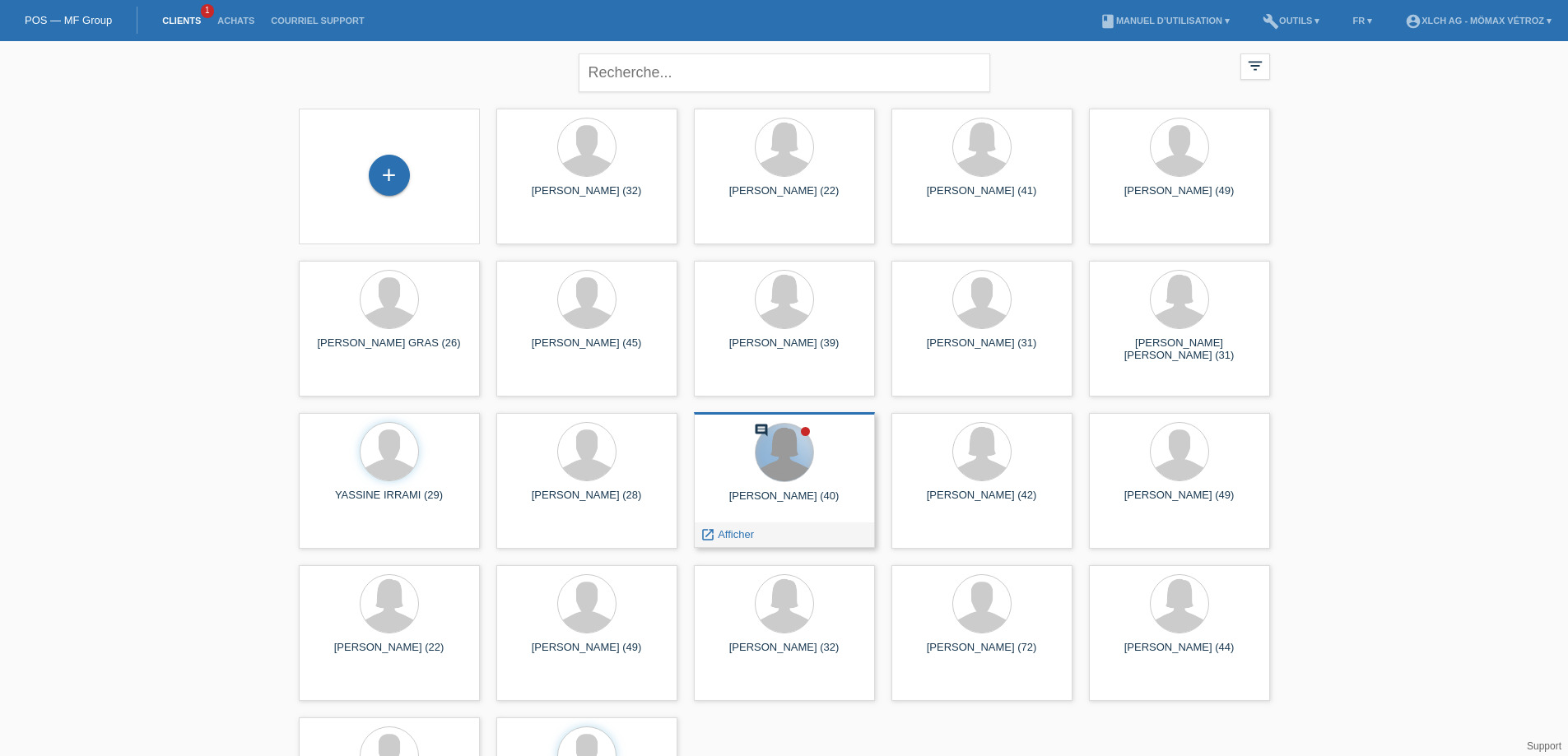
click at [781, 479] on div at bounding box center [784, 452] width 58 height 58
click at [743, 537] on span "Afficher" at bounding box center [736, 534] width 36 height 12
